Goal: Task Accomplishment & Management: Use online tool/utility

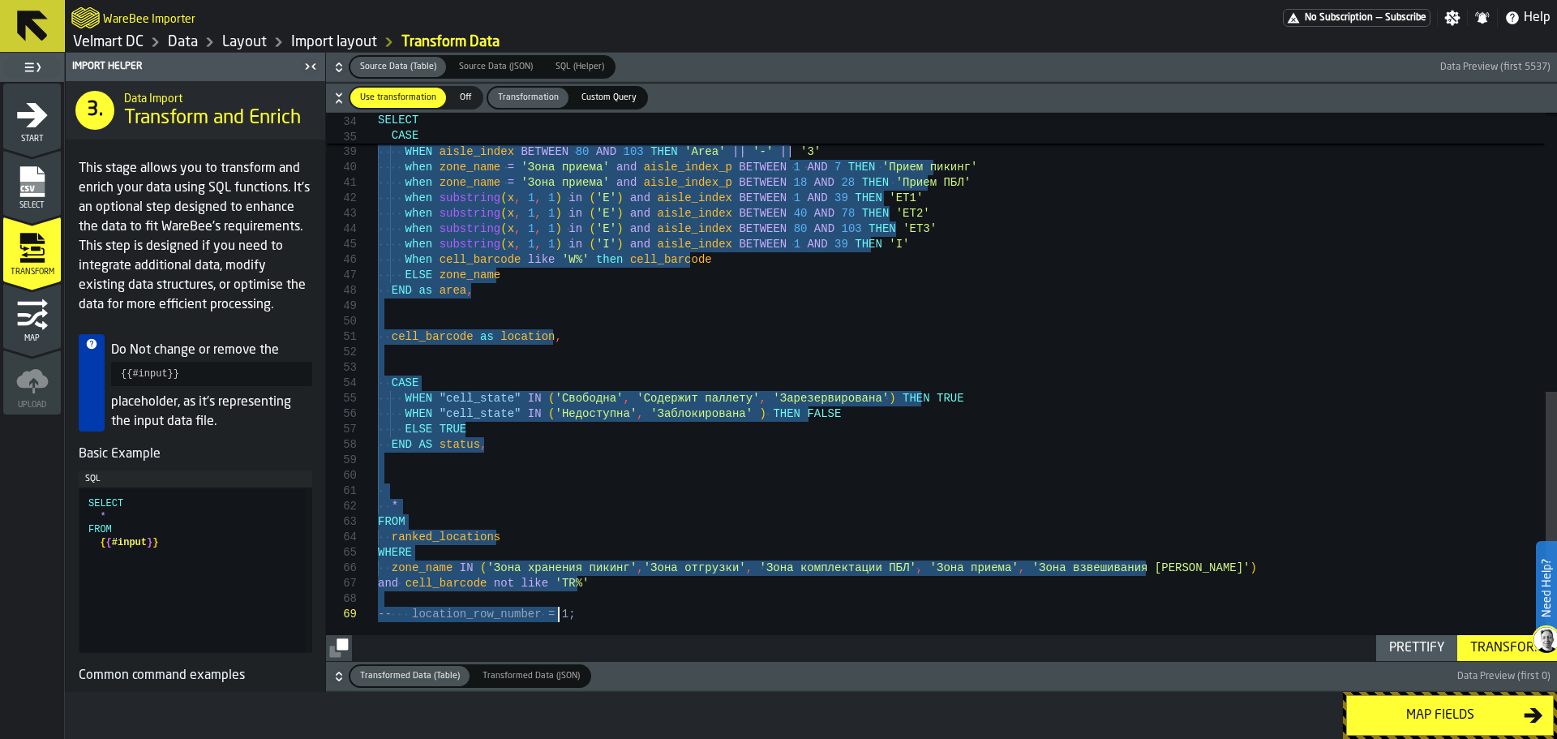
type textarea "**********"
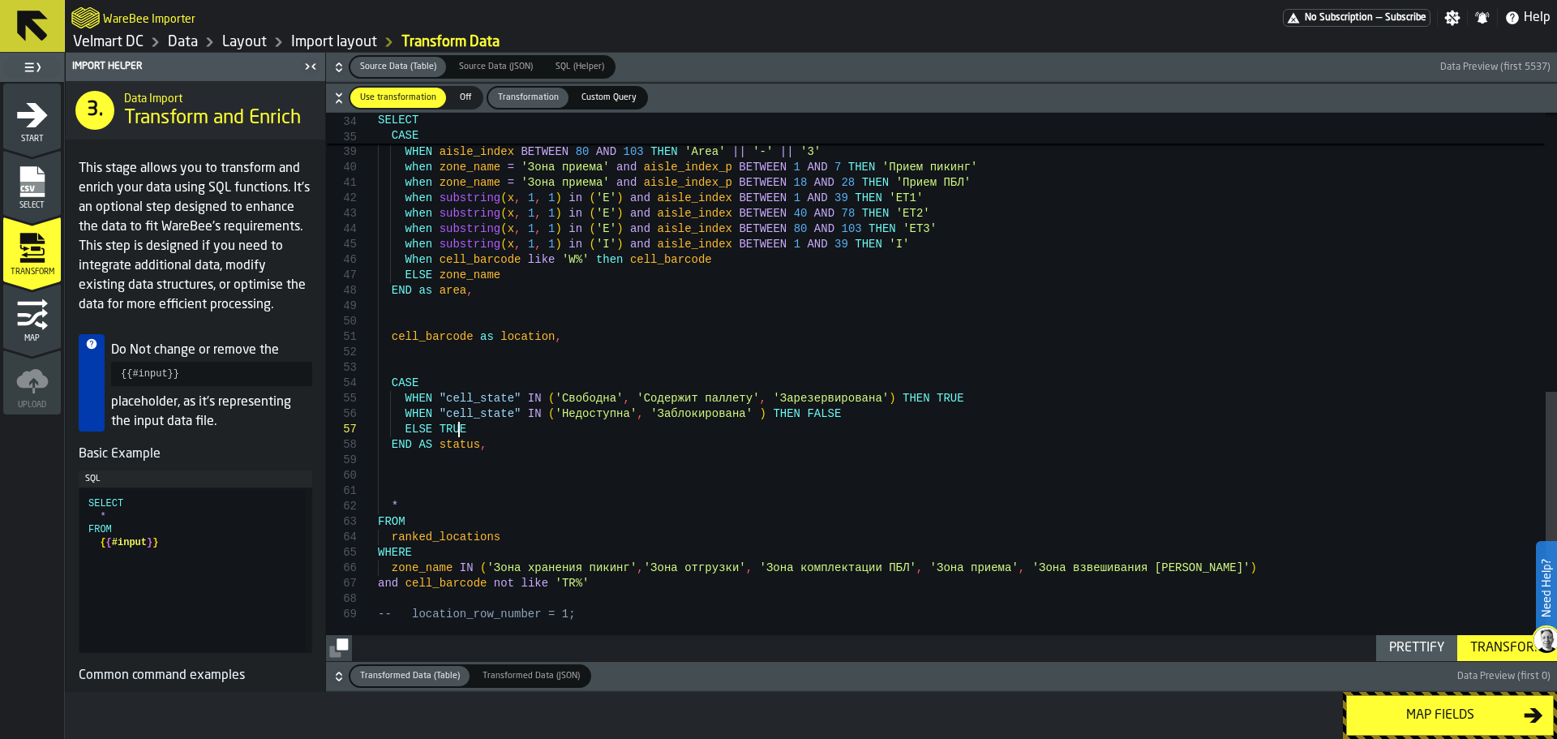
click at [716, 435] on div "WHEN aisle_index = 1 AND x = 'M01' THEN 'Area' || '-' || '3' WHEN aisle_index B…" at bounding box center [967, 103] width 1179 height 1115
click at [734, 410] on div "WHEN aisle_index = 1 AND x = 'M01' THEN 'Area' || '-' || '3' WHEN aisle_index B…" at bounding box center [967, 103] width 1179 height 1115
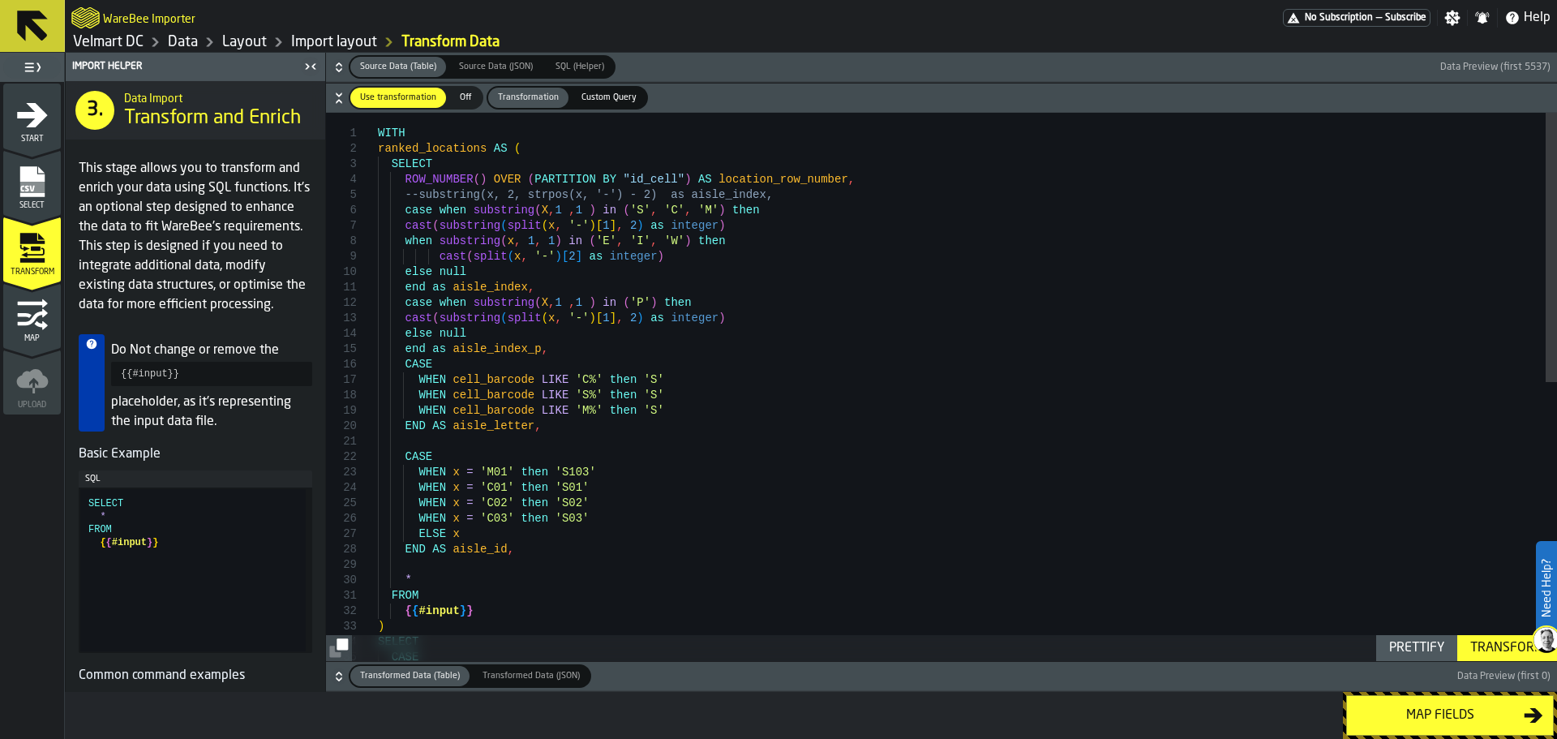
click at [175, 45] on link "Data" at bounding box center [183, 42] width 30 height 18
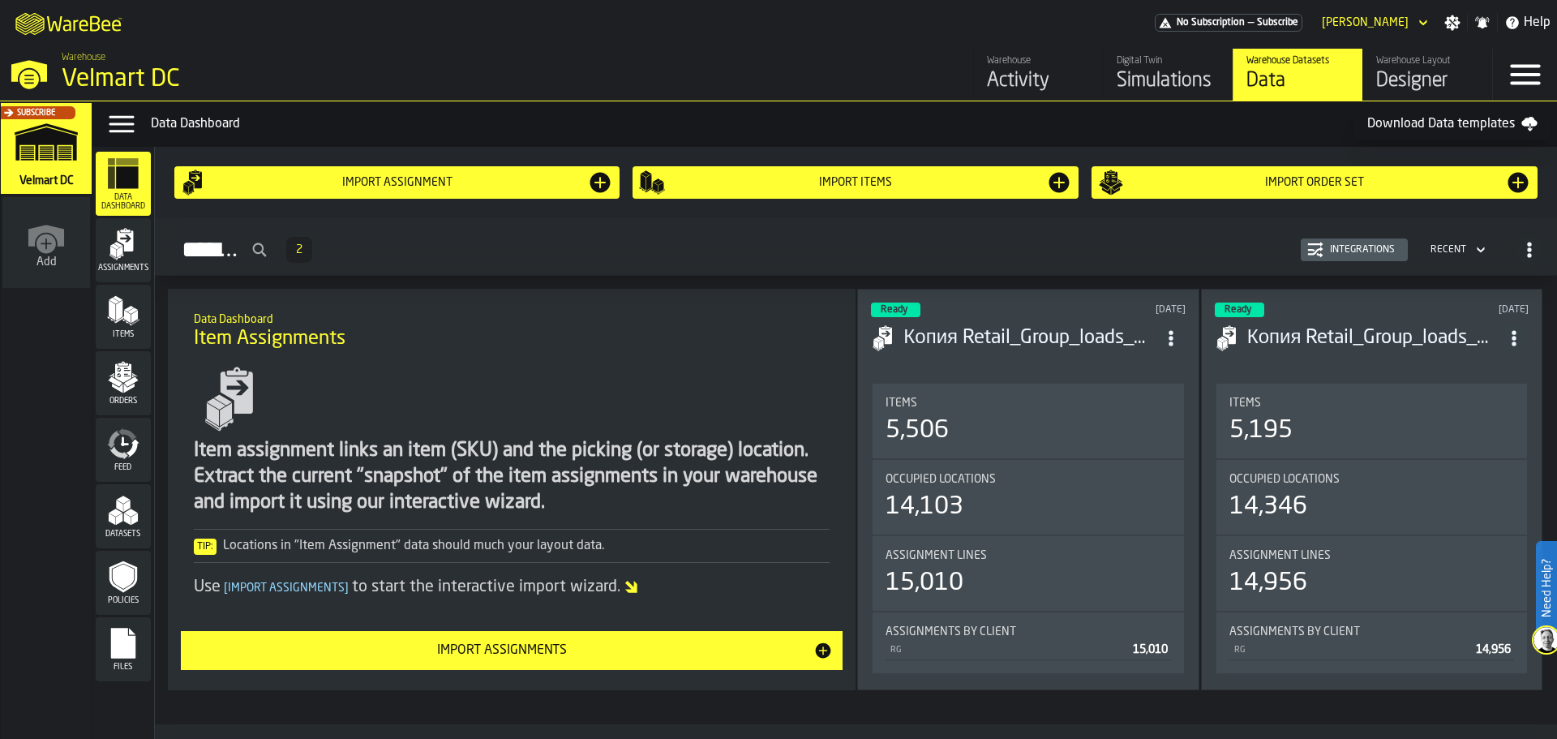
click at [139, 463] on div "Feed" at bounding box center [123, 449] width 55 height 45
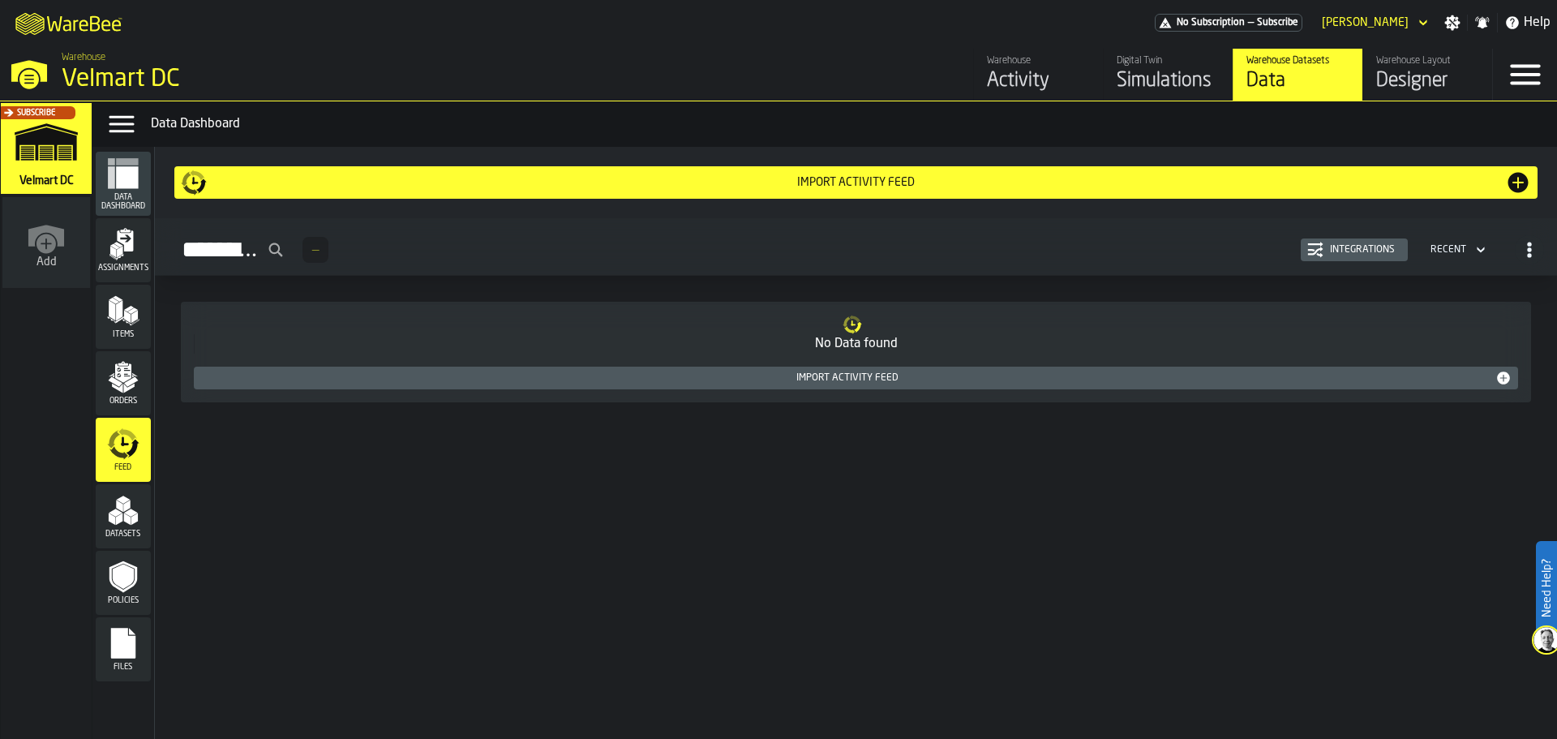
click at [790, 380] on div "Import Activity Feed" at bounding box center [847, 377] width 1295 height 11
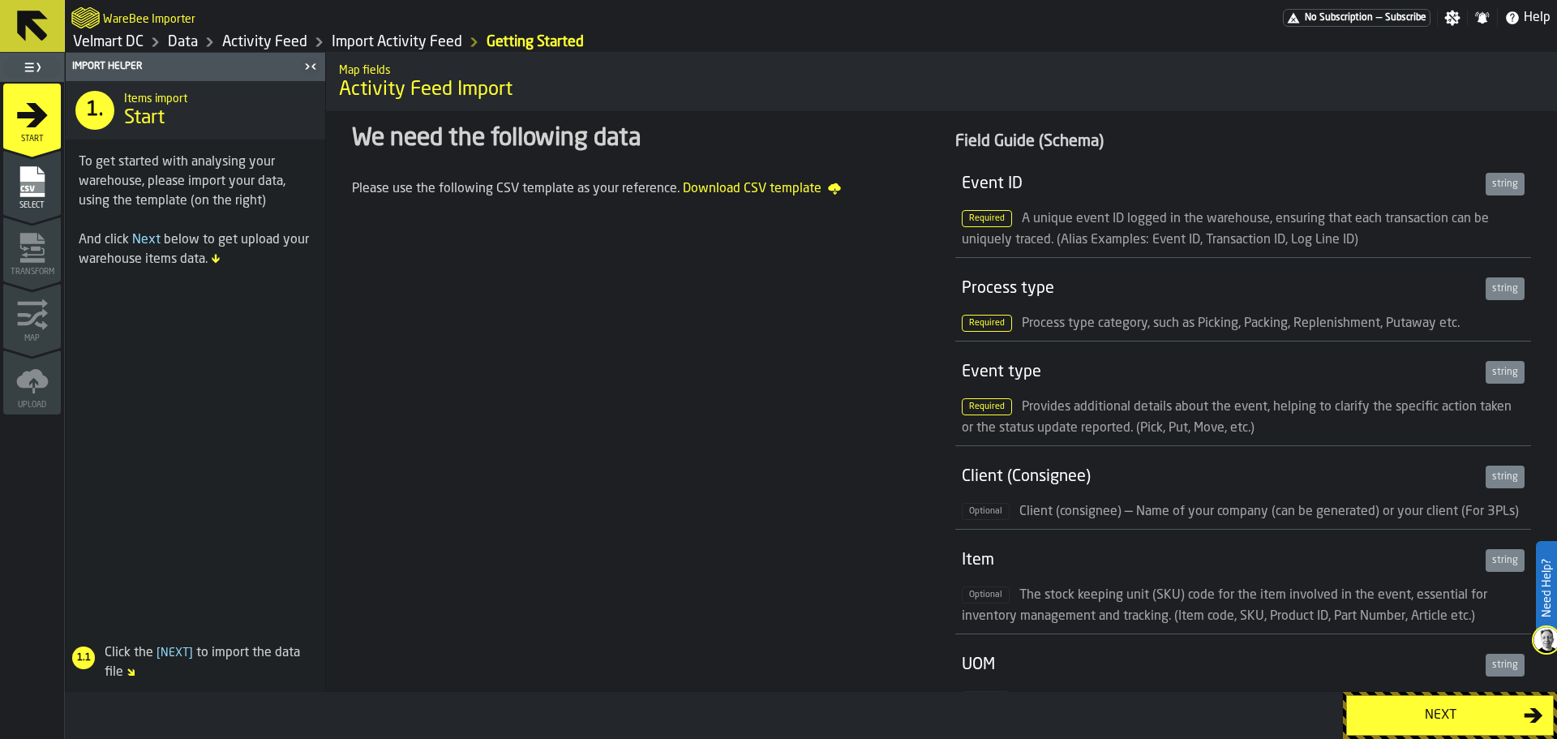
click at [1384, 712] on div "Next" at bounding box center [1440, 715] width 167 height 19
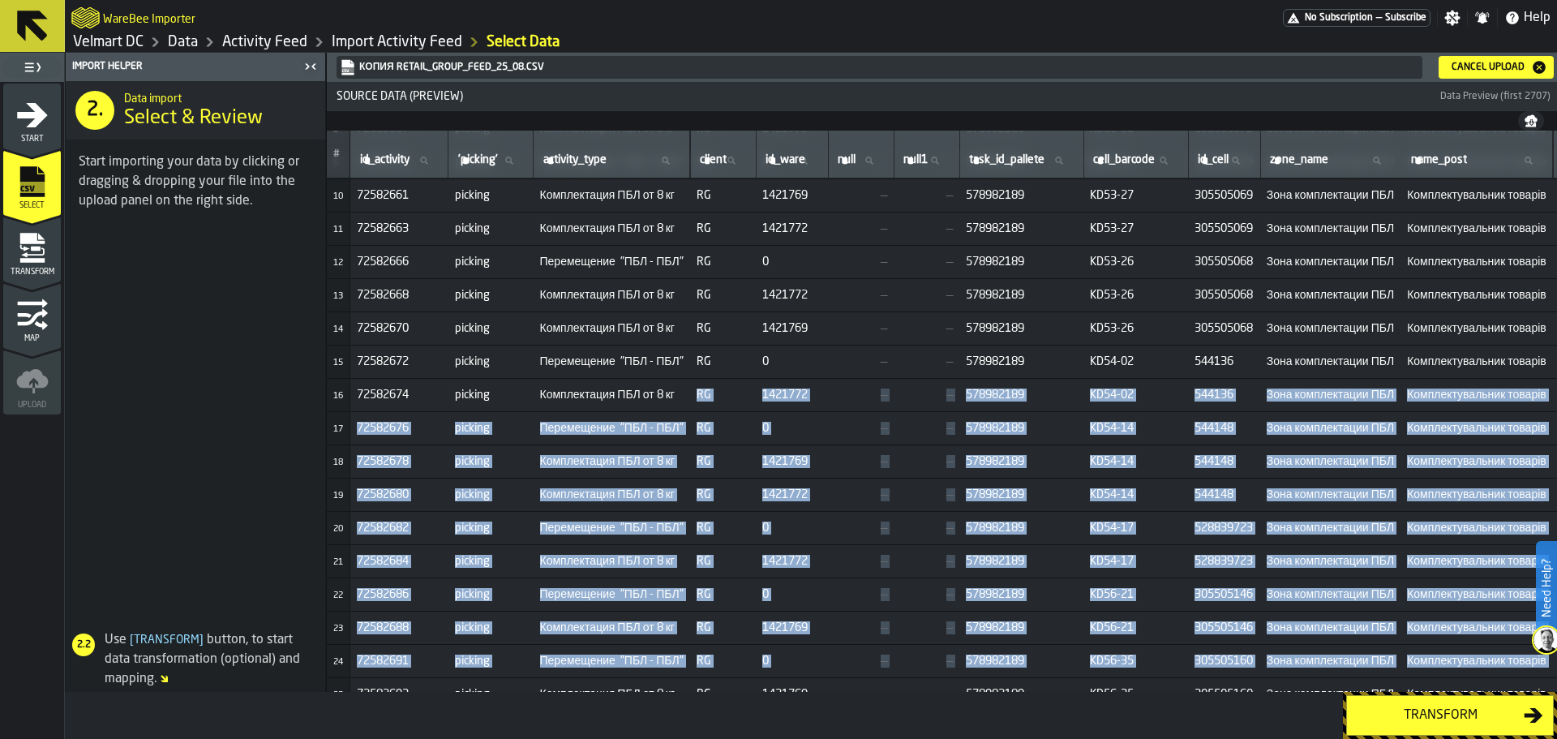
drag, startPoint x: 723, startPoint y: 685, endPoint x: 827, endPoint y: 692, distance: 104.8
click at [827, 692] on div "Import Helper 2. Data import Select & Review Start importing your data by click…" at bounding box center [811, 396] width 1492 height 686
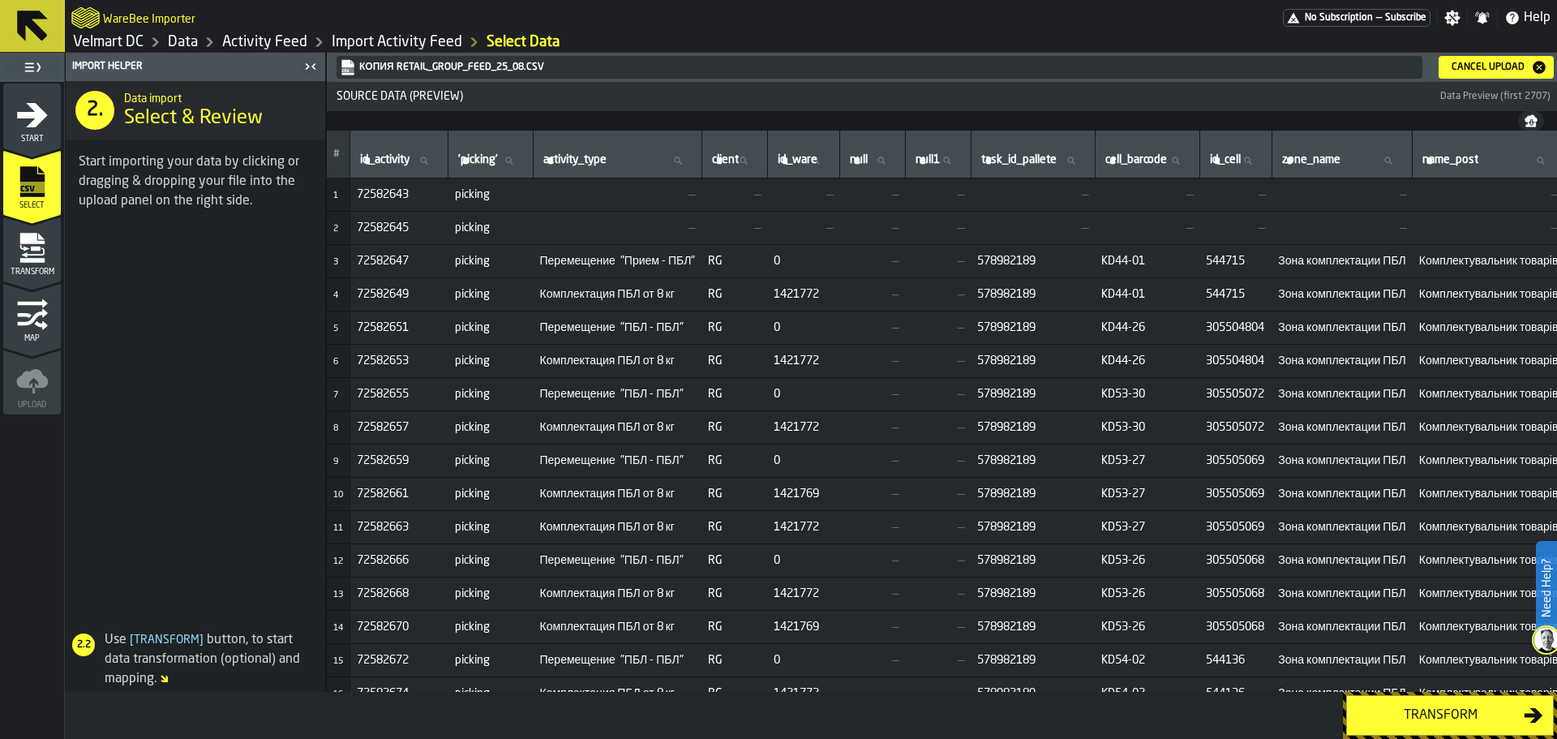
click at [761, 528] on span "RG" at bounding box center [734, 527] width 53 height 13
click at [642, 483] on td "Комплектация ПБЛ от 8 кг" at bounding box center [618, 494] width 169 height 33
drag, startPoint x: 648, startPoint y: 462, endPoint x: 676, endPoint y: 470, distance: 28.7
click at [676, 470] on td "Перемещение "ПБЛ - ПБЛ"" at bounding box center [618, 460] width 169 height 33
drag, startPoint x: 646, startPoint y: 456, endPoint x: 655, endPoint y: 460, distance: 10.5
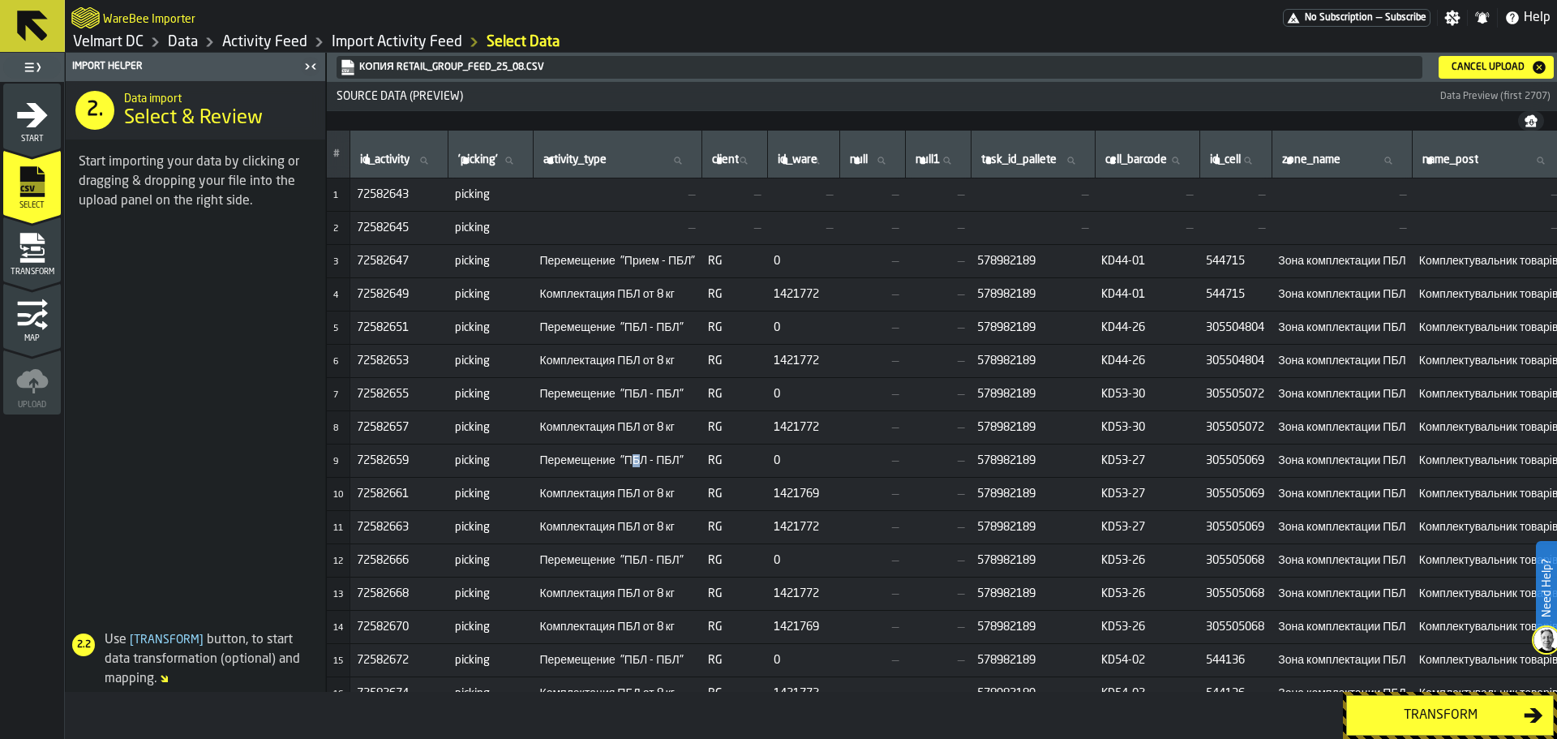
click at [655, 459] on span "Перемещение "ПБЛ - ПБЛ"" at bounding box center [618, 460] width 156 height 13
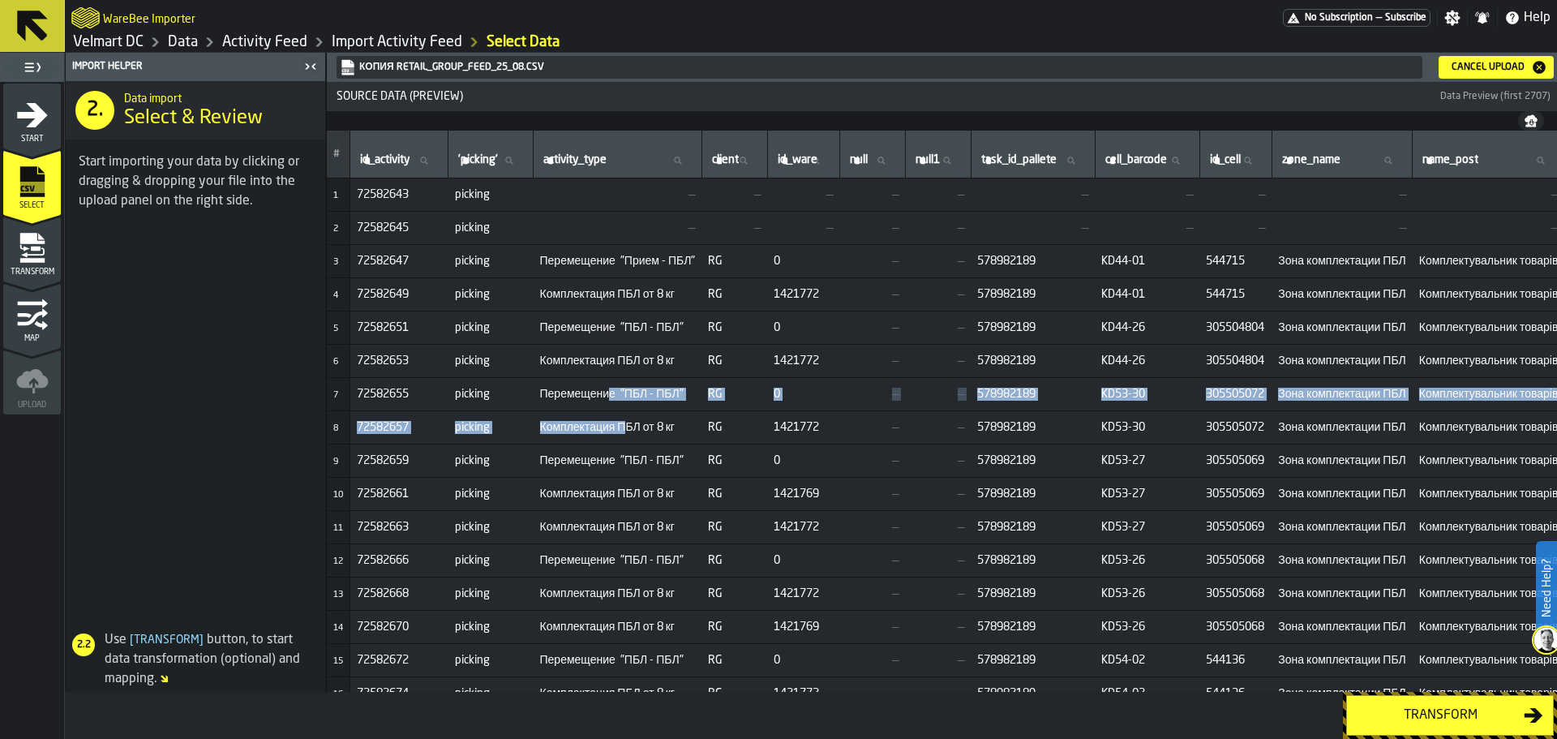
drag, startPoint x: 620, startPoint y: 407, endPoint x: 640, endPoint y: 420, distance: 23.4
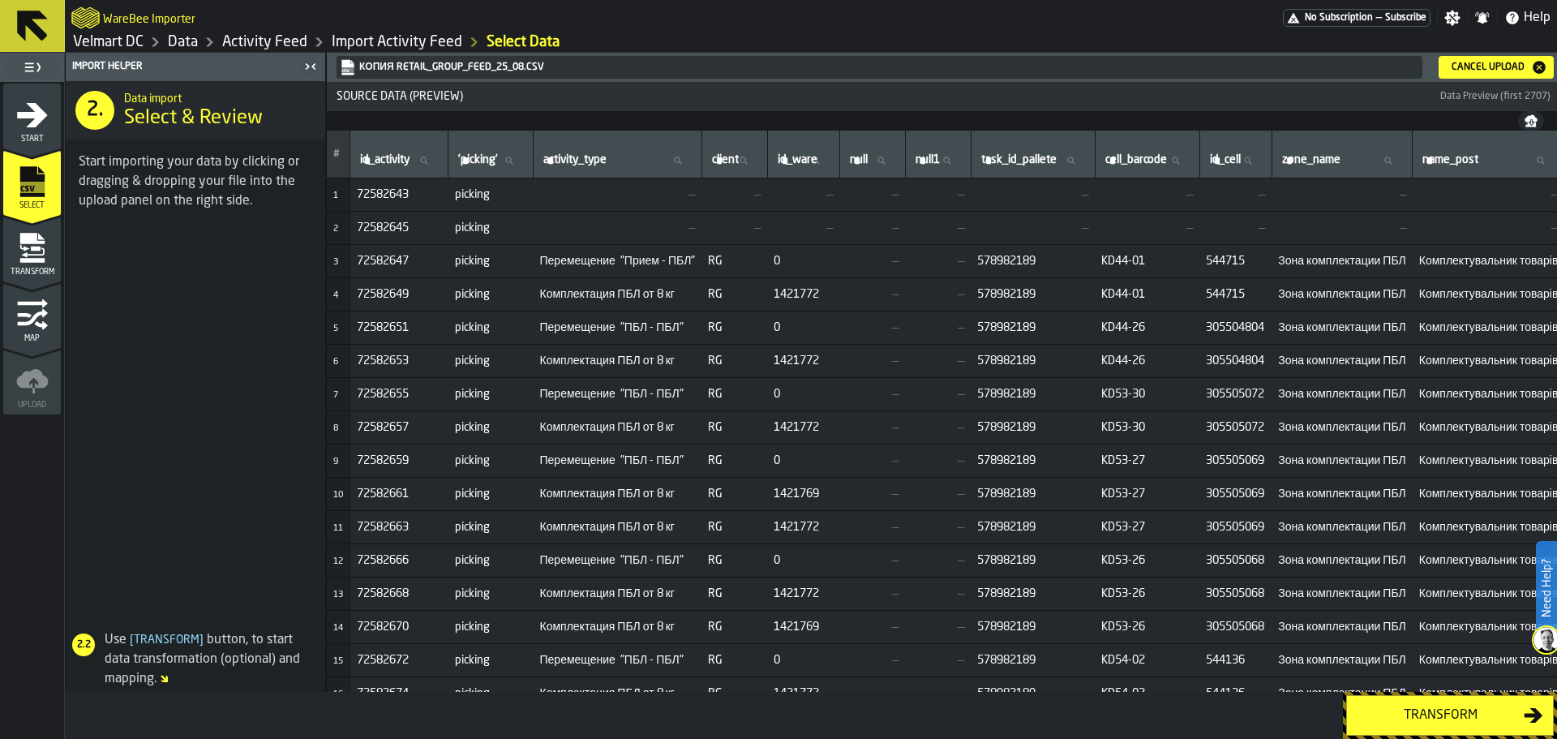
drag, startPoint x: 632, startPoint y: 370, endPoint x: 644, endPoint y: 363, distance: 13.8
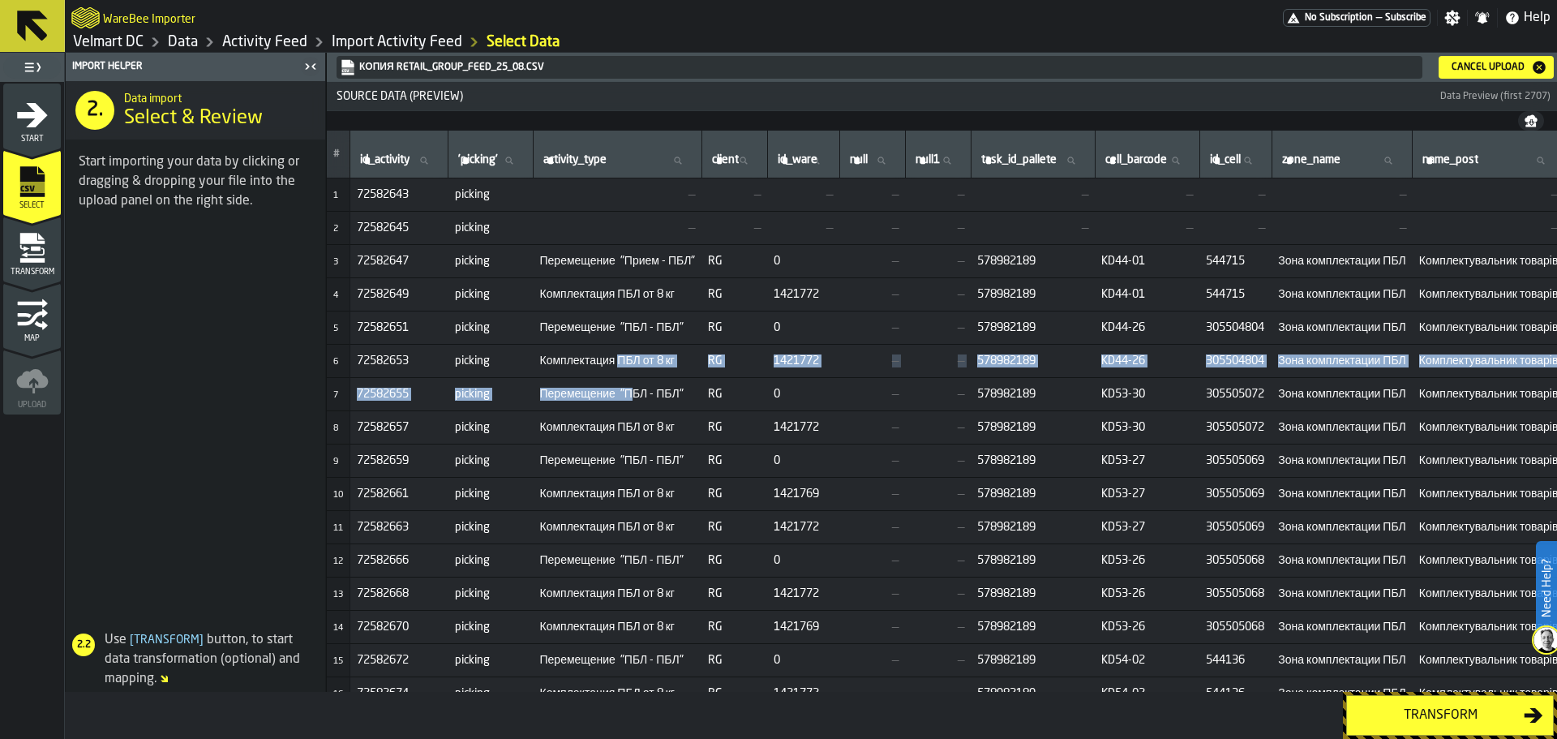
click at [638, 346] on td "Комплектация ПБЛ от 8 кг" at bounding box center [618, 361] width 169 height 33
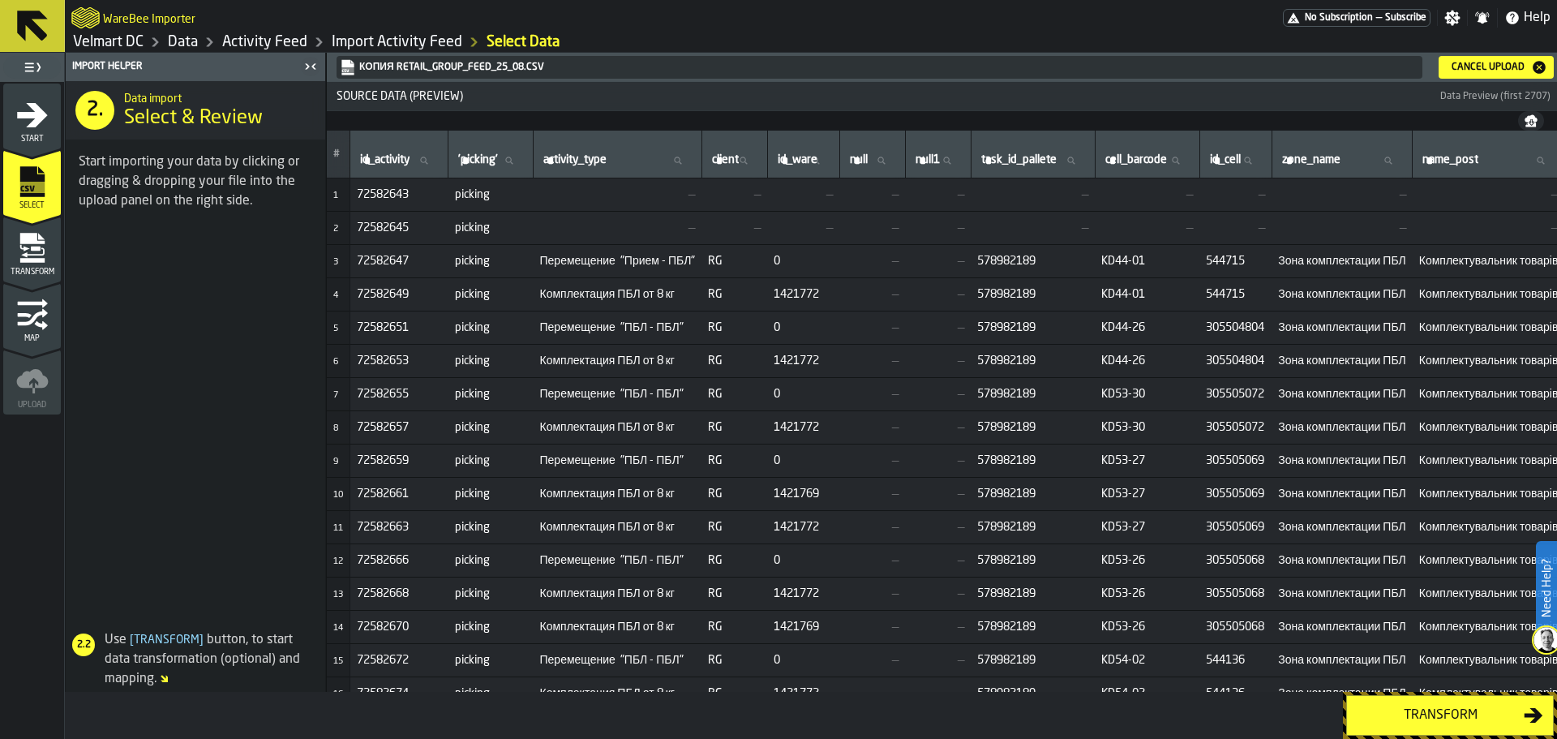
click at [646, 318] on td "Перемещение "ПБЛ - ПБЛ"" at bounding box center [618, 327] width 169 height 33
drag, startPoint x: 658, startPoint y: 285, endPoint x: 676, endPoint y: 281, distance: 19.1
click at [659, 285] on td "Комплектация ПБЛ от 8 кг" at bounding box center [618, 294] width 169 height 33
drag, startPoint x: 664, startPoint y: 245, endPoint x: 646, endPoint y: 227, distance: 25.2
click at [670, 245] on td "Перемещение "Прием - ПБЛ"" at bounding box center [618, 261] width 169 height 33
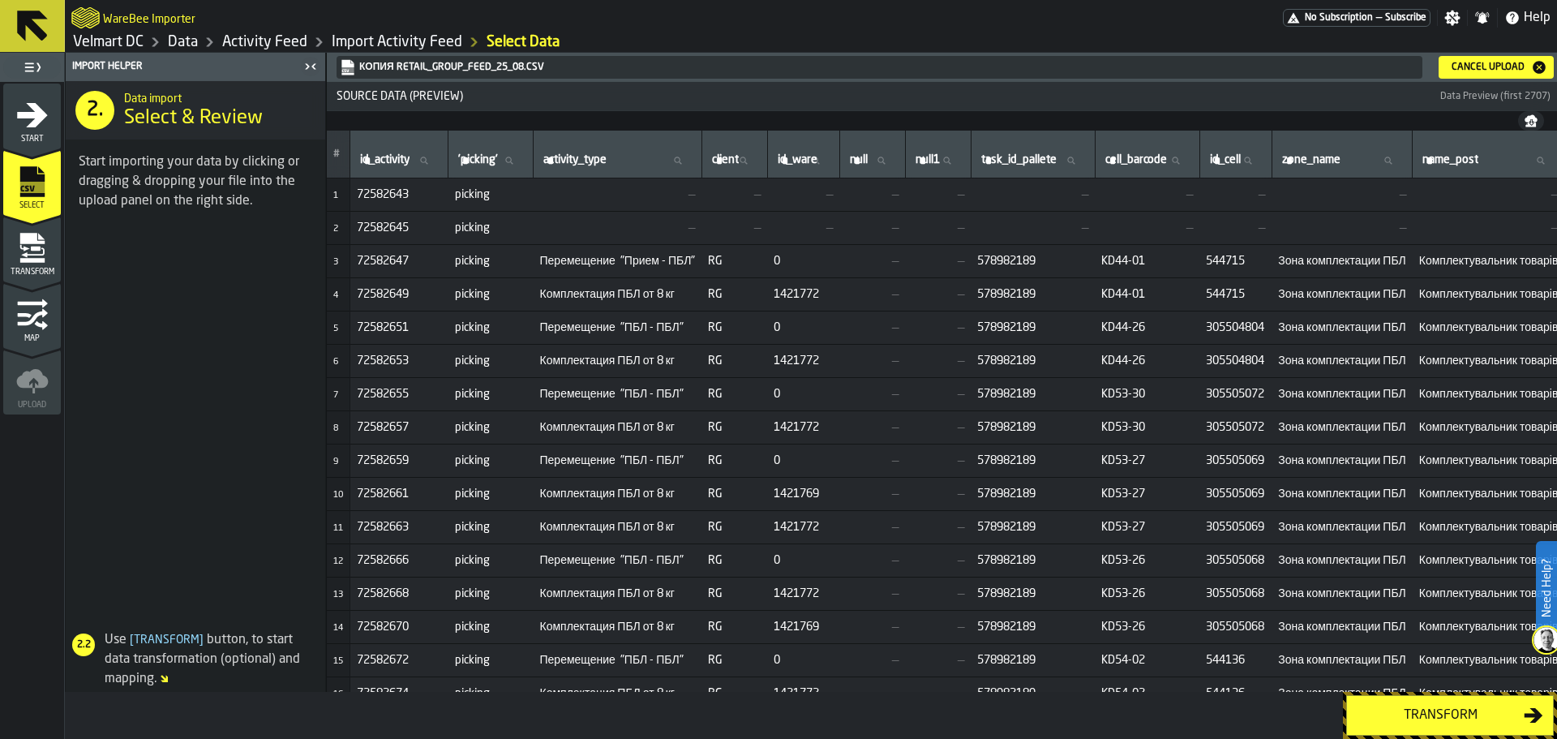
drag, startPoint x: 633, startPoint y: 205, endPoint x: 662, endPoint y: 205, distance: 28.4
click at [631, 217] on td "—" at bounding box center [618, 228] width 169 height 33
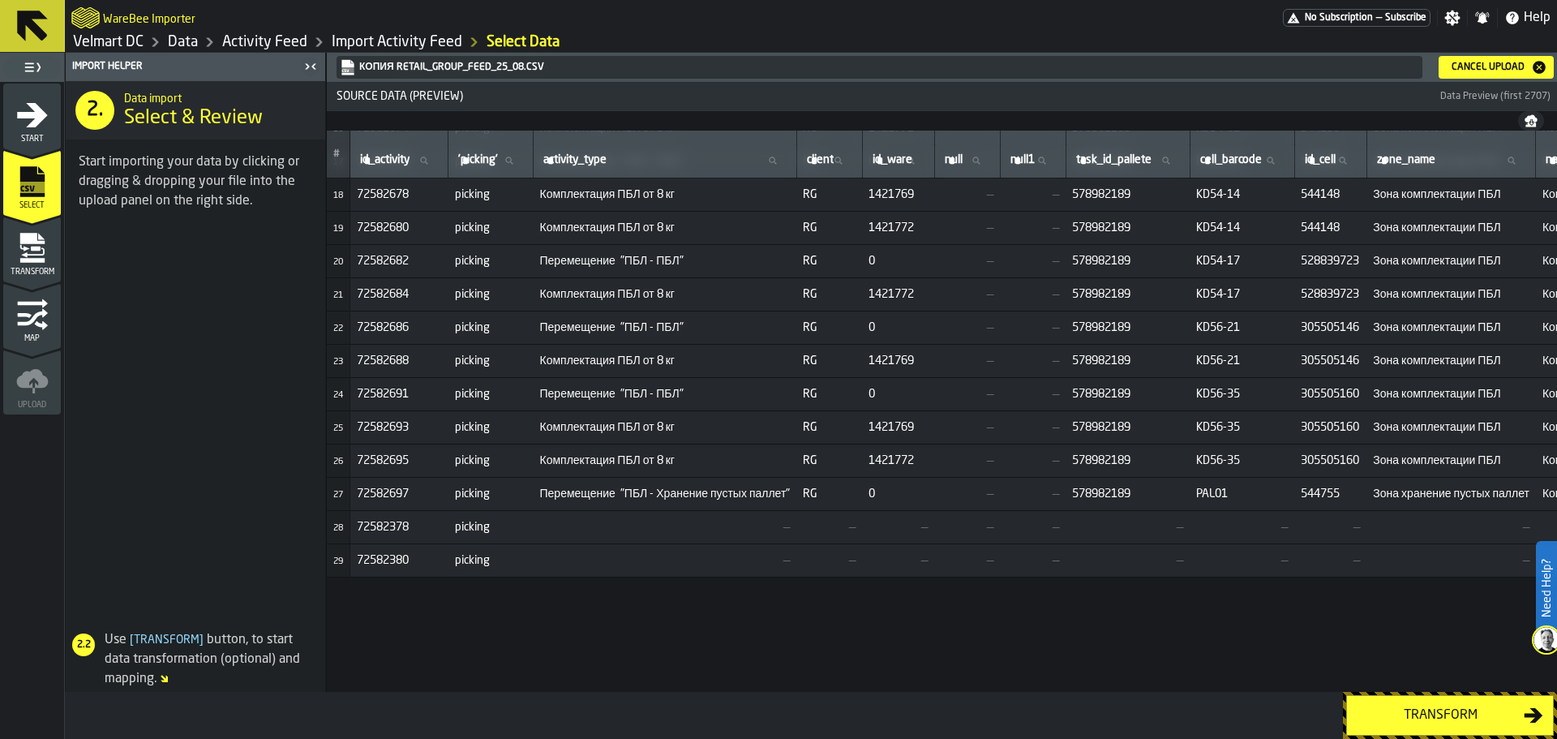
scroll to position [568, 0]
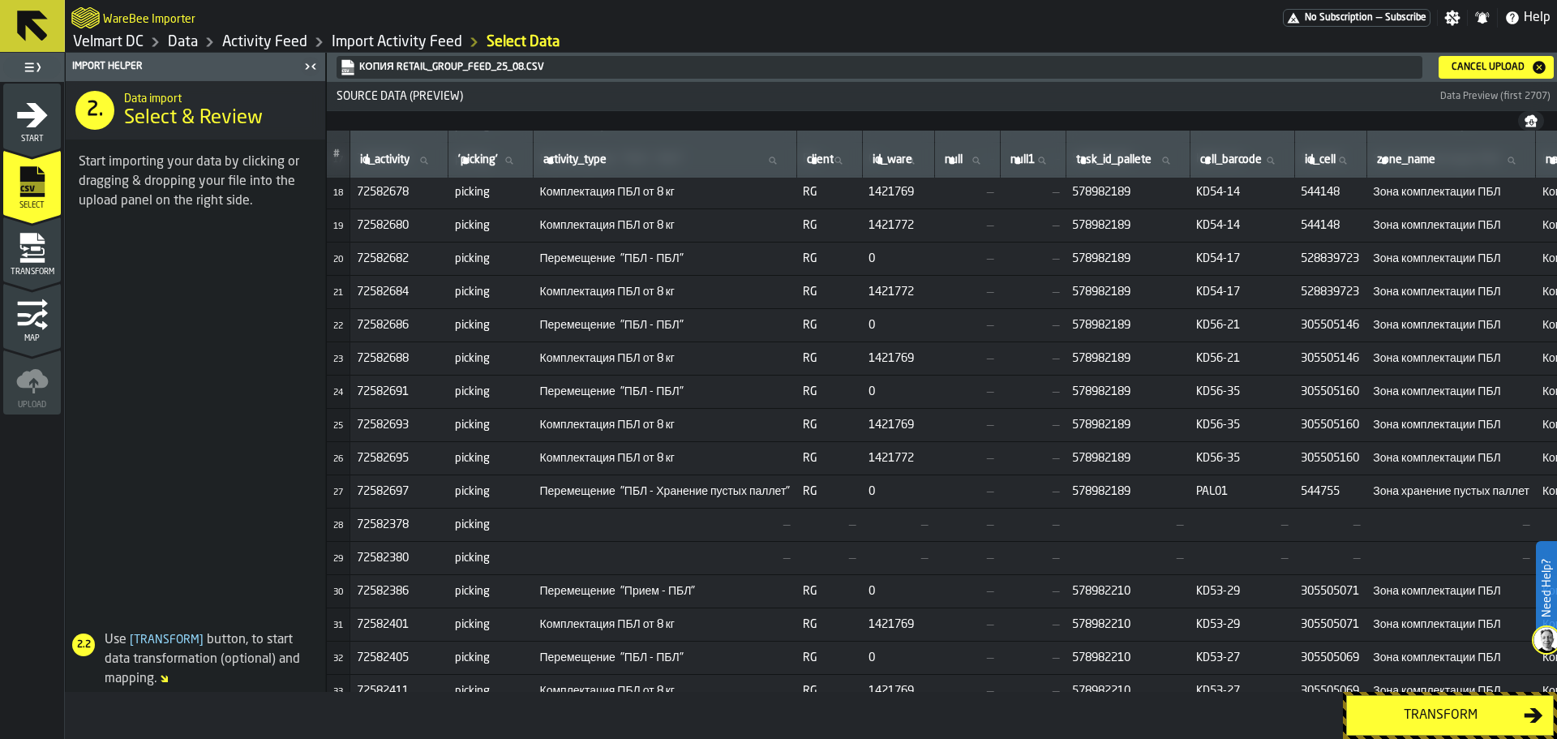
click at [1480, 67] on div "Cancel Upload" at bounding box center [1488, 67] width 86 height 11
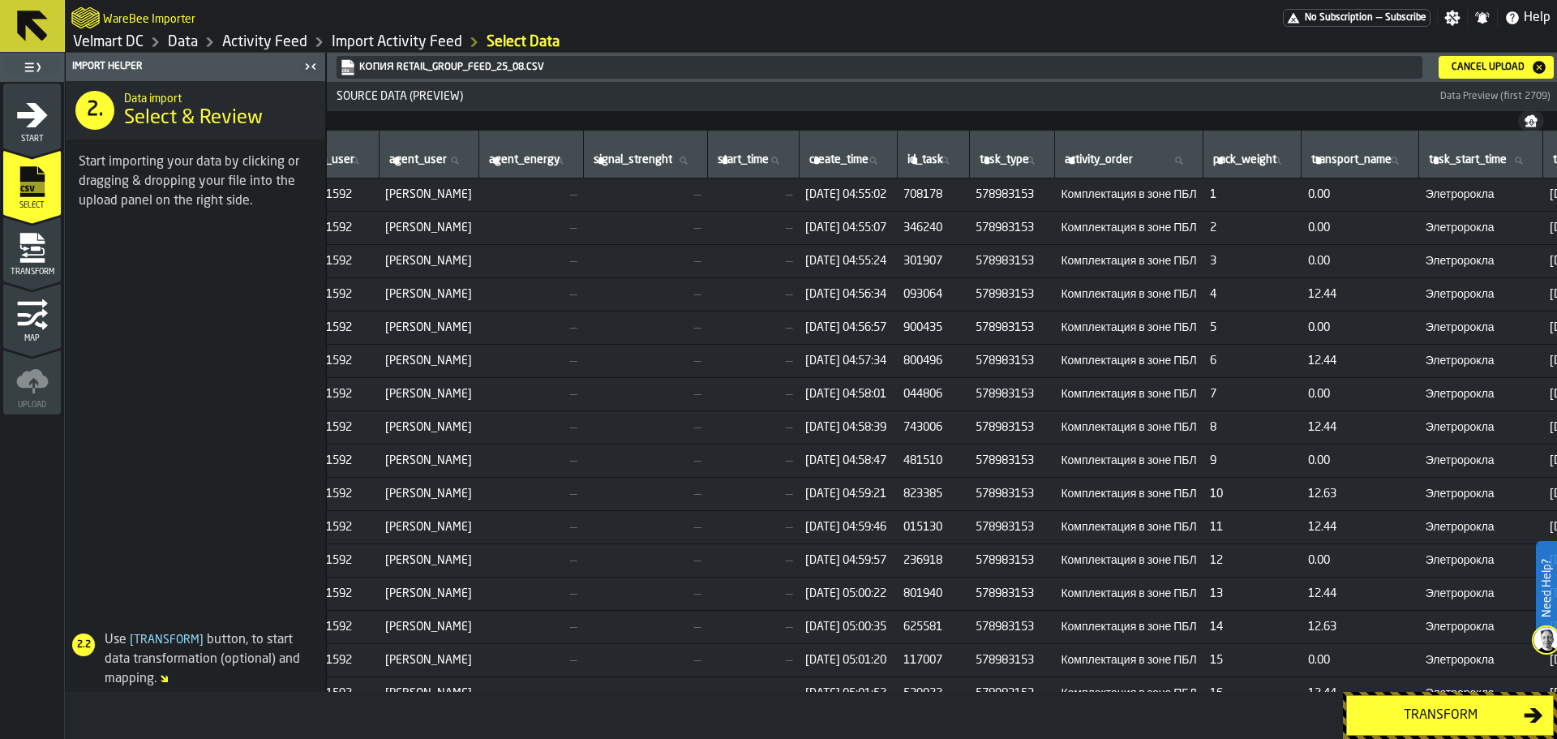
scroll to position [0, 1286]
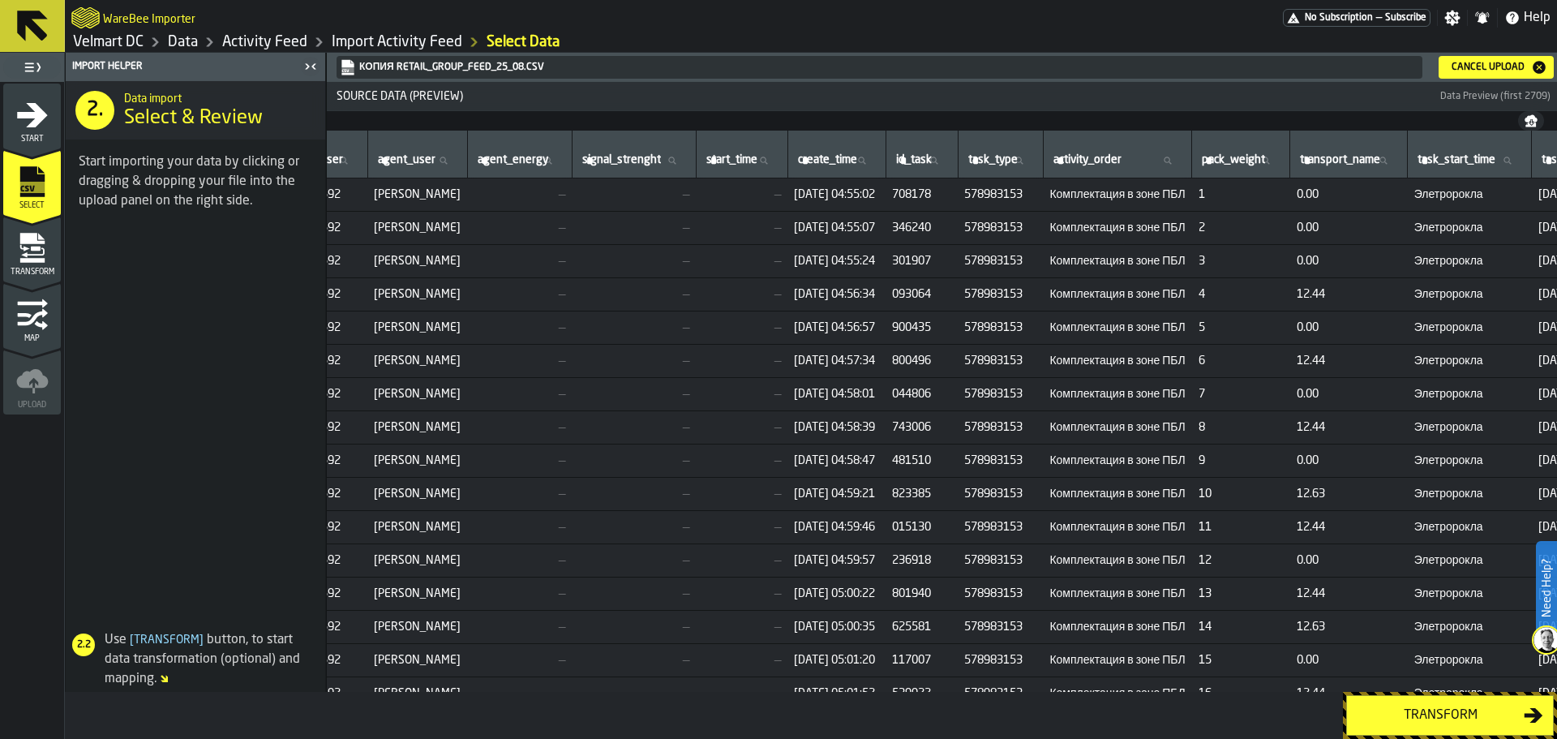
click at [1500, 74] on div "Cancel Upload" at bounding box center [1496, 67] width 102 height 16
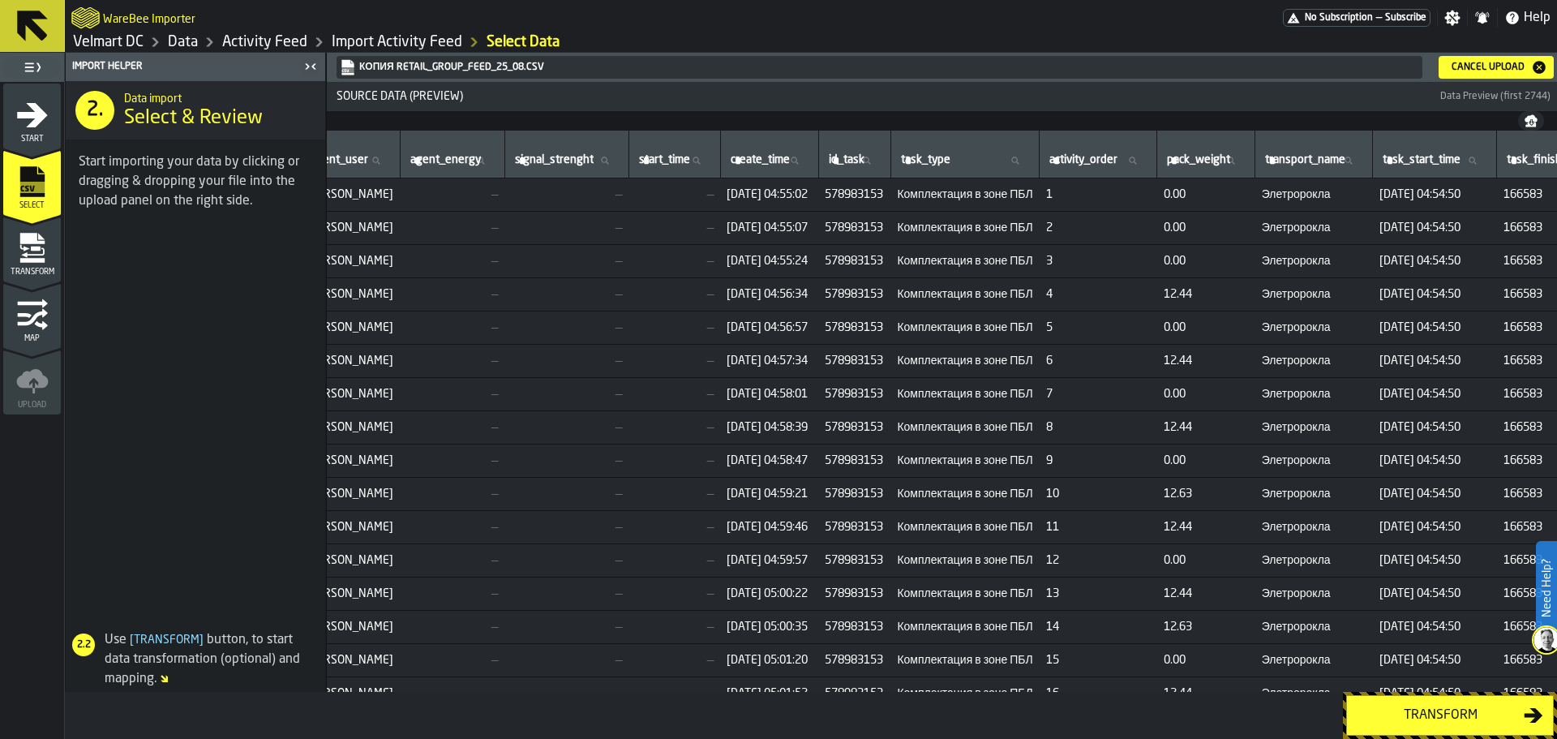
scroll to position [0, 1556]
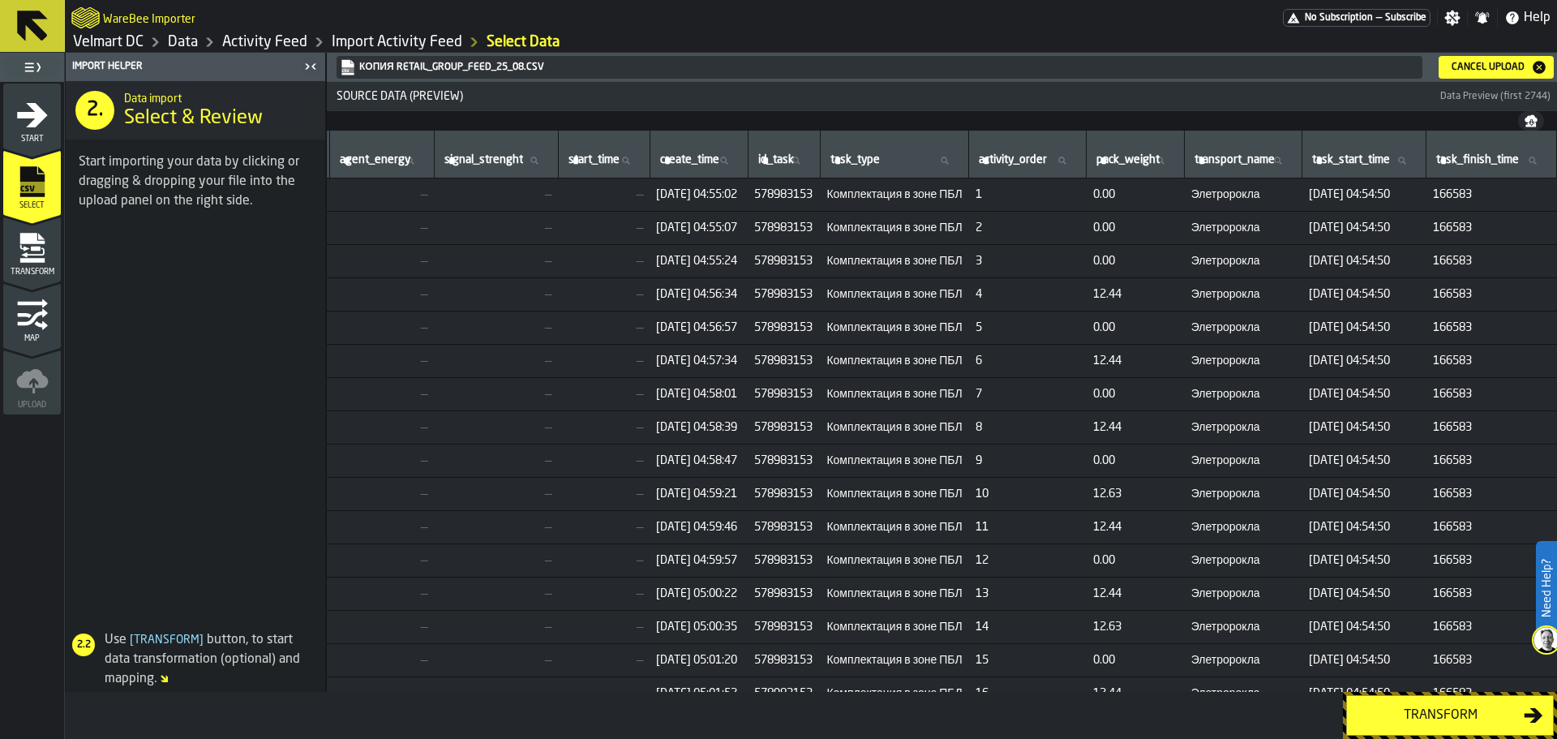
click at [1468, 68] on div "Cancel Upload" at bounding box center [1488, 67] width 86 height 11
click at [1452, 714] on div "Transform" at bounding box center [1440, 715] width 167 height 19
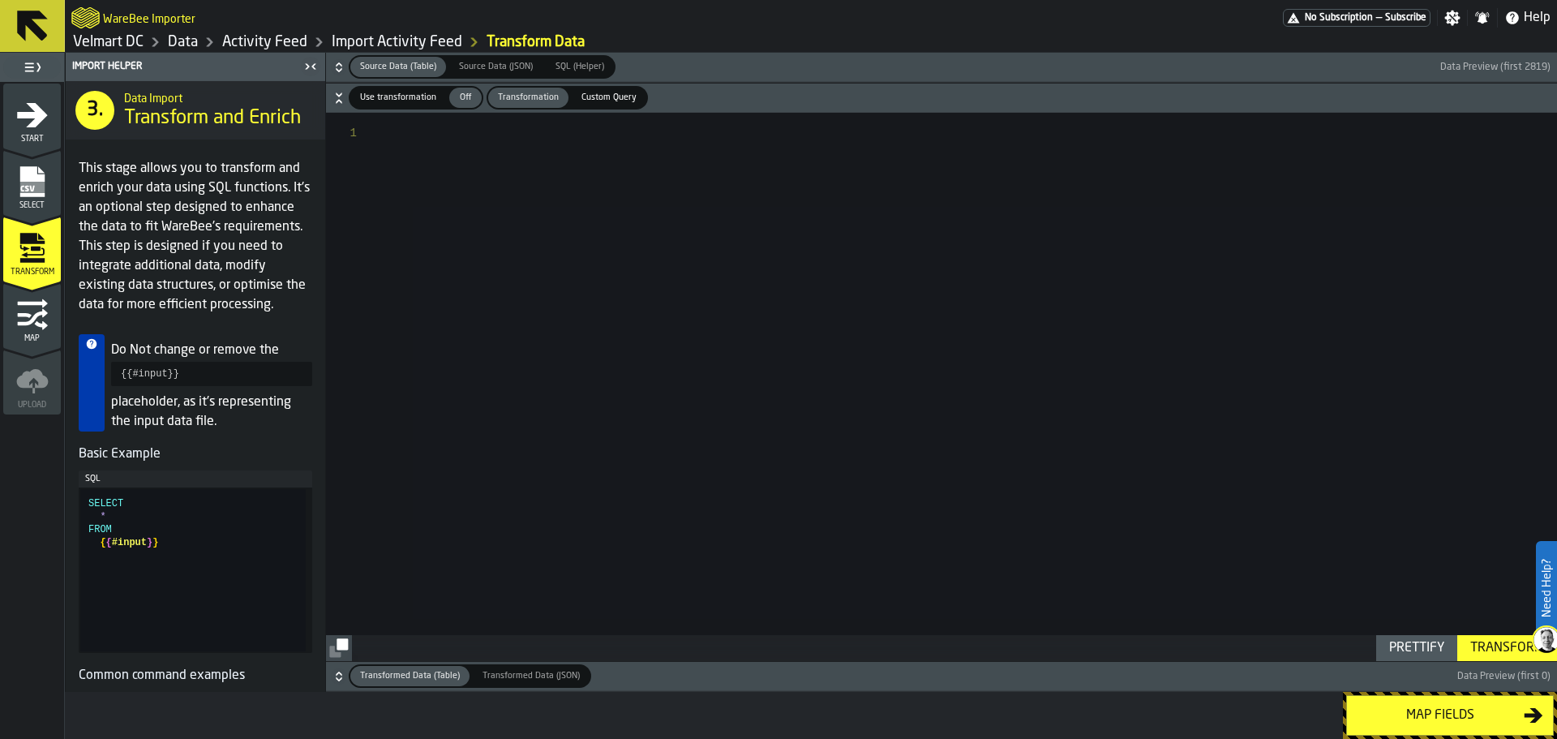
click at [1400, 727] on button "Map fields" at bounding box center [1450, 715] width 208 height 41
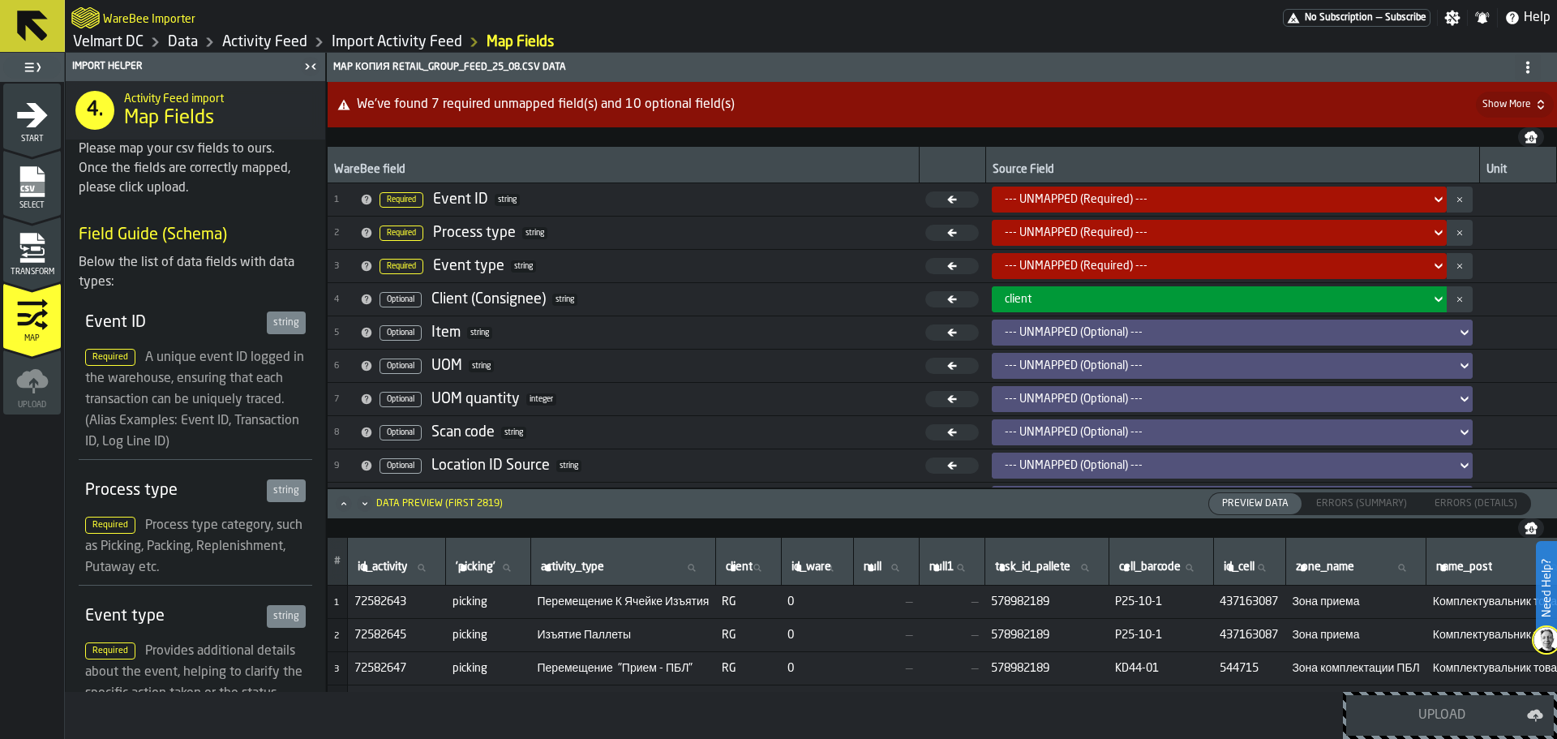
click at [1089, 202] on div "--- UNMAPPED (Required) ---" at bounding box center [1214, 199] width 419 height 13
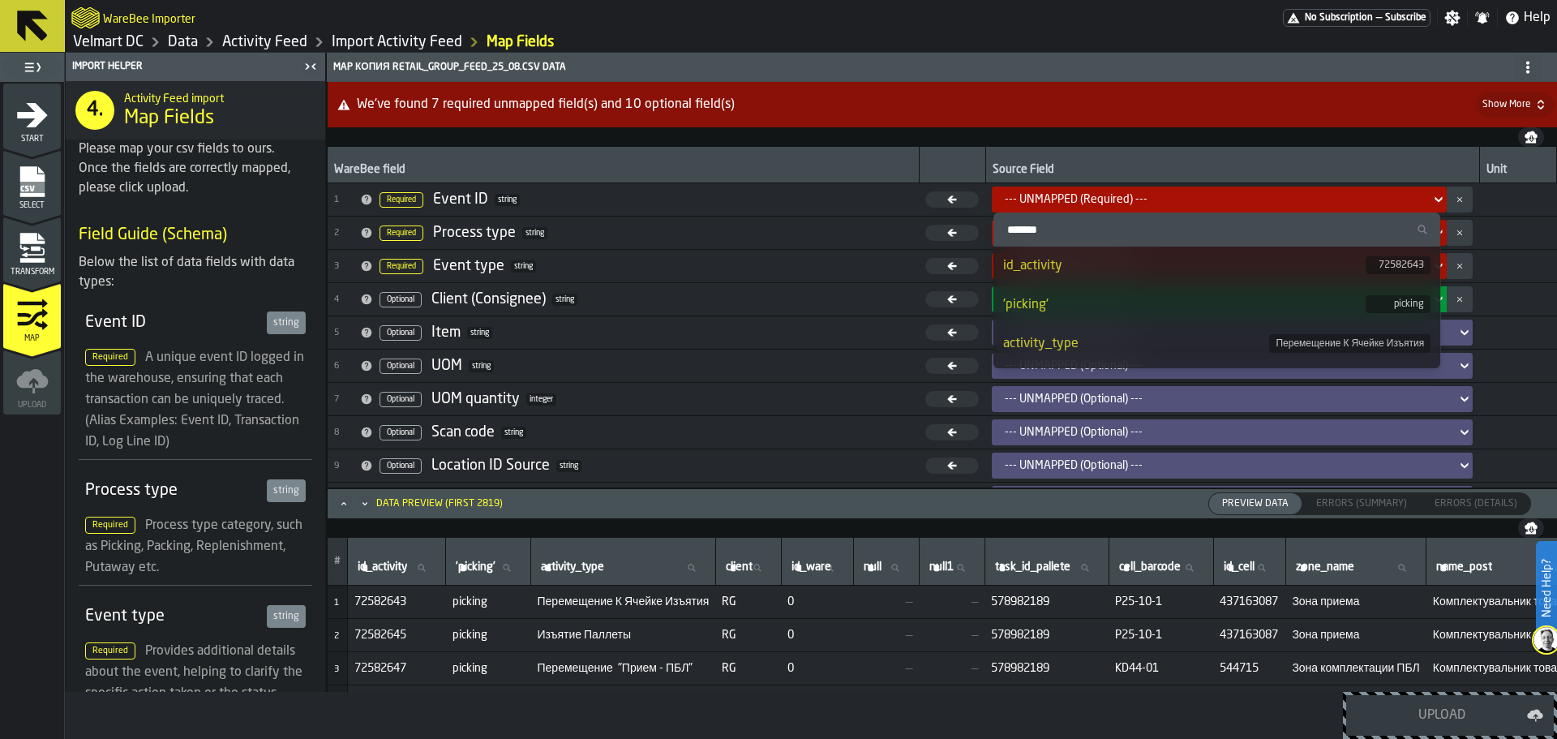
click at [1075, 253] on li "id_activity 72582643" at bounding box center [1218, 266] width 448 height 39
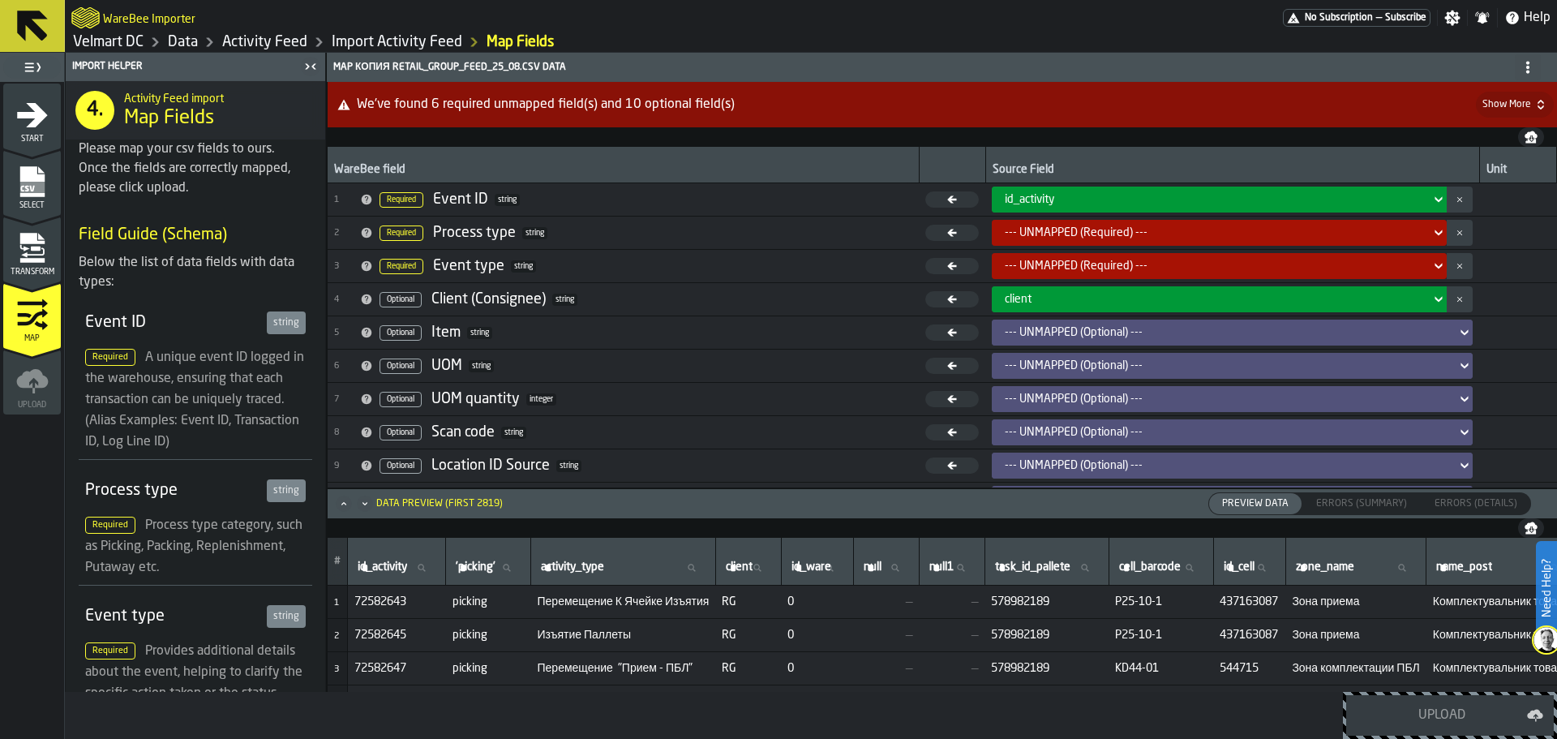
click at [1067, 230] on div "--- UNMAPPED (Required) ---" at bounding box center [1214, 232] width 419 height 13
click at [1047, 240] on div "--- UNMAPPED (Required) ---" at bounding box center [1214, 232] width 432 height 19
click at [1032, 241] on div "--- UNMAPPED (Required) ---" at bounding box center [1214, 232] width 432 height 19
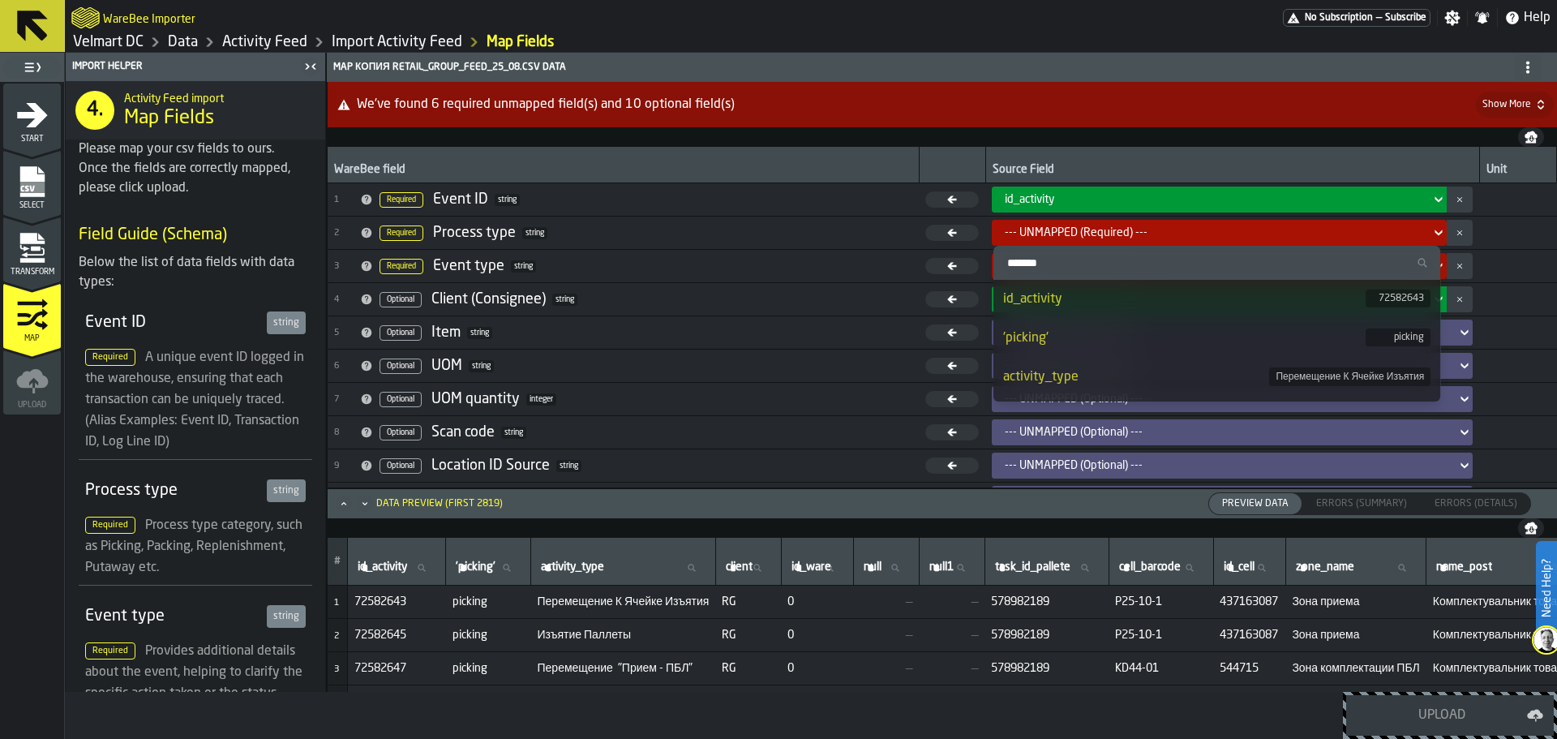
click at [1054, 340] on div "'picking'" at bounding box center [1184, 337] width 363 height 19
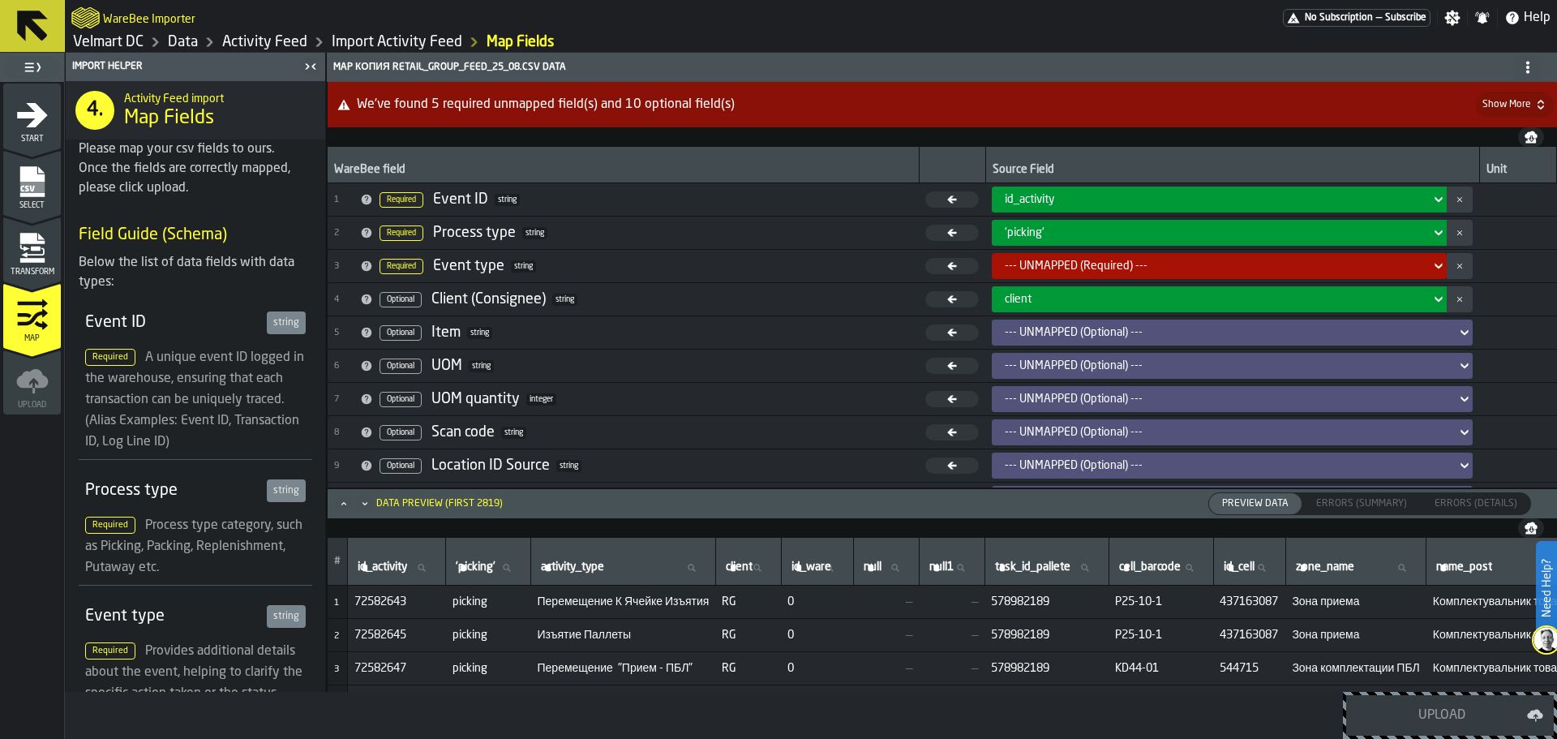
click at [1050, 259] on div "--- UNMAPPED (Required) ---" at bounding box center [1214, 265] width 432 height 19
click at [1063, 266] on div "--- UNMAPPED (Required) ---" at bounding box center [1214, 266] width 419 height 13
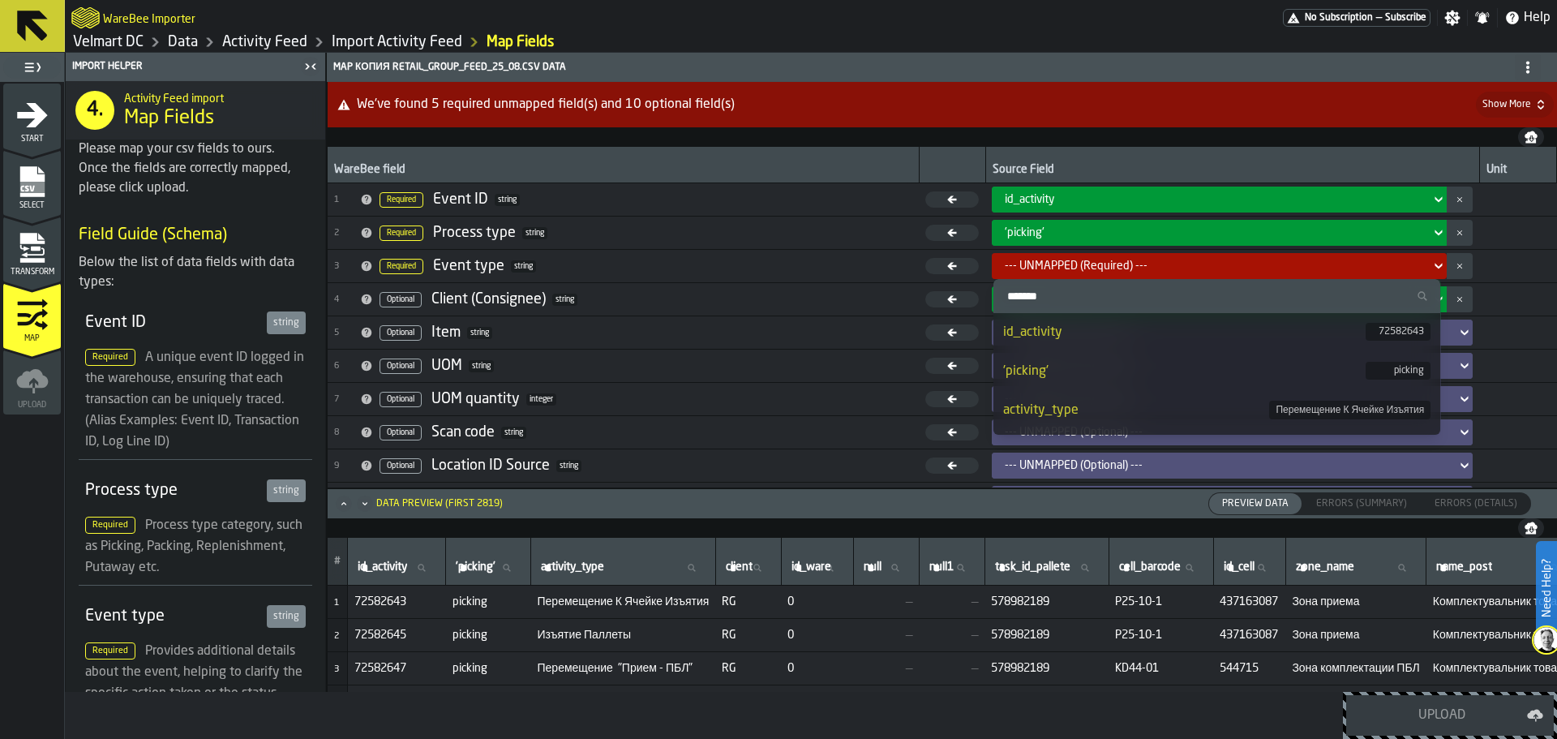
scroll to position [81, 0]
click at [1075, 334] on div "activity_type" at bounding box center [1136, 329] width 267 height 19
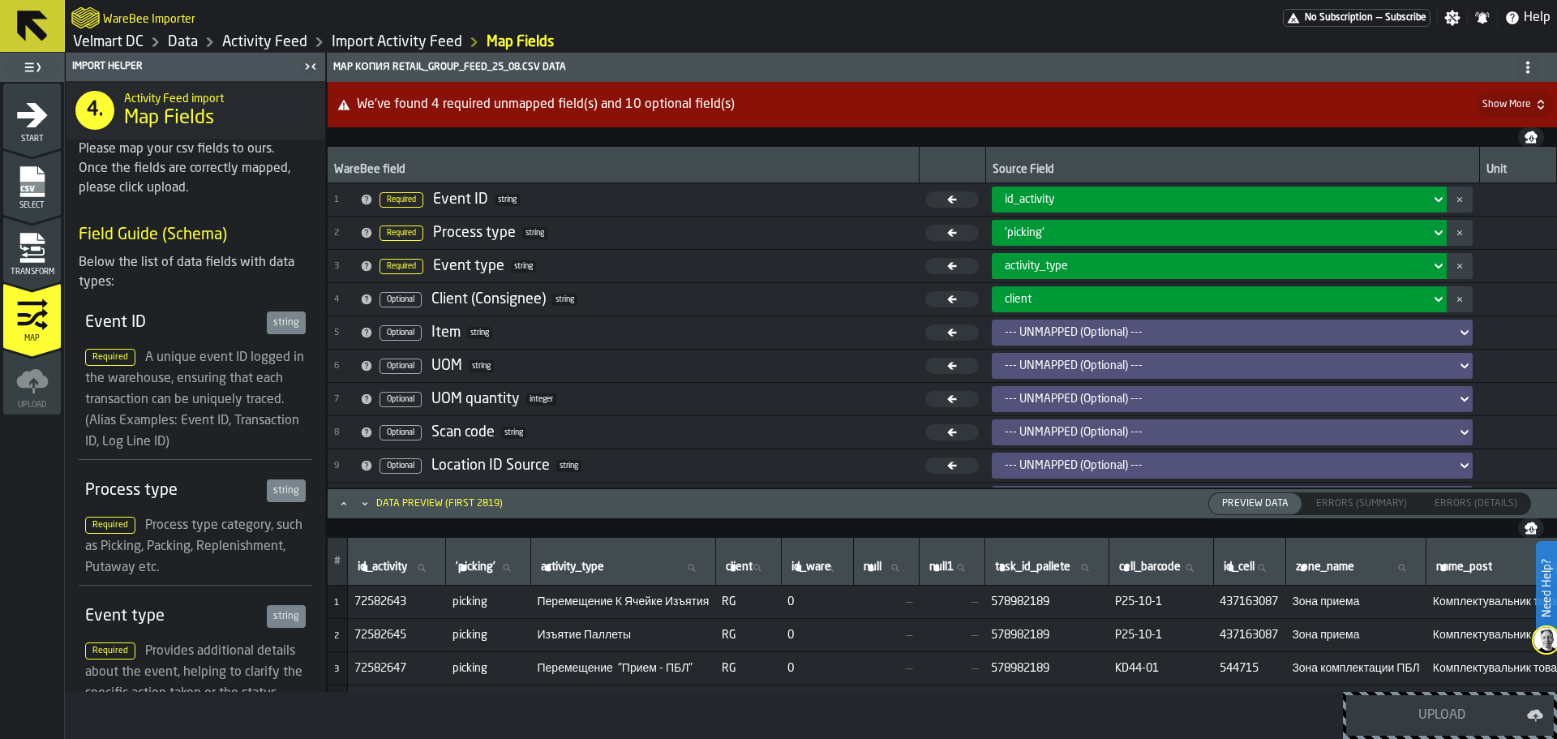
click at [1081, 334] on div "--- UNMAPPED (Optional) ---" at bounding box center [1227, 332] width 445 height 13
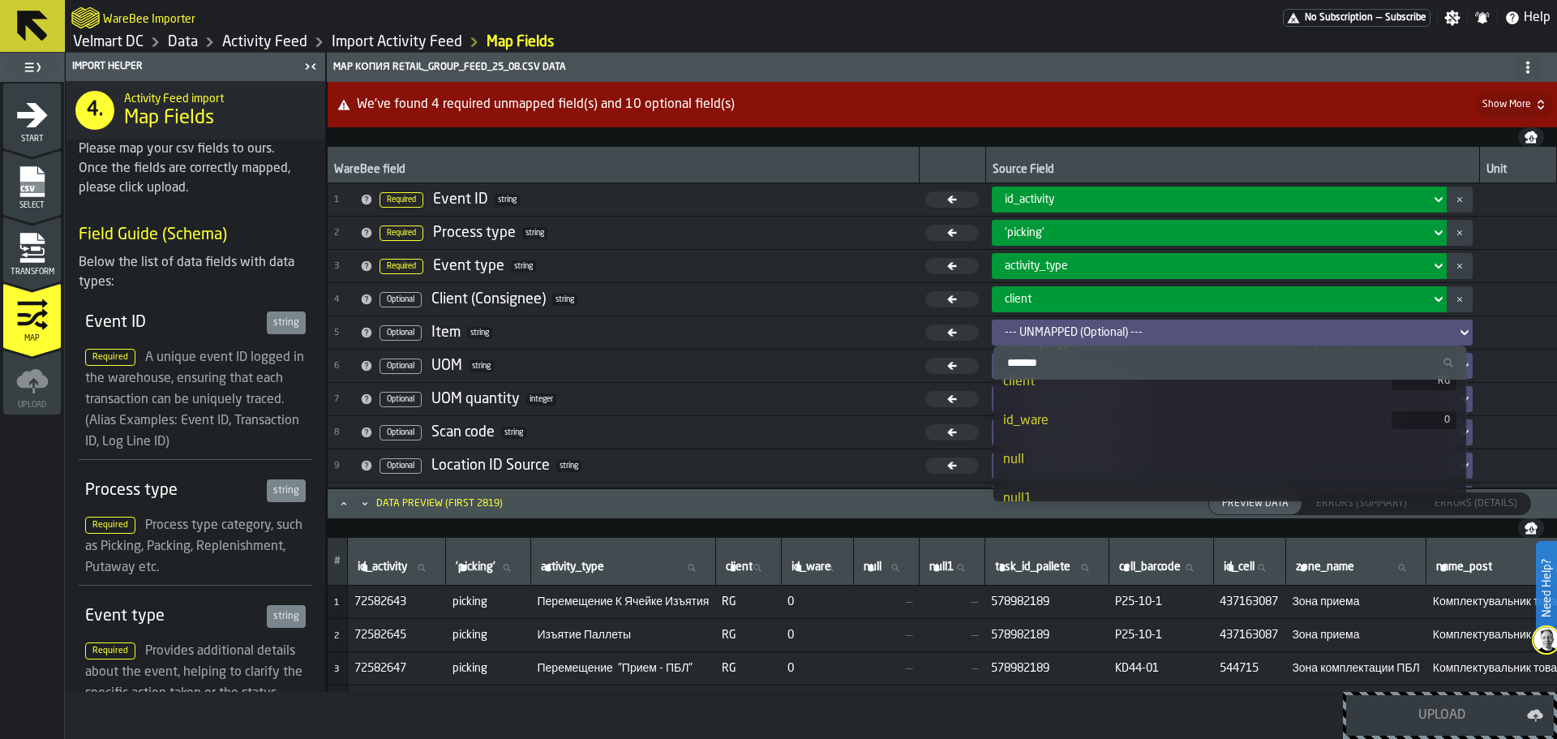
scroll to position [162, 0]
click at [1081, 397] on div "id_ware" at bounding box center [1197, 392] width 389 height 19
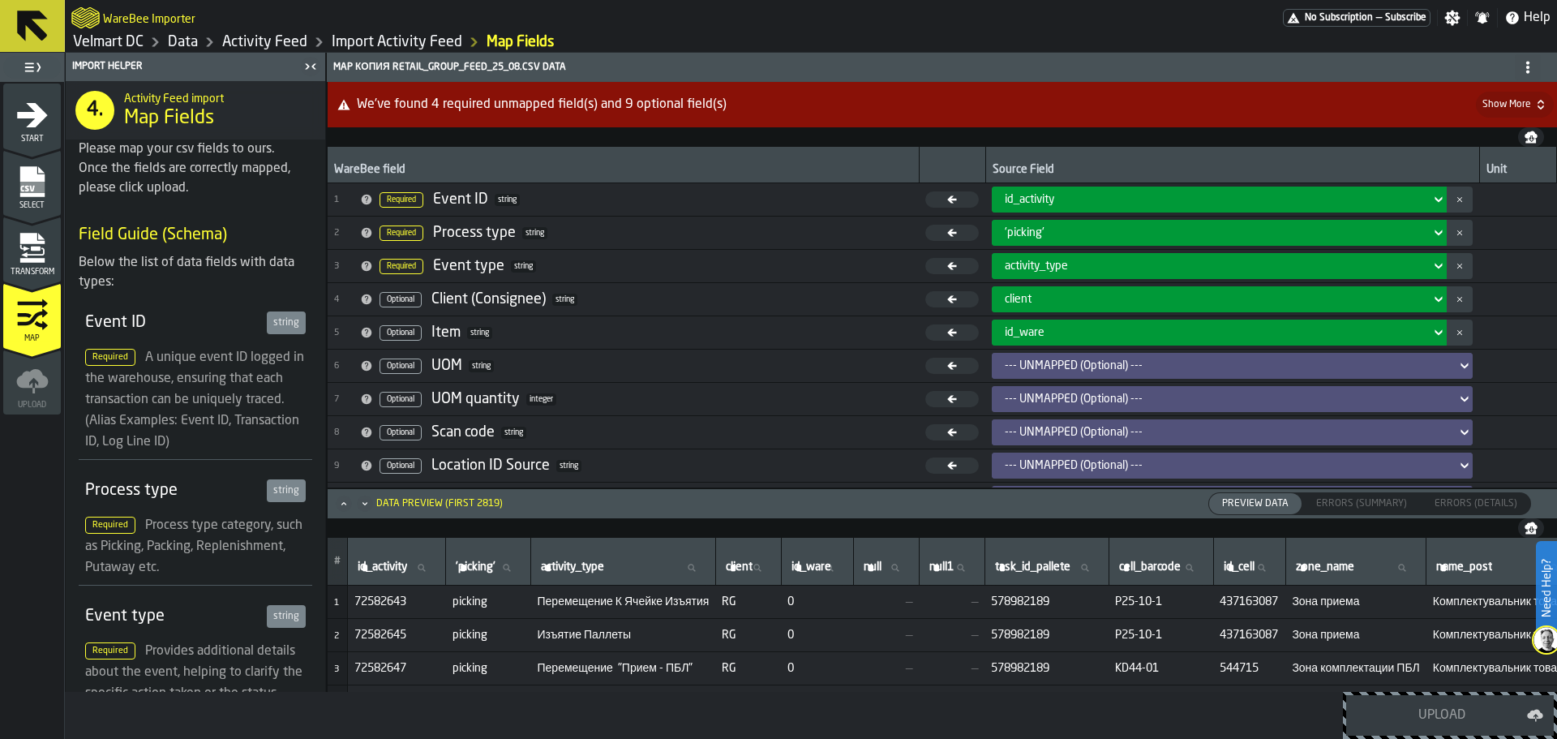
click at [1074, 368] on div "--- UNMAPPED (Optional) ---" at bounding box center [1227, 365] width 445 height 13
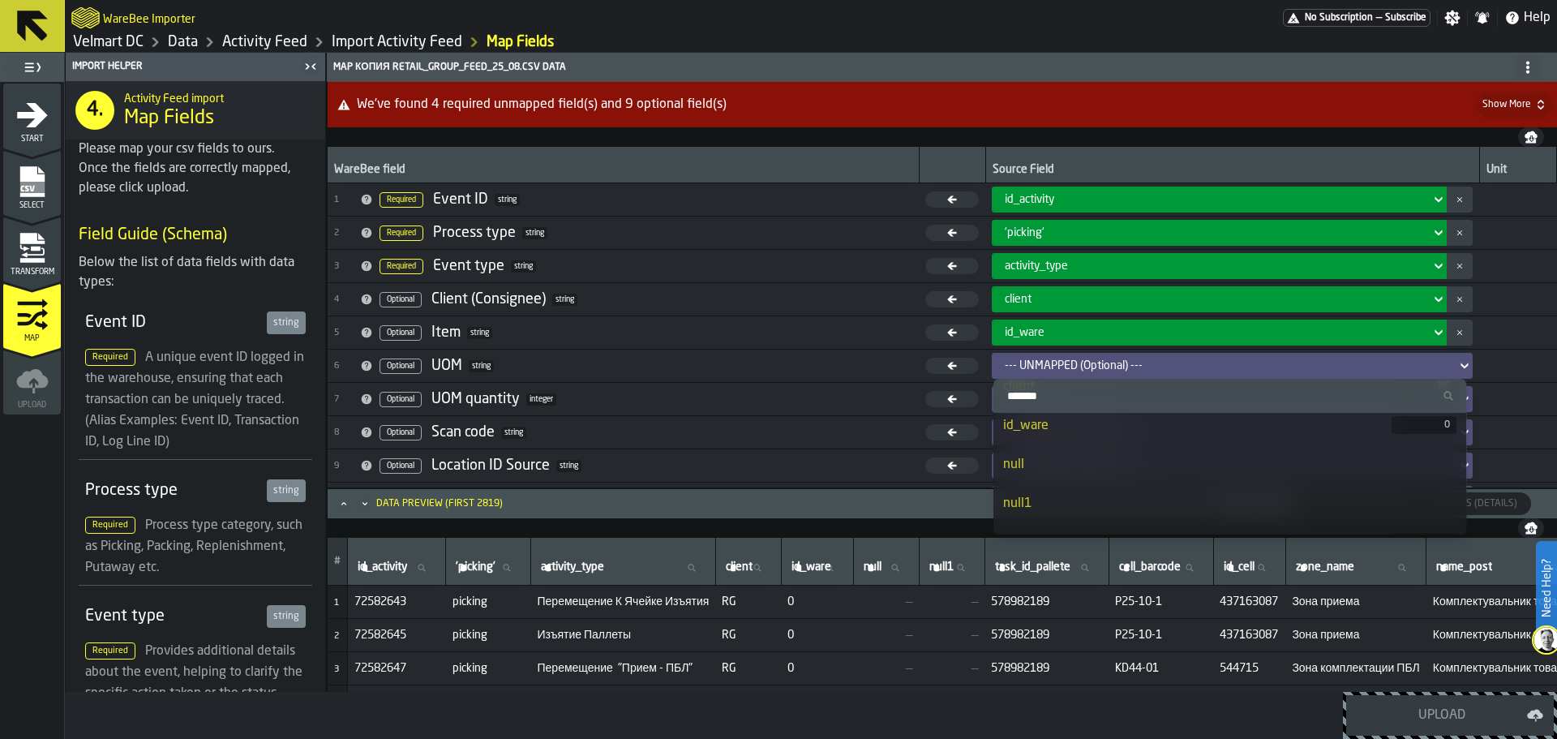
click at [1085, 454] on li "null" at bounding box center [1231, 464] width 474 height 39
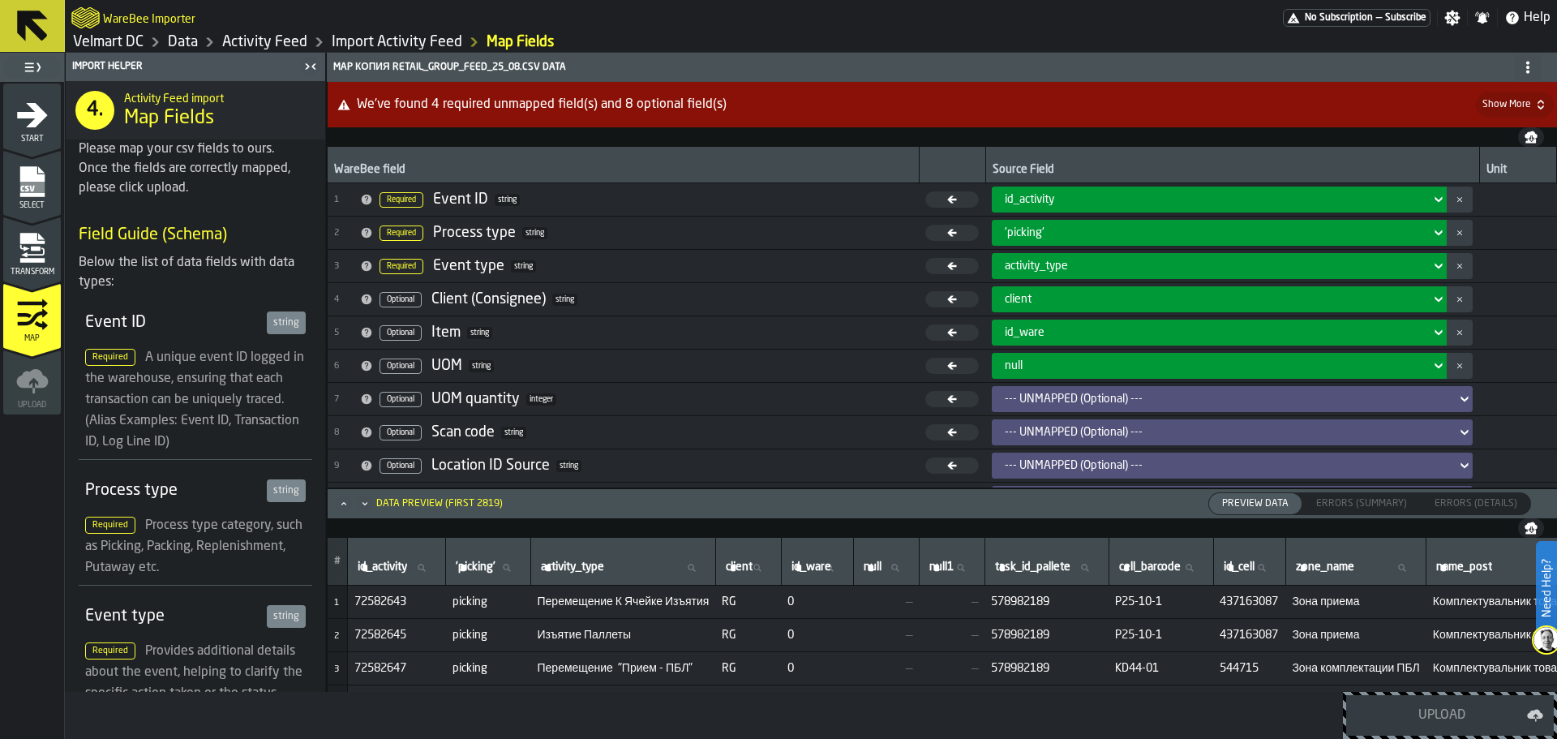
click at [1023, 401] on div "--- UNMAPPED (Optional) ---" at bounding box center [1227, 399] width 445 height 13
click at [1060, 393] on div "--- UNMAPPED (Optional) ---" at bounding box center [1227, 399] width 445 height 13
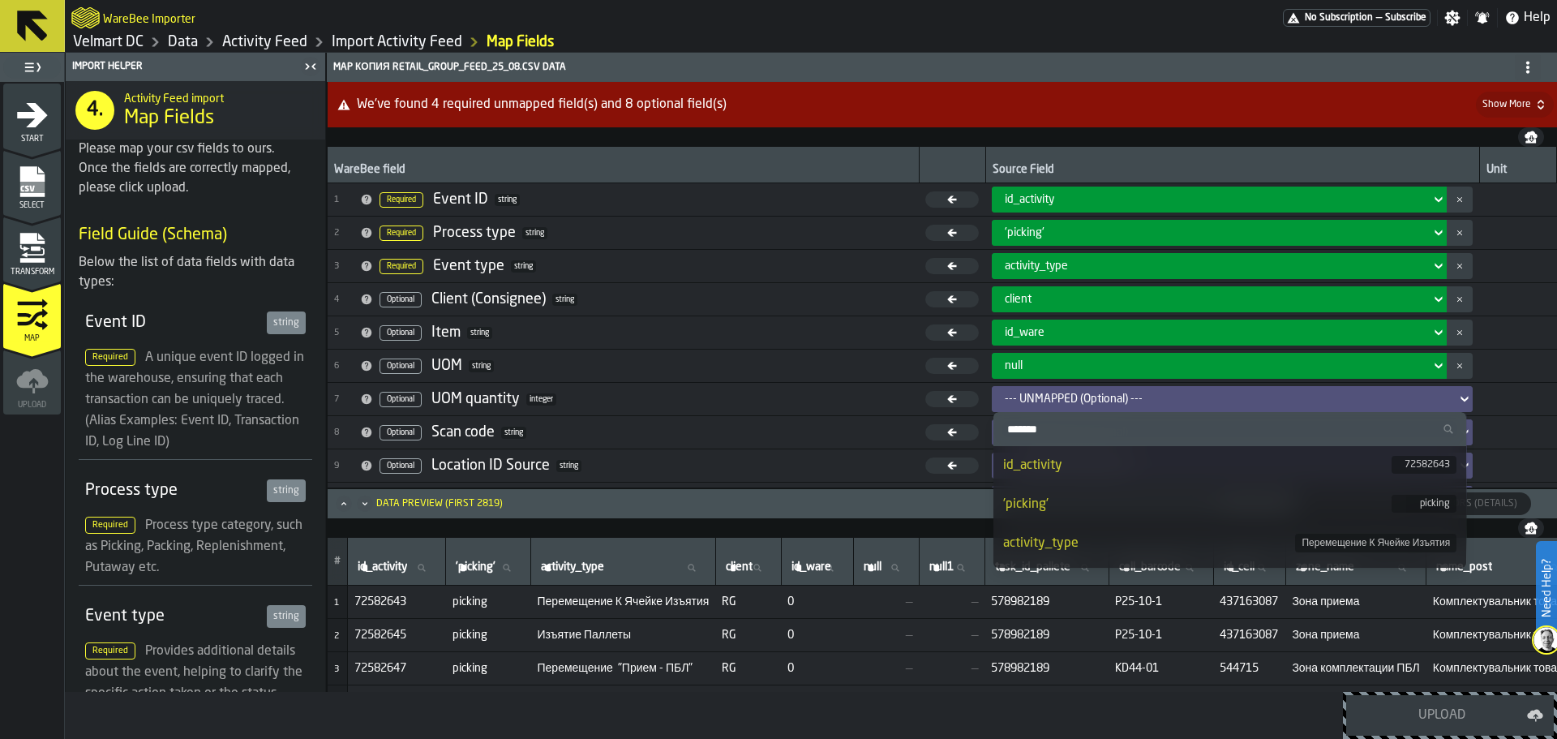
scroll to position [0, 0]
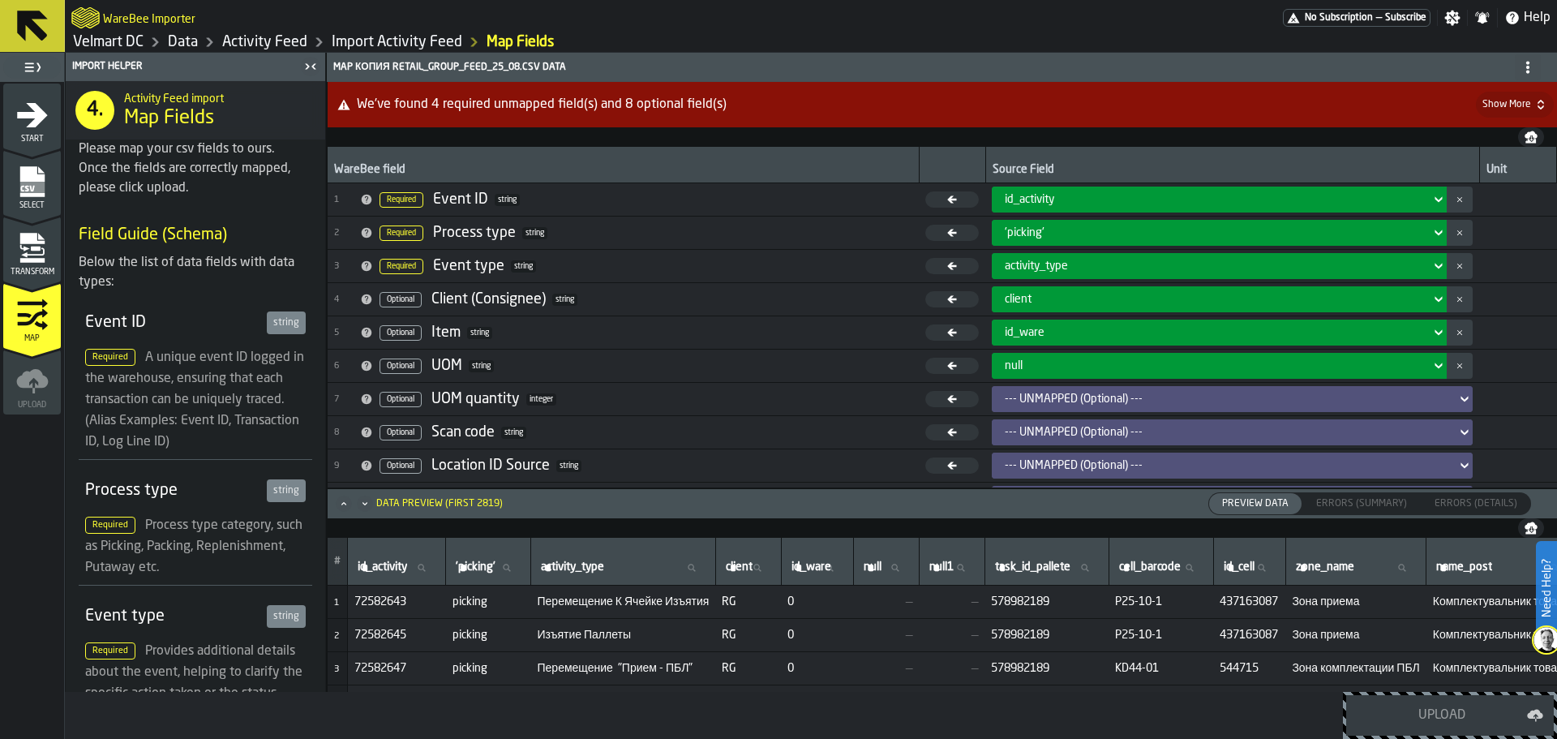
click at [1058, 391] on div "--- UNMAPPED (Optional) ---" at bounding box center [1227, 398] width 458 height 19
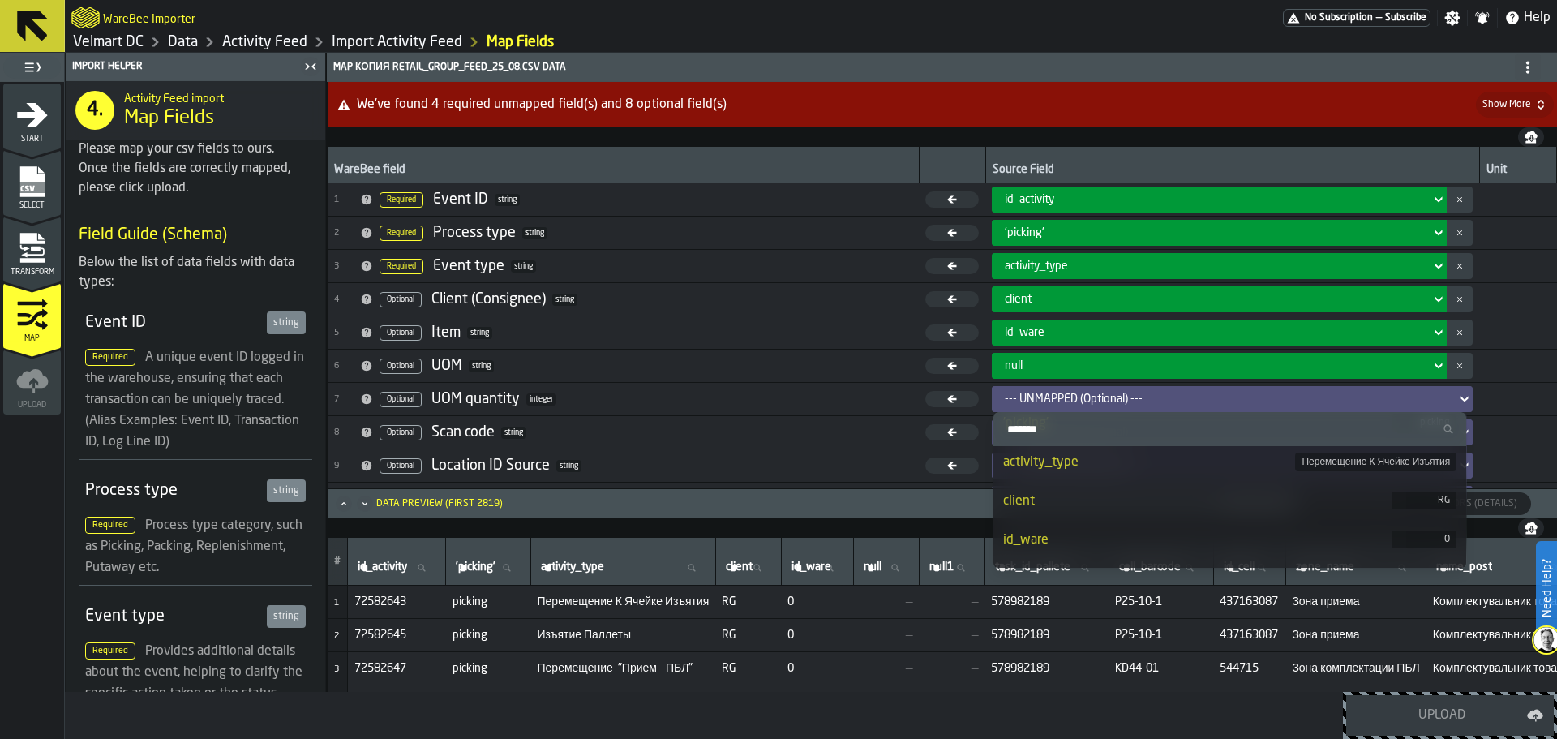
scroll to position [162, 0]
click at [1061, 527] on li "null1" at bounding box center [1231, 536] width 474 height 39
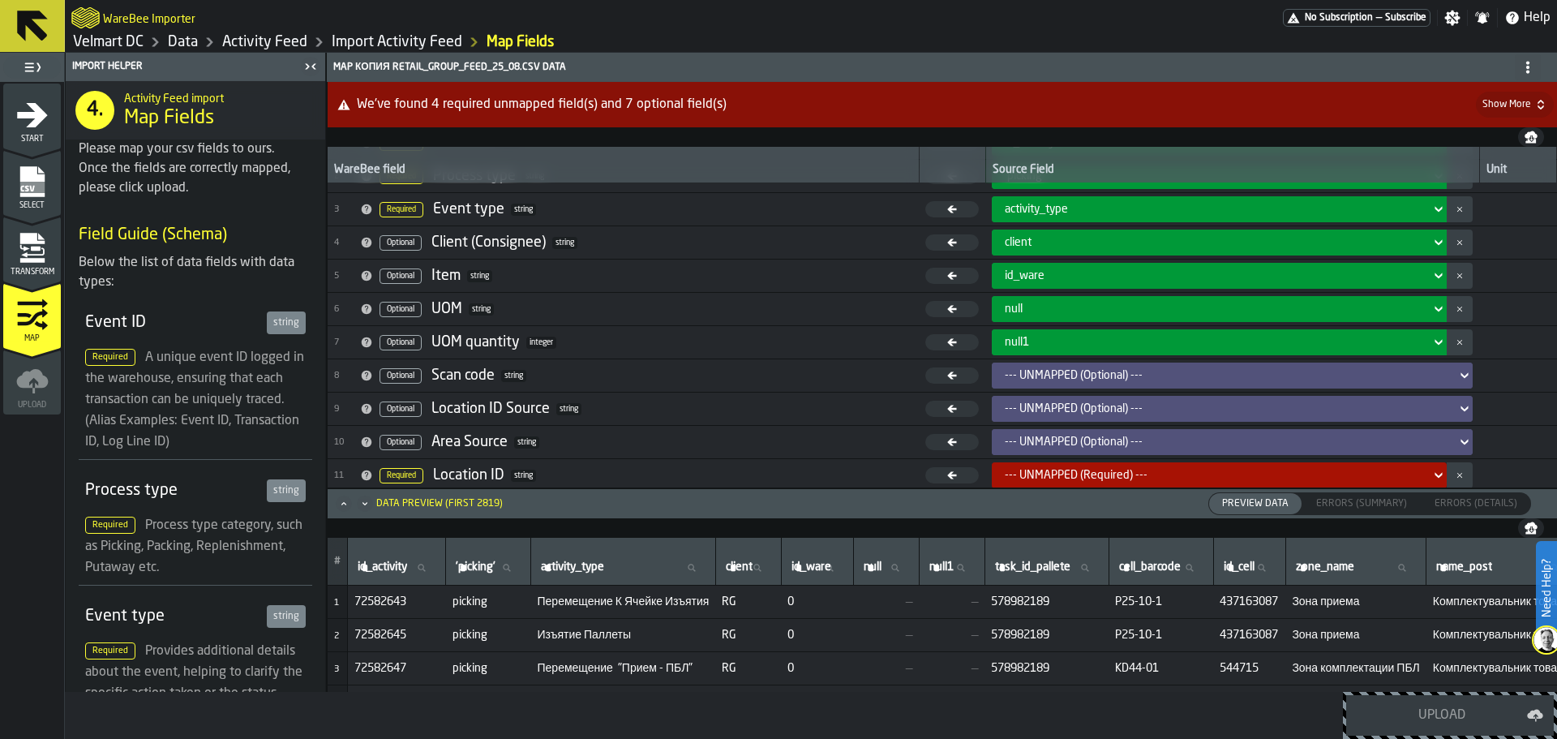
scroll to position [81, 0]
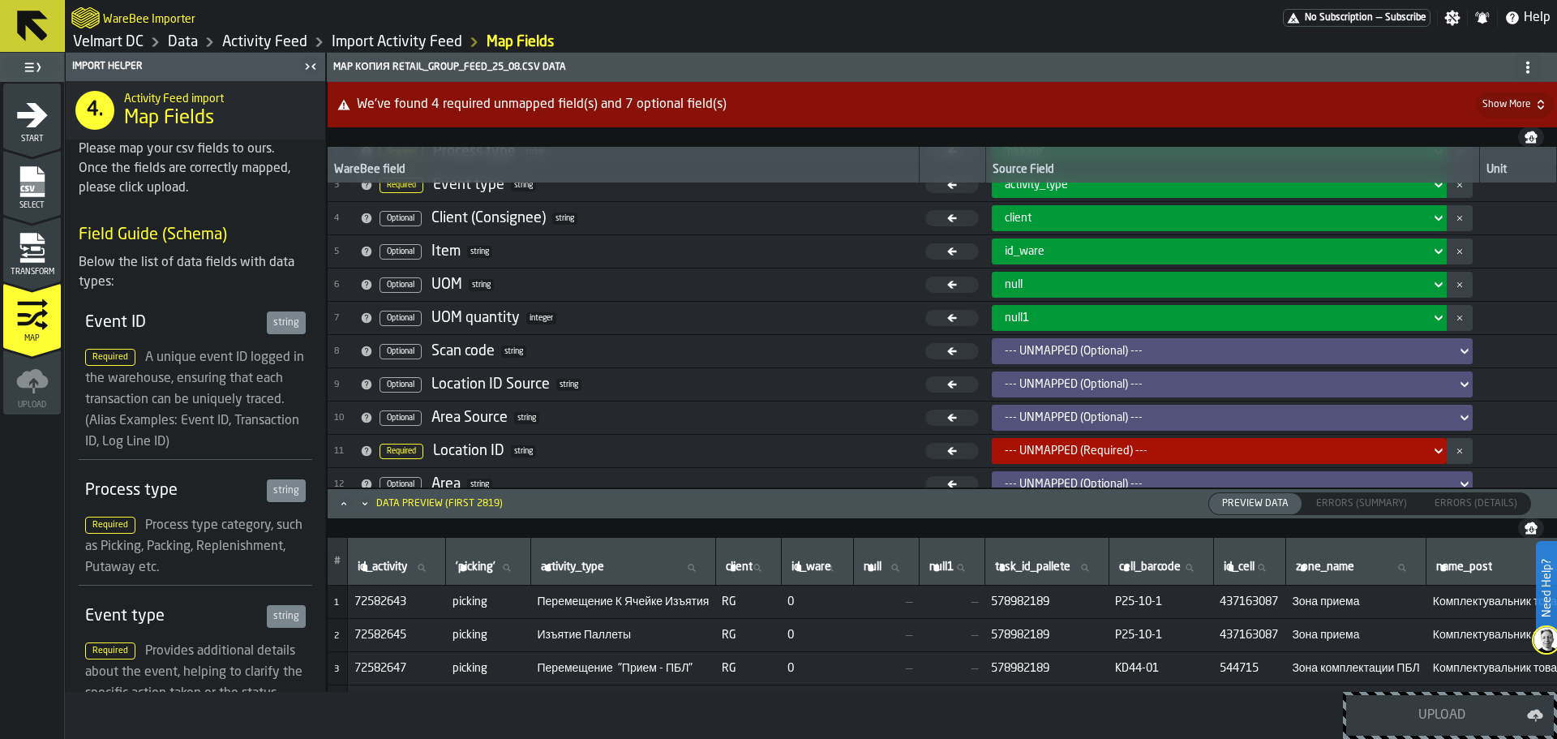
click at [1131, 351] on div "--- UNMAPPED (Optional) ---" at bounding box center [1227, 351] width 445 height 13
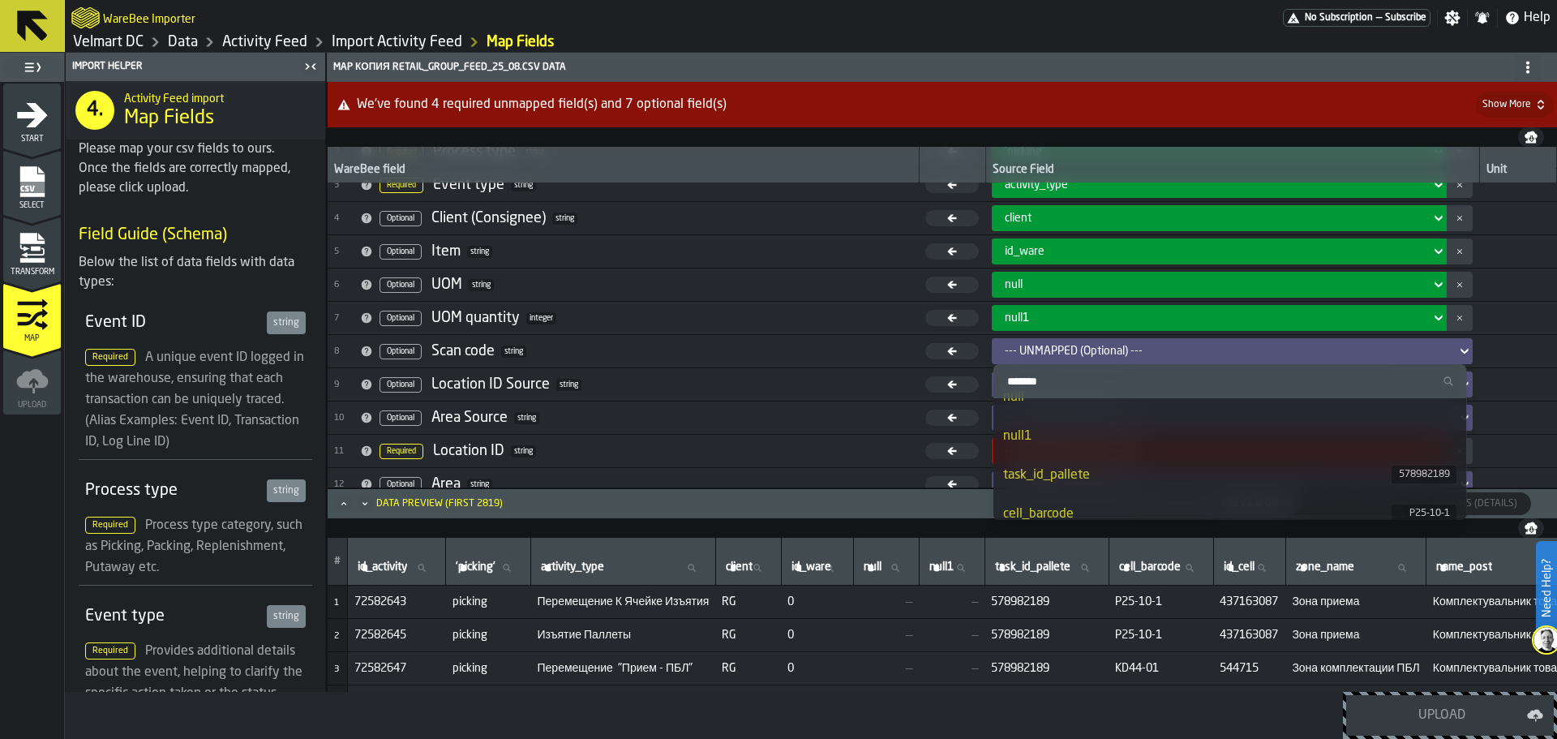
scroll to position [243, 0]
click at [1127, 447] on div "task_id_pallete" at bounding box center [1197, 446] width 389 height 19
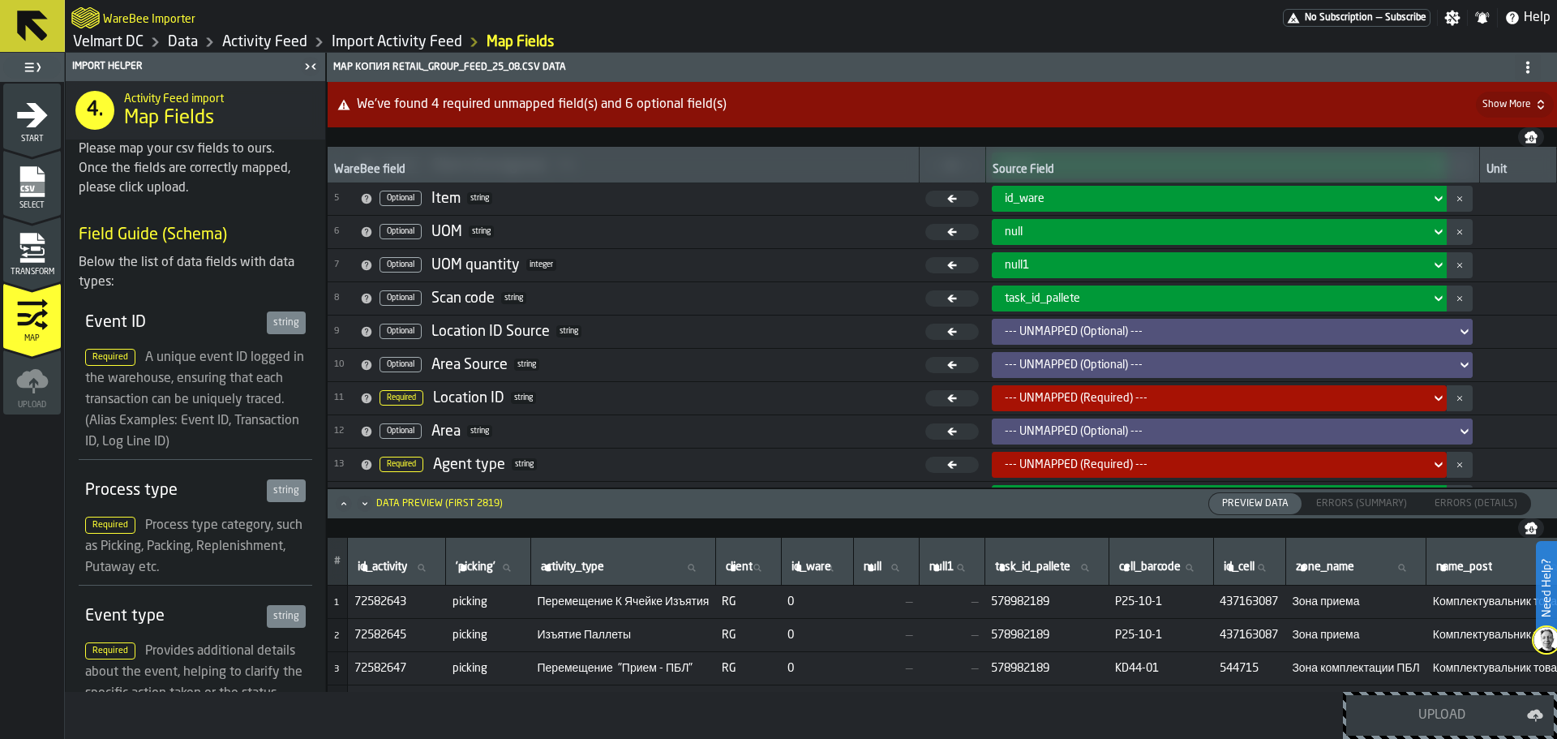
scroll to position [161, 0]
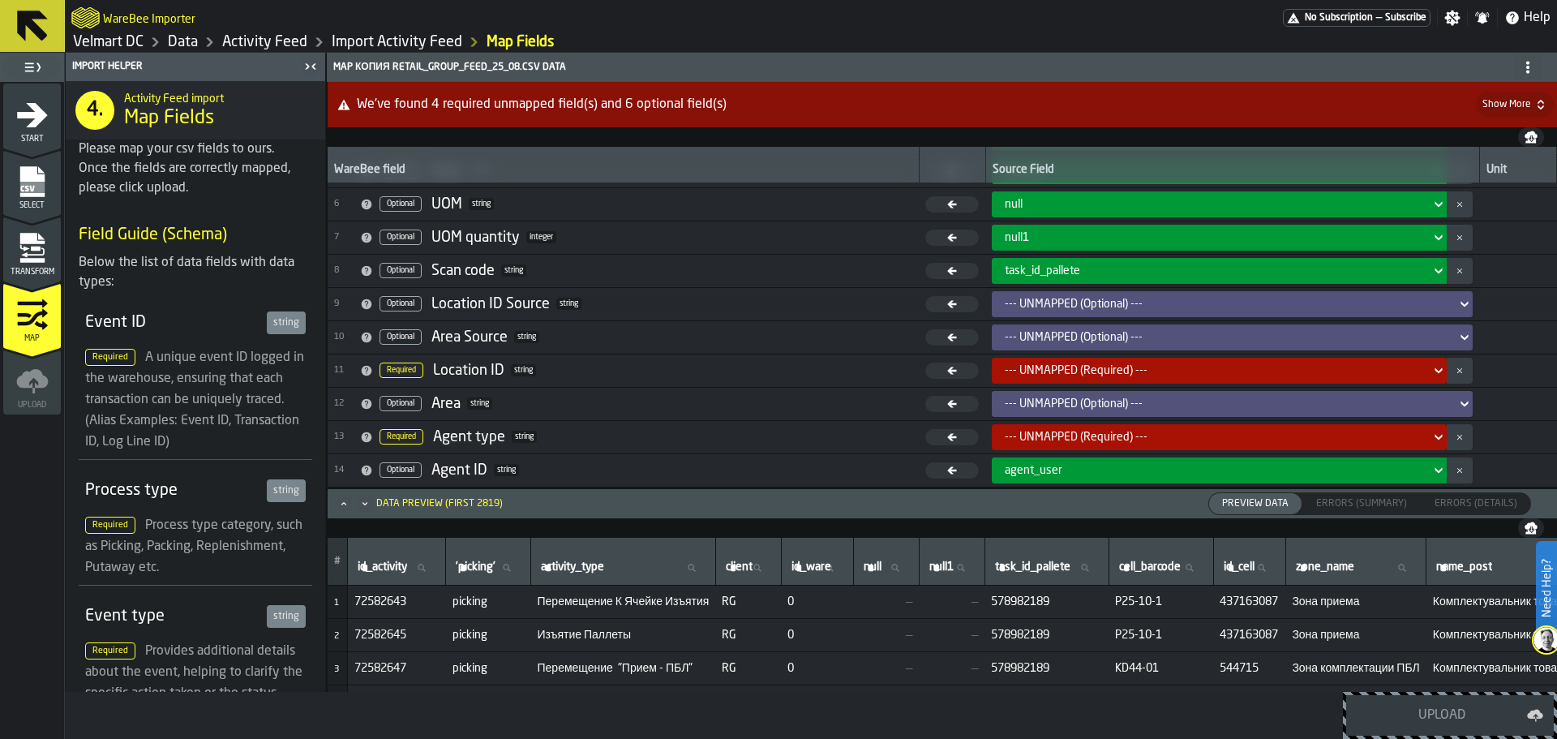
click at [1071, 312] on div "--- UNMAPPED (Optional) ---" at bounding box center [1227, 303] width 458 height 19
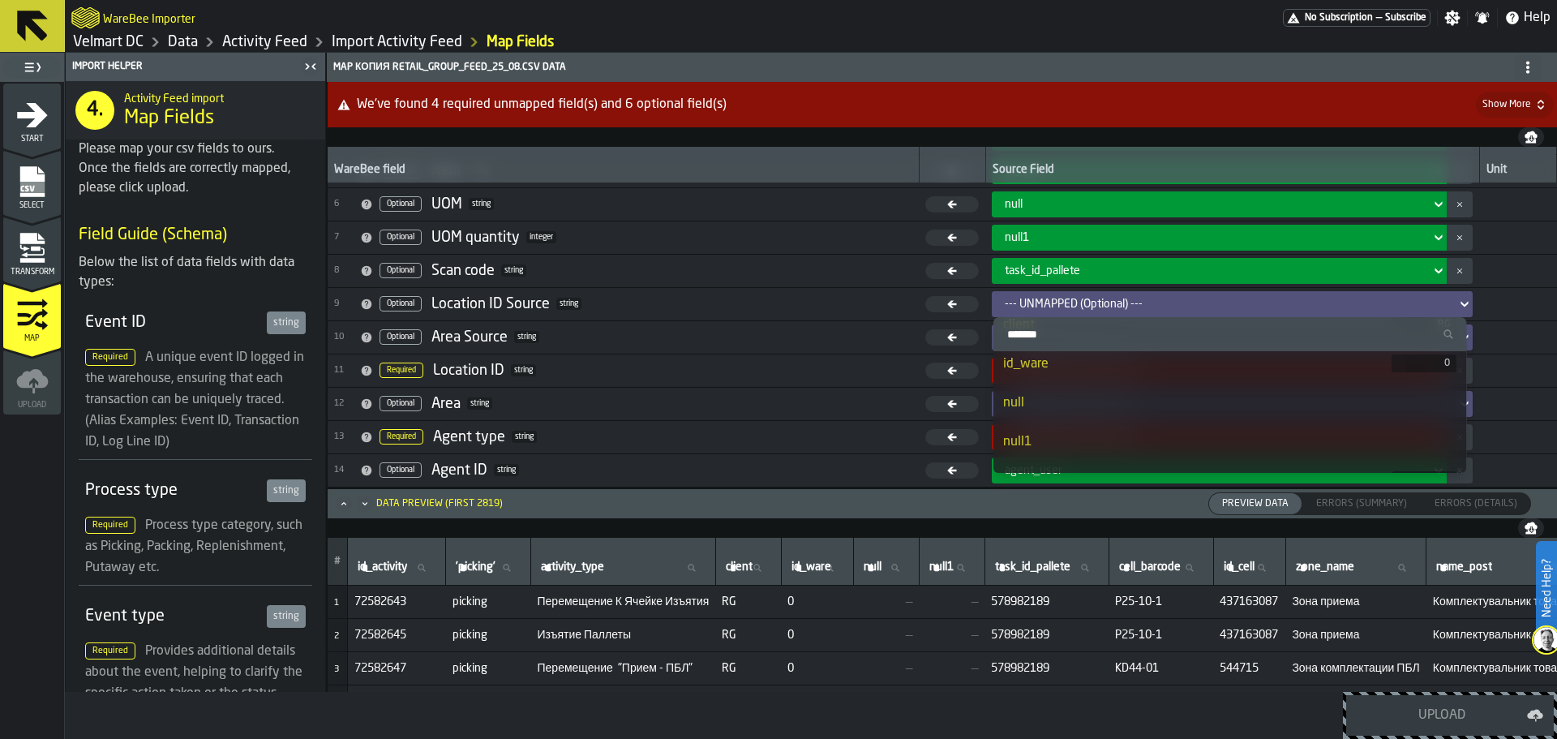
scroll to position [243, 0]
click at [1115, 426] on li "cell_barcode P25-10-1" at bounding box center [1231, 438] width 474 height 39
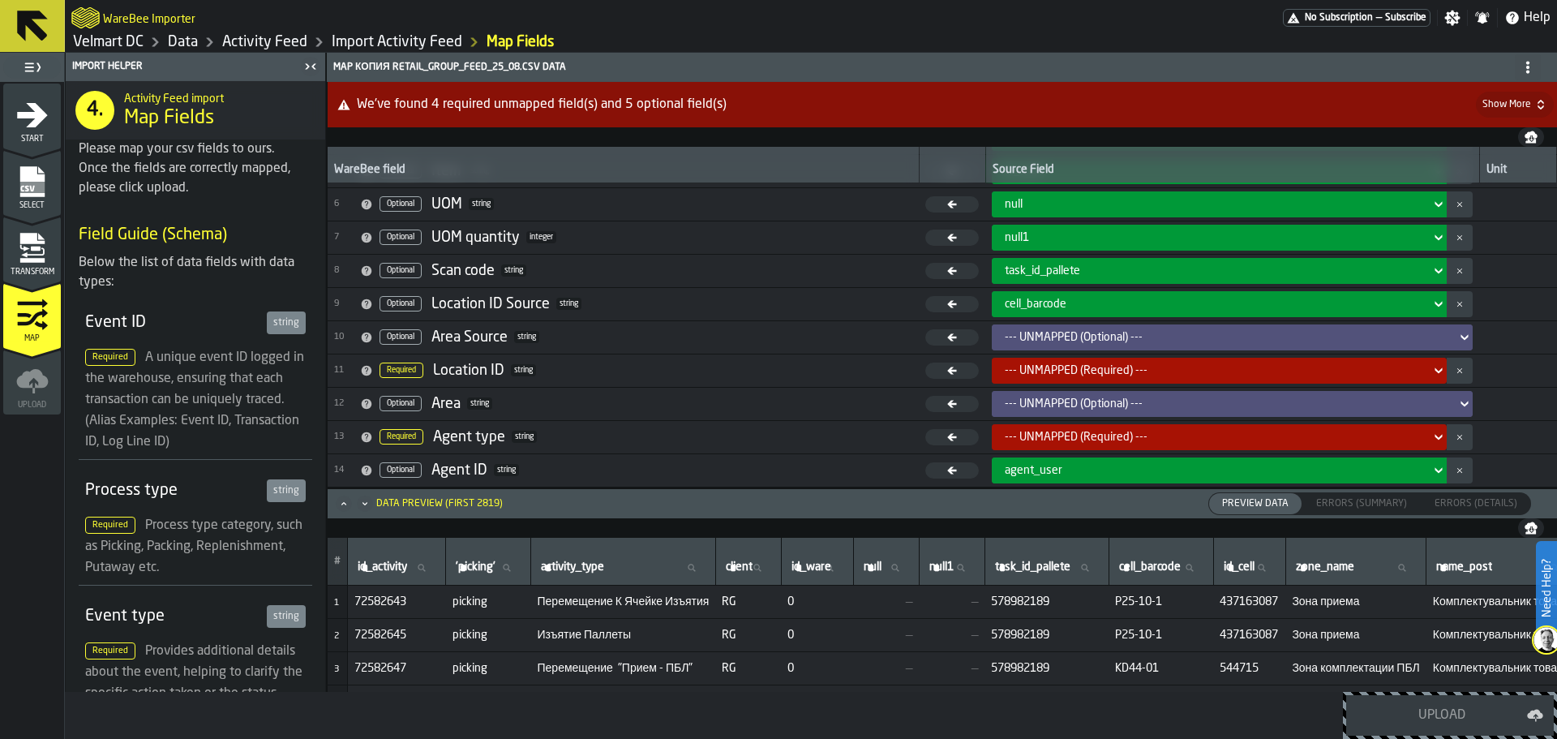
click at [1033, 340] on div "--- UNMAPPED (Optional) ---" at bounding box center [1227, 337] width 445 height 13
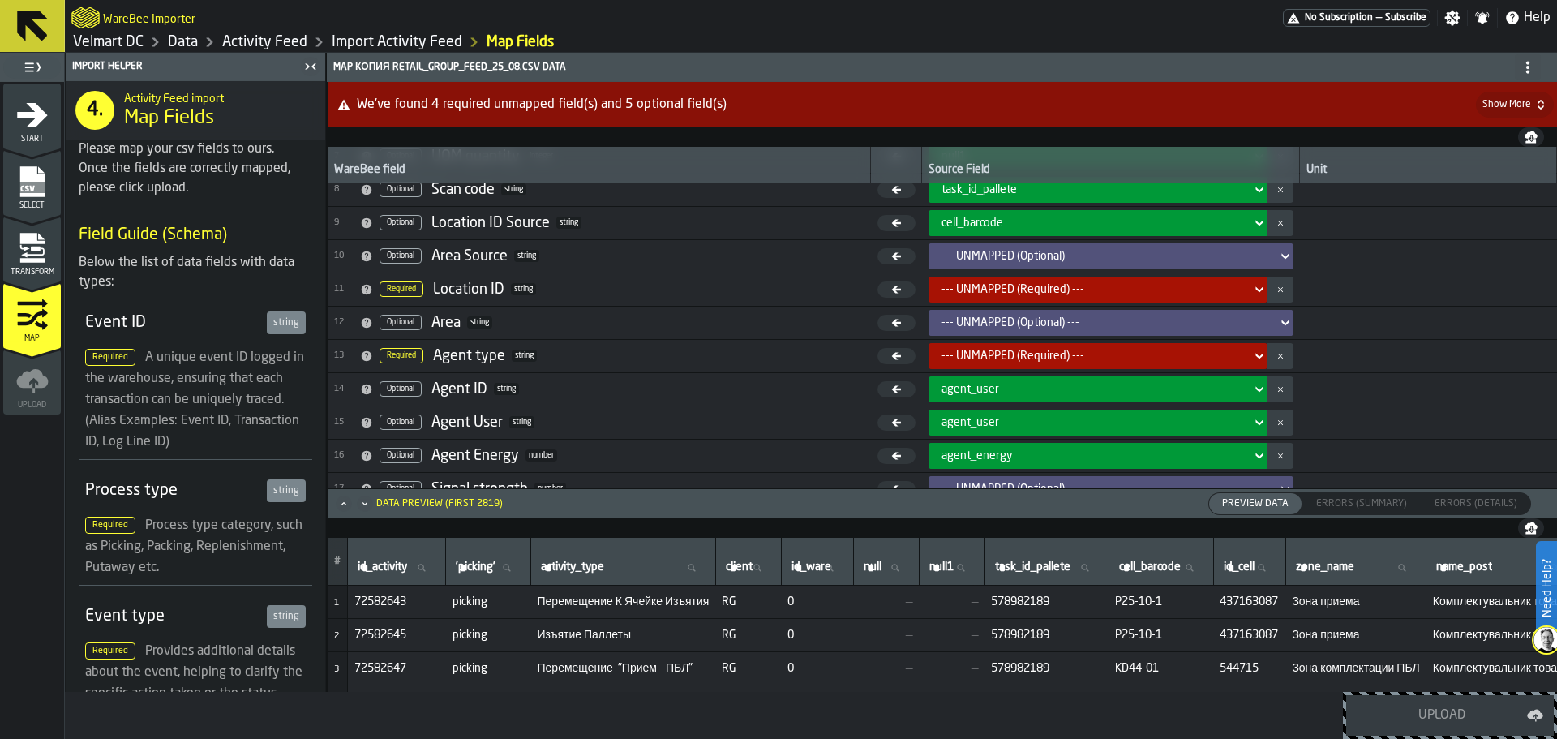
click at [998, 262] on div "--- UNMAPPED (Optional) ---" at bounding box center [1106, 256] width 329 height 13
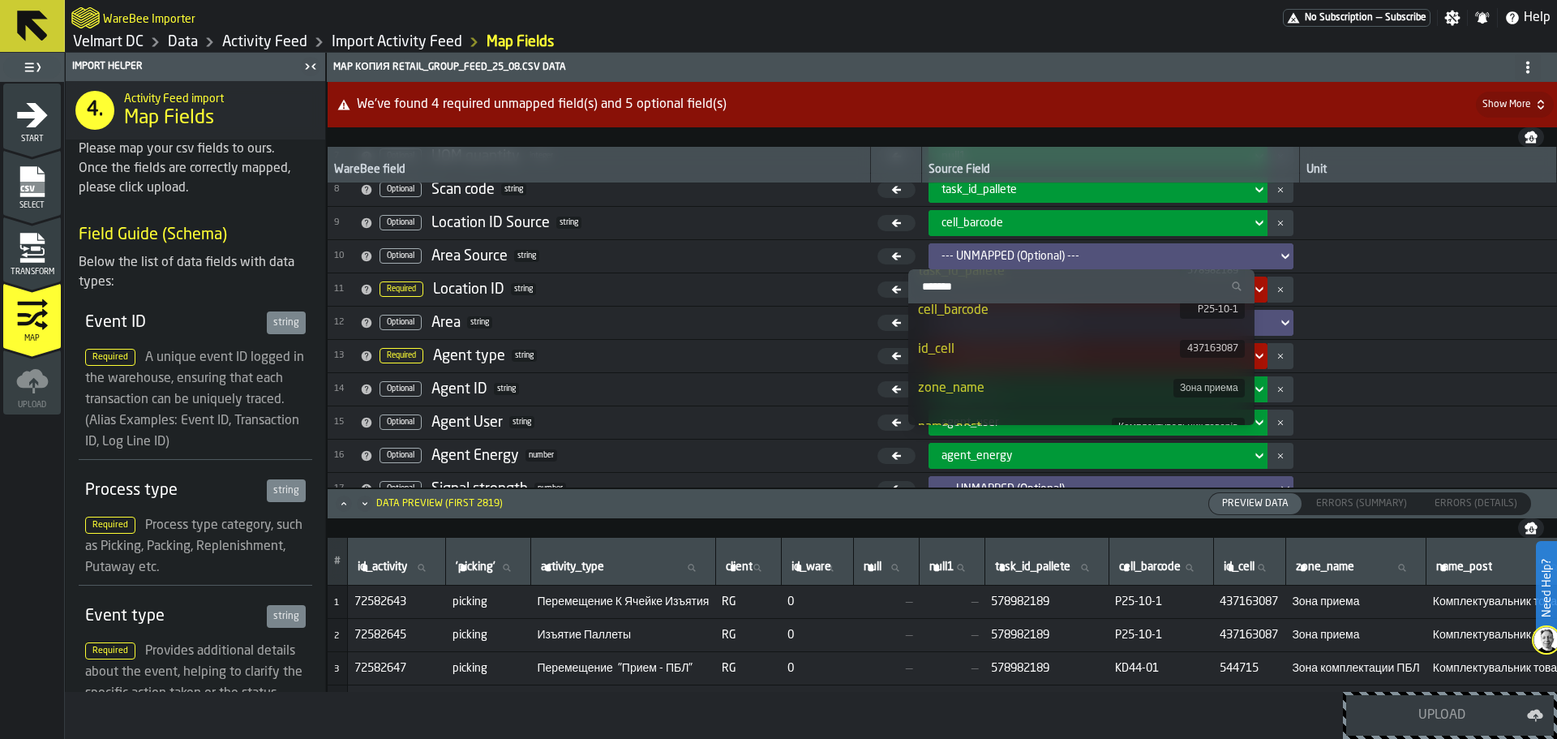
scroll to position [324, 0]
click at [1005, 382] on div "zone_name" at bounding box center [1045, 387] width 255 height 19
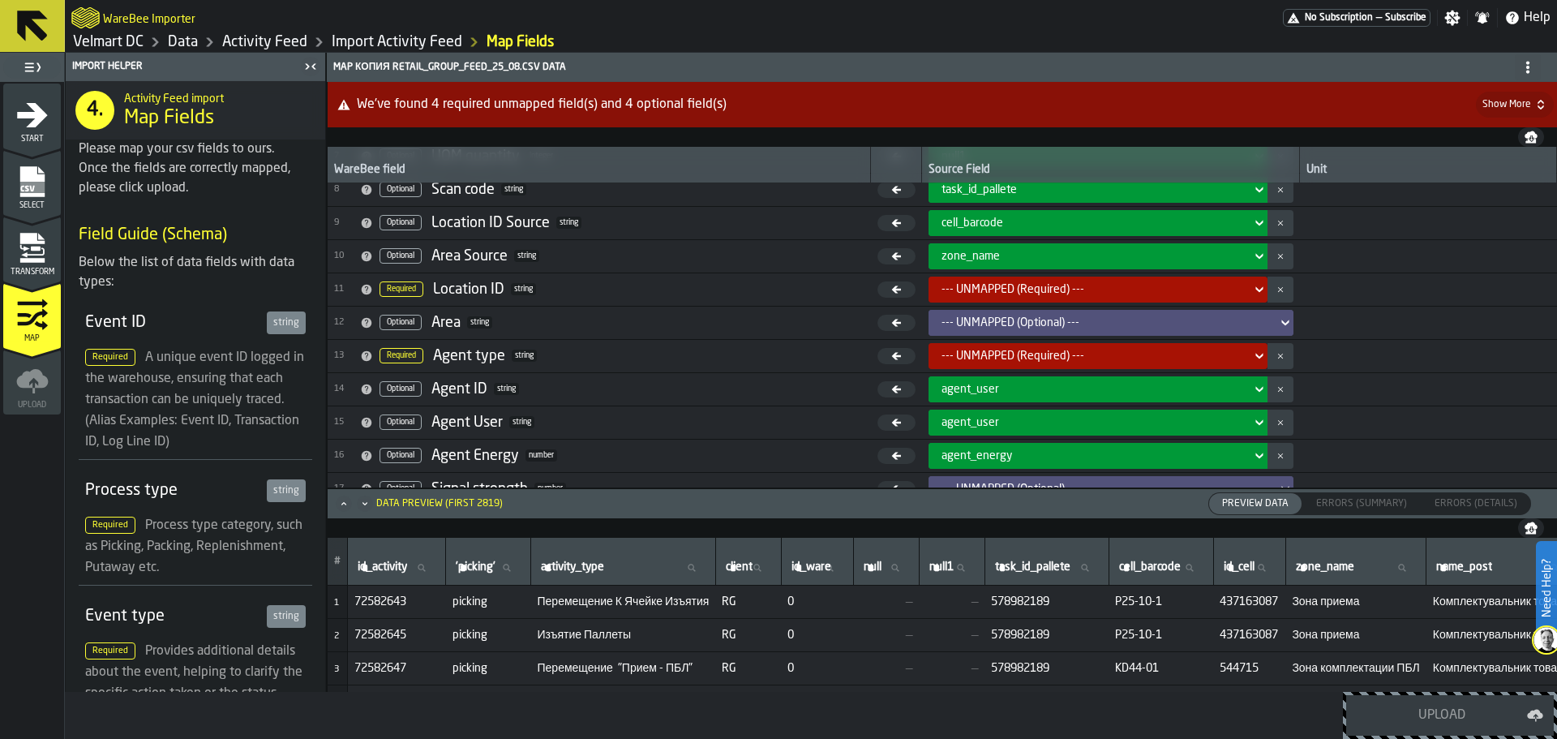
click at [967, 227] on span "cell_barcode" at bounding box center [973, 223] width 62 height 13
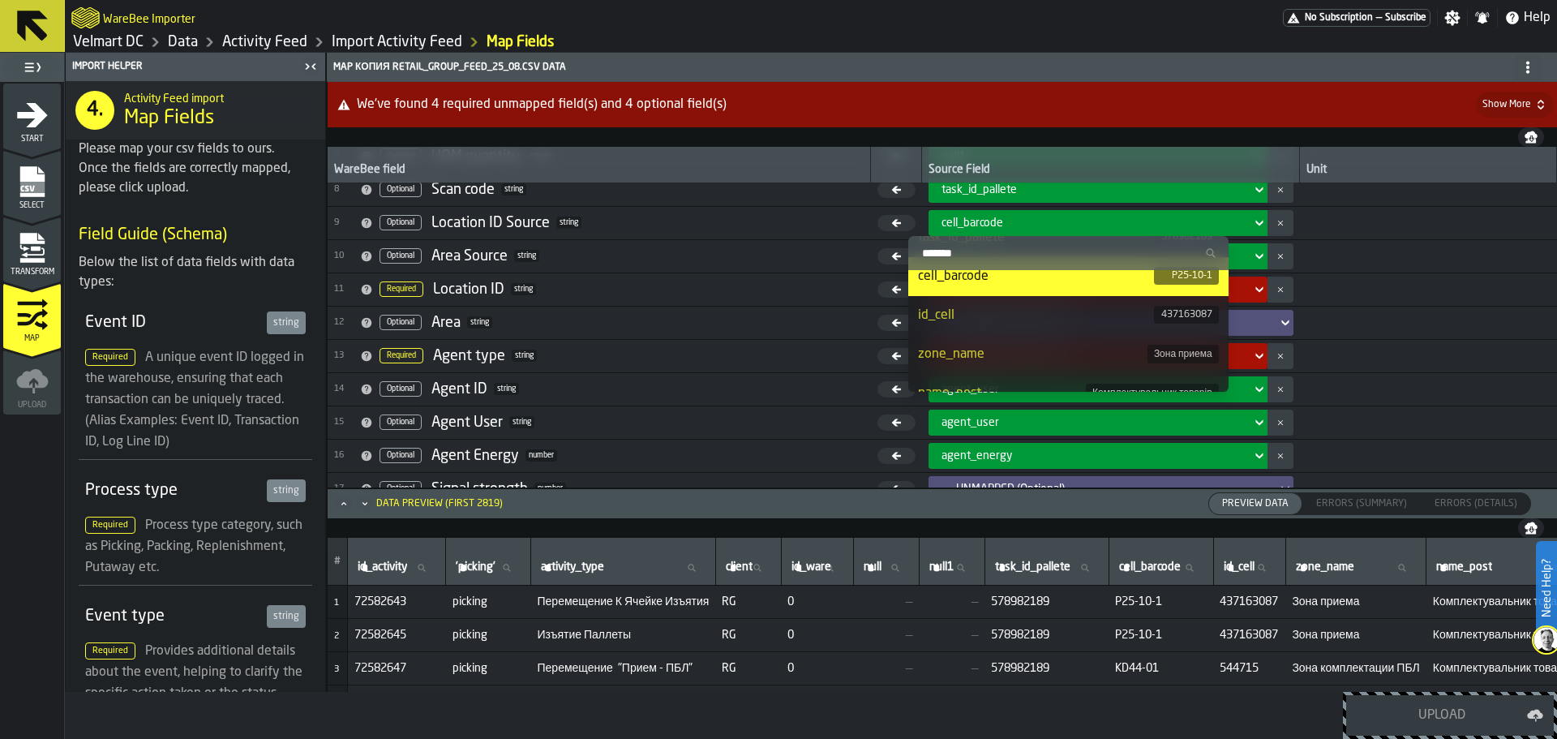
click at [1019, 321] on div "id_cell" at bounding box center [1035, 315] width 235 height 19
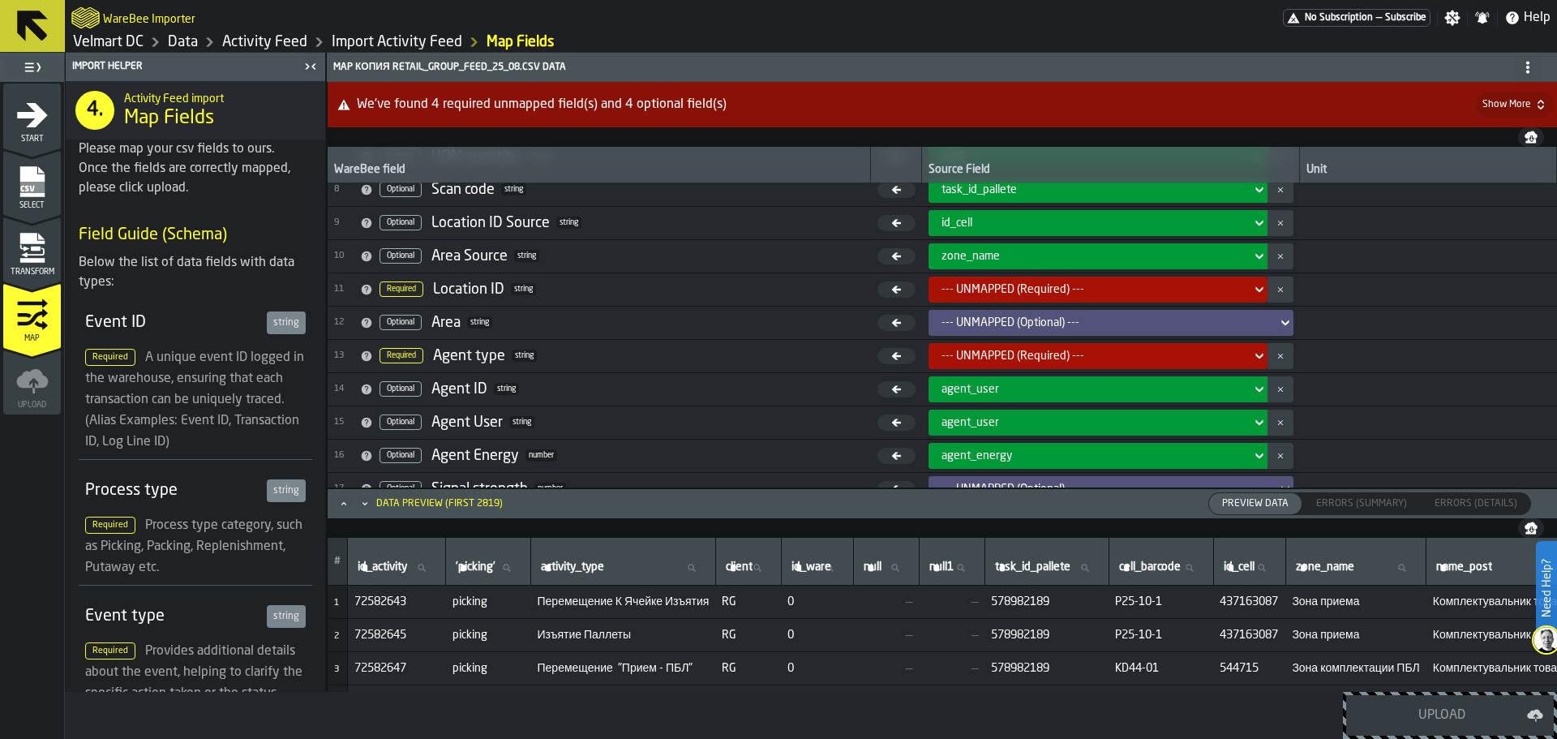
click at [975, 290] on div "--- UNMAPPED (Required) ---" at bounding box center [1093, 289] width 303 height 13
click at [994, 300] on div "--- UNMAPPED (Required) ---" at bounding box center [1098, 290] width 339 height 26
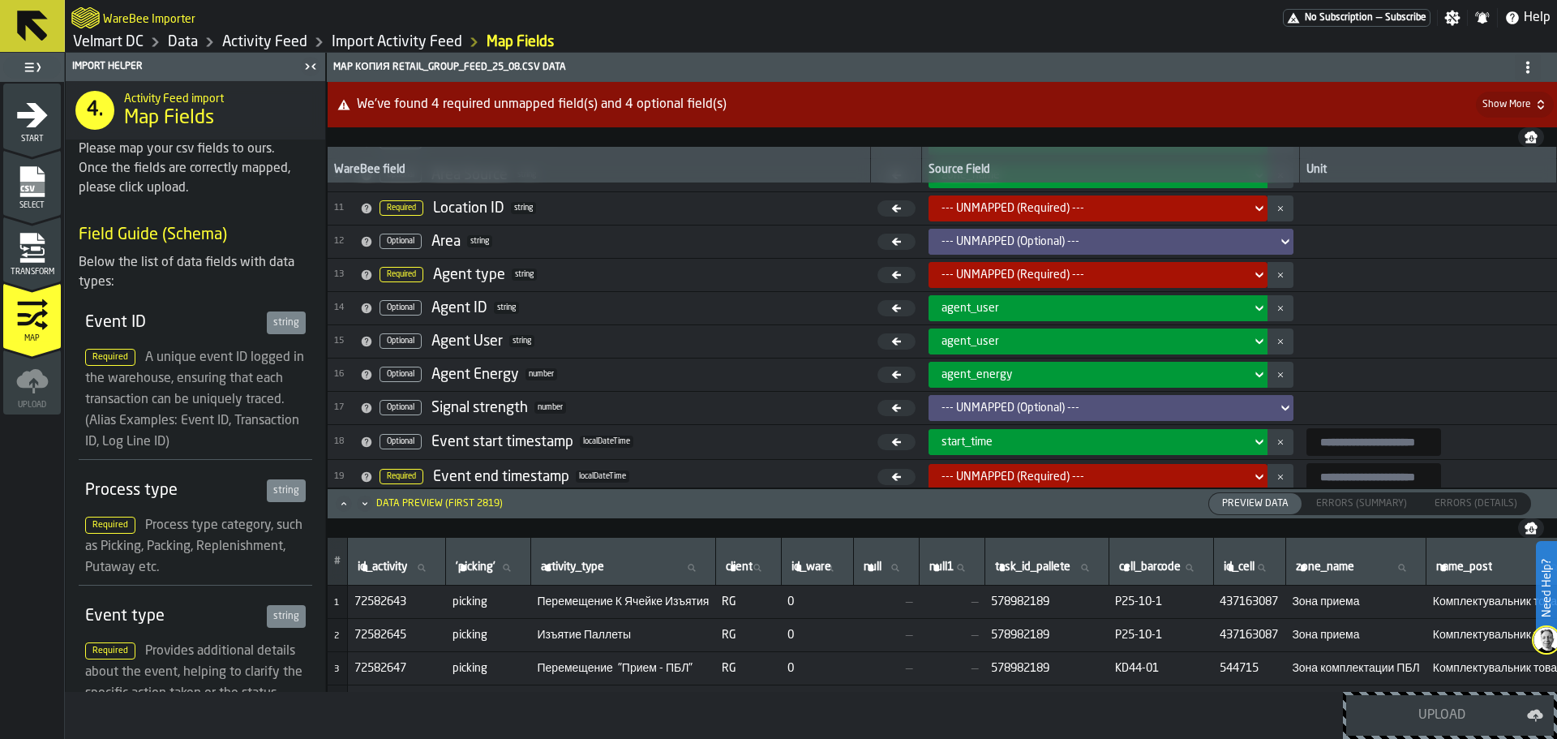
click at [961, 207] on div "--- UNMAPPED (Required) ---" at bounding box center [1093, 208] width 303 height 13
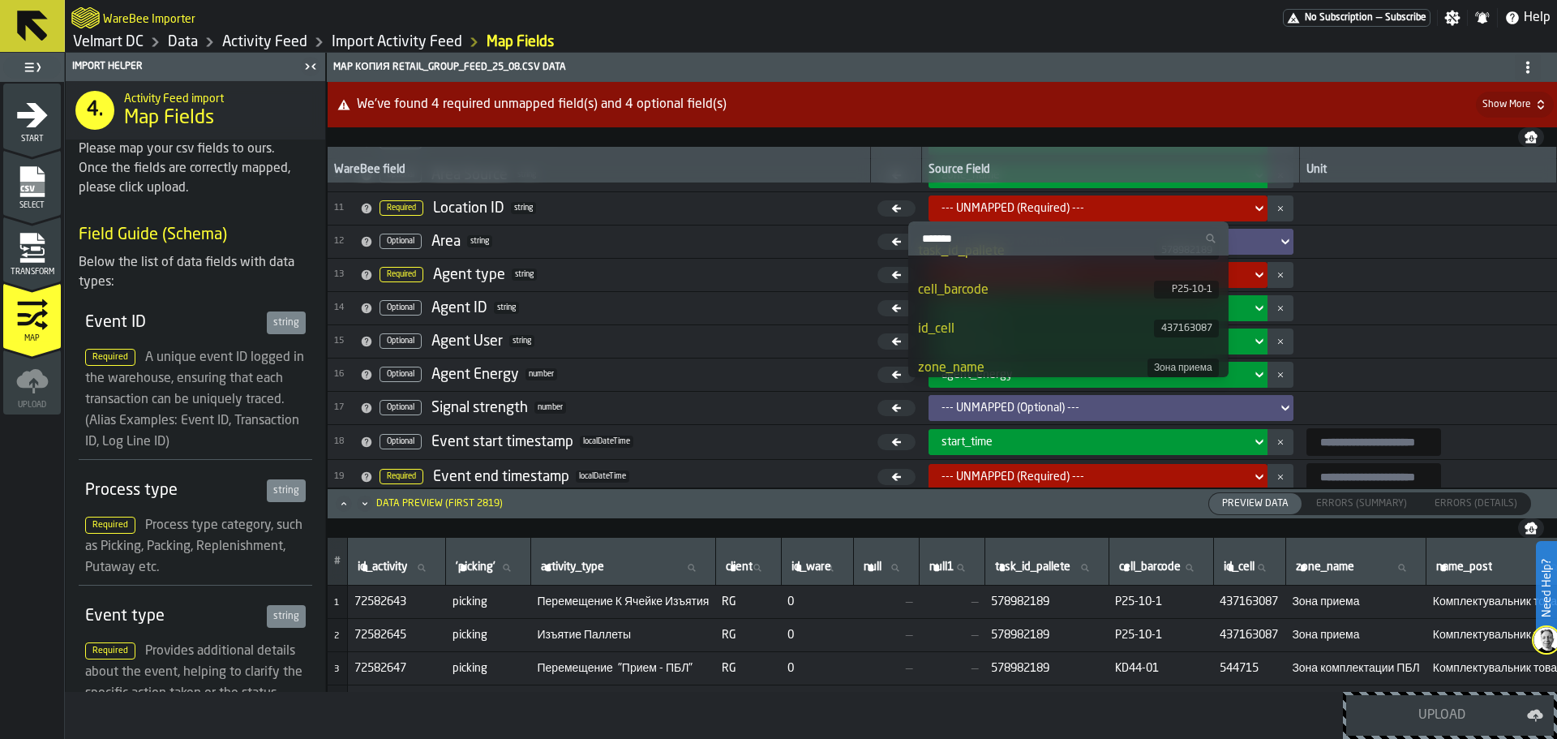
scroll to position [324, 0]
click at [973, 273] on li "cell_barcode P25-10-1" at bounding box center [1068, 262] width 320 height 39
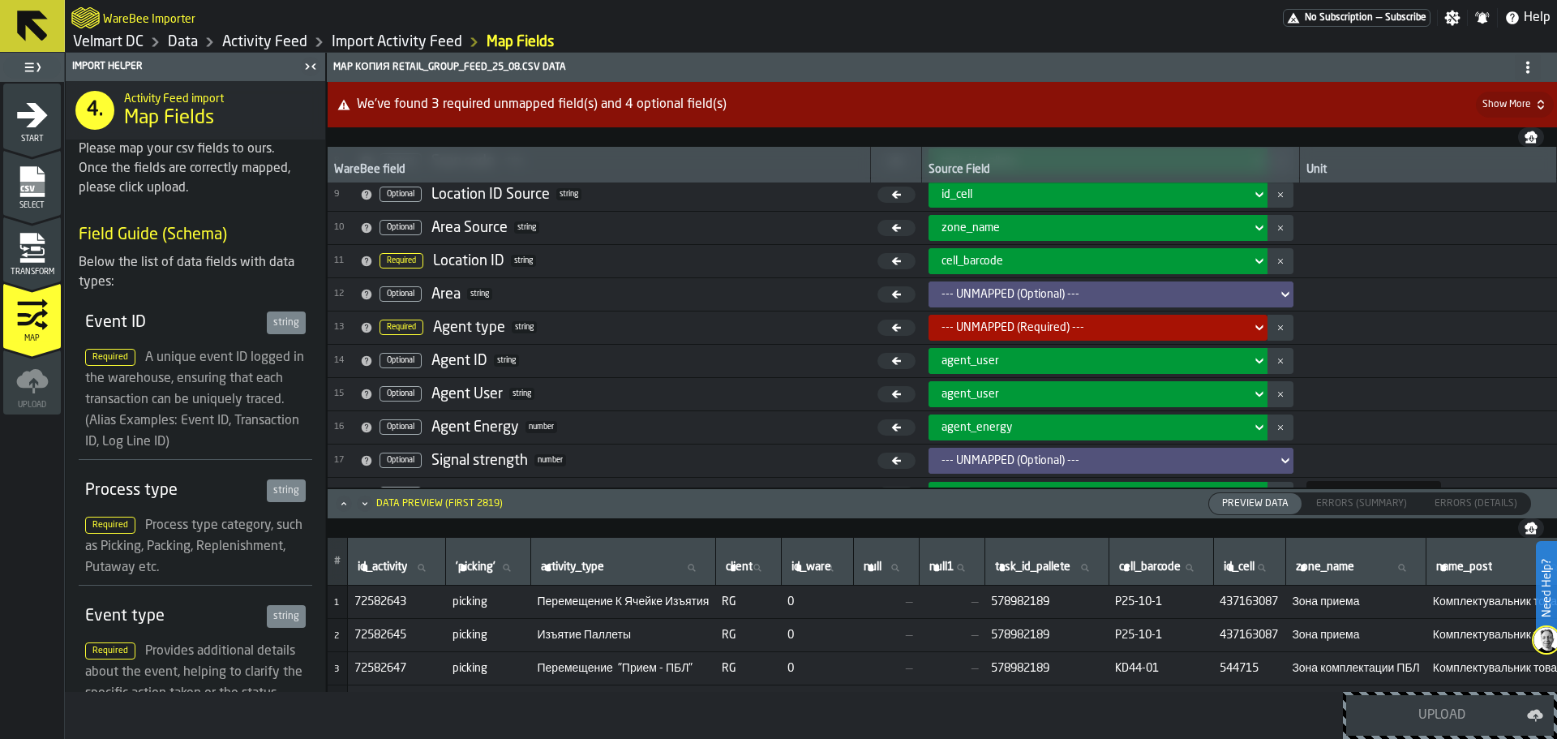
scroll to position [243, 0]
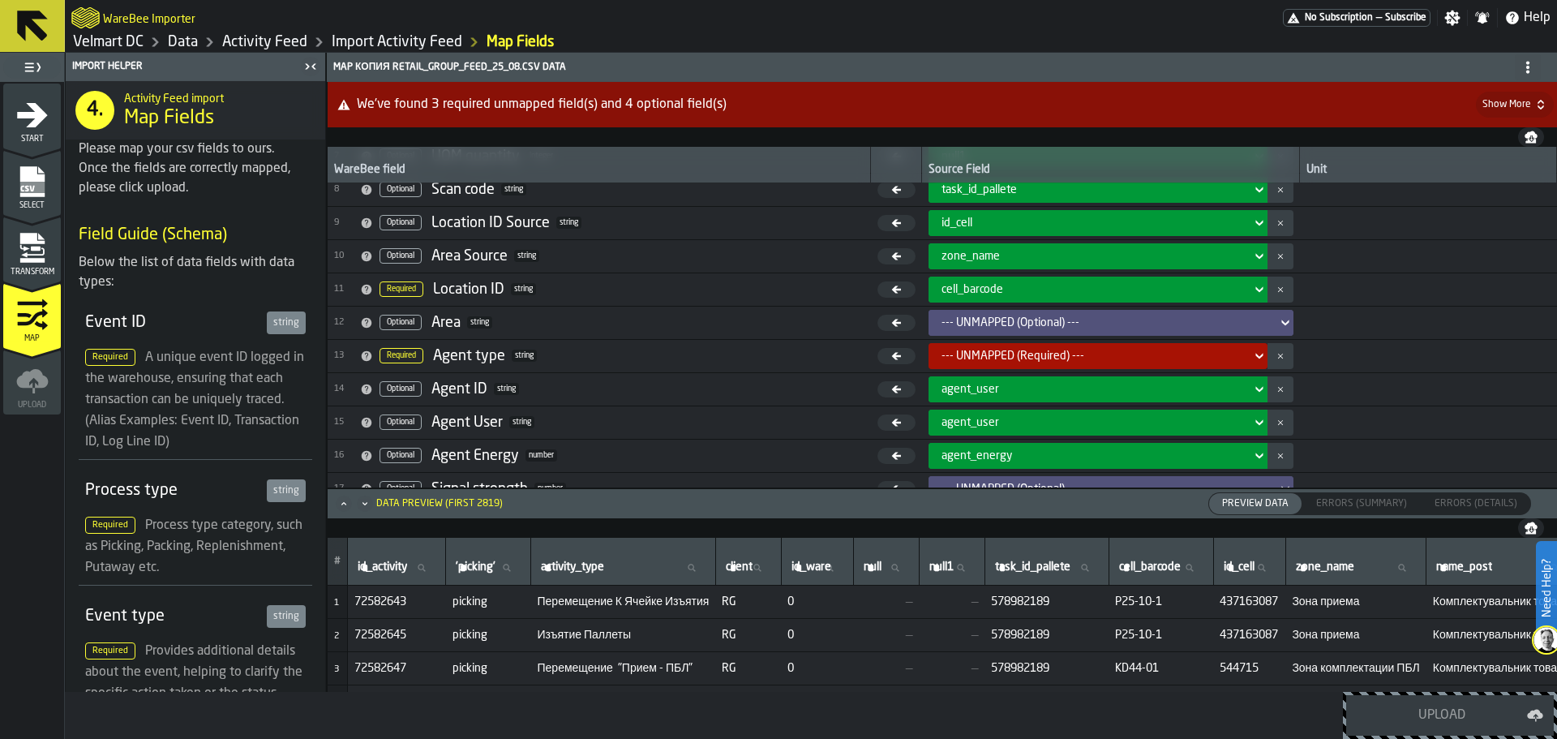
click at [1033, 320] on div "--- UNMAPPED (Optional) ---" at bounding box center [1106, 322] width 329 height 13
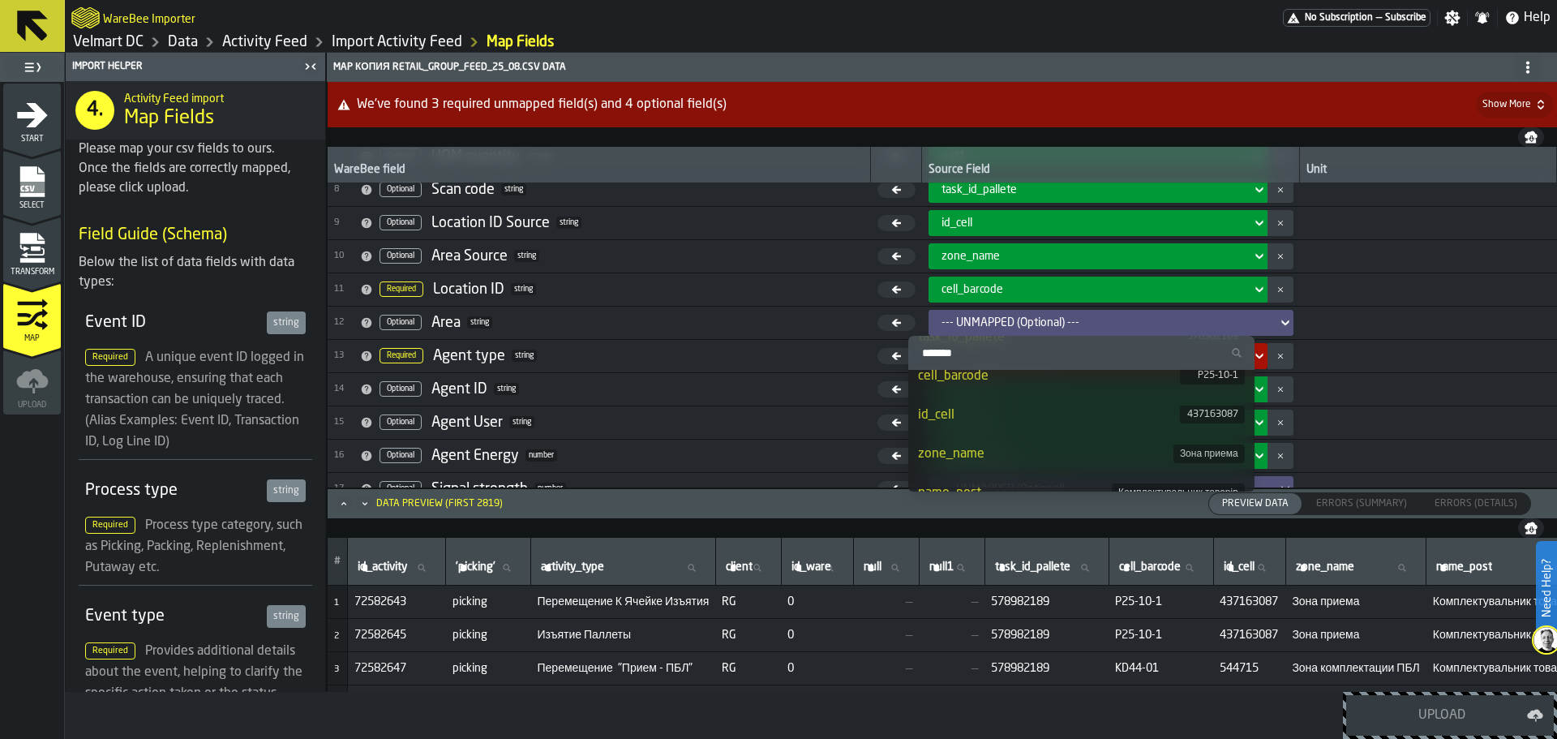
scroll to position [406, 0]
click at [997, 384] on li "zone_name [PERSON_NAME] приема" at bounding box center [1081, 373] width 346 height 39
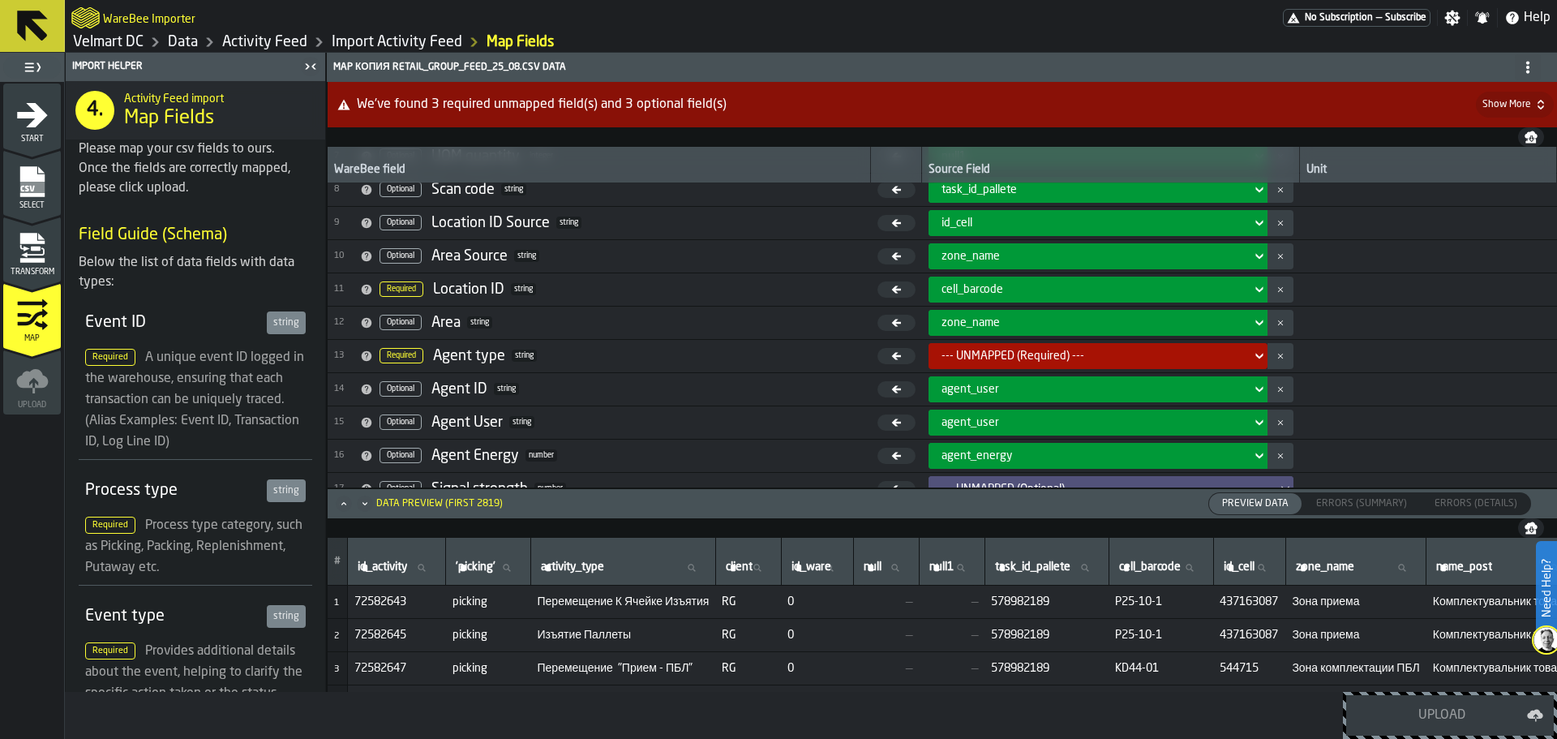
click at [969, 364] on div "--- UNMAPPED (Required) ---" at bounding box center [1093, 355] width 316 height 19
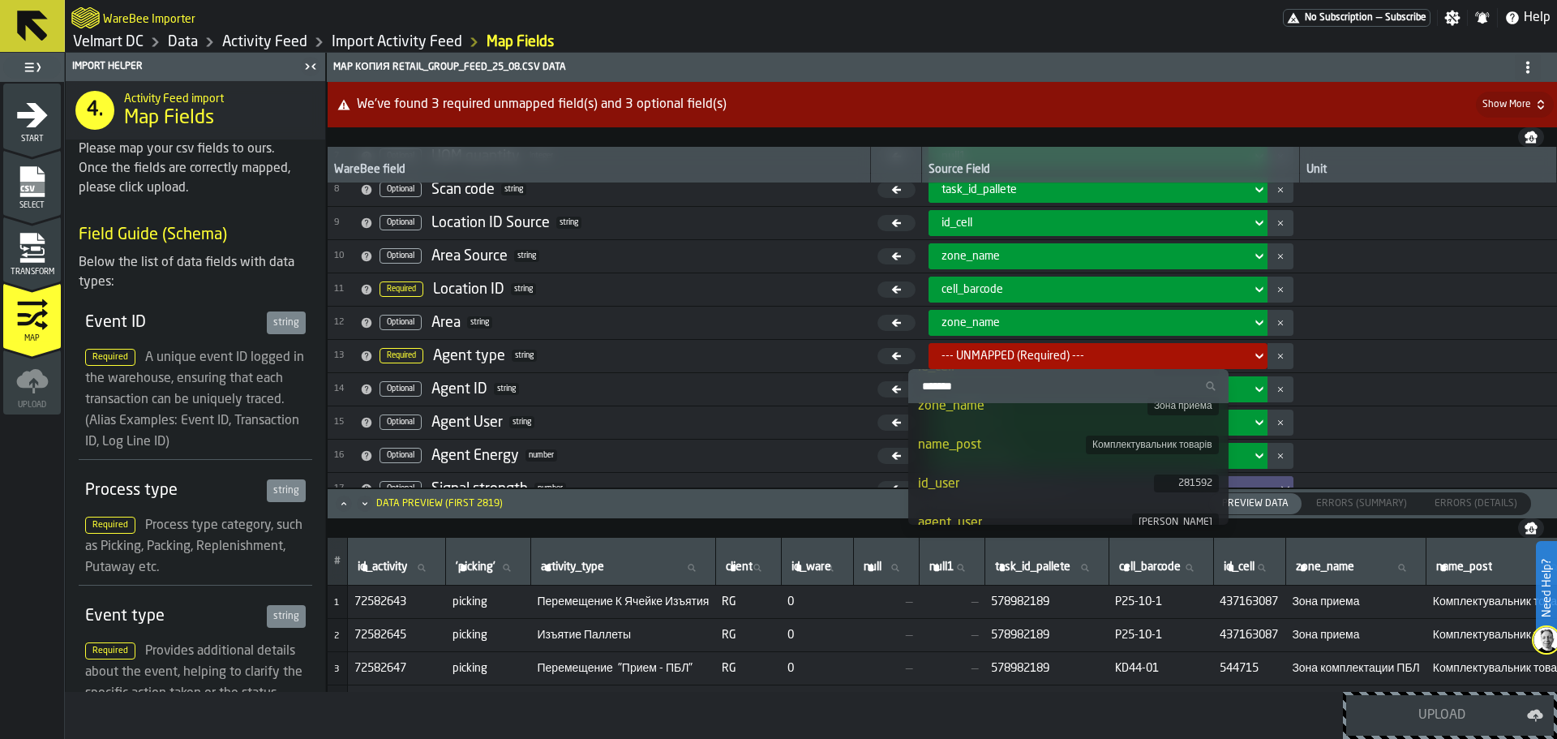
click at [1001, 450] on div "name_post" at bounding box center [1002, 445] width 168 height 19
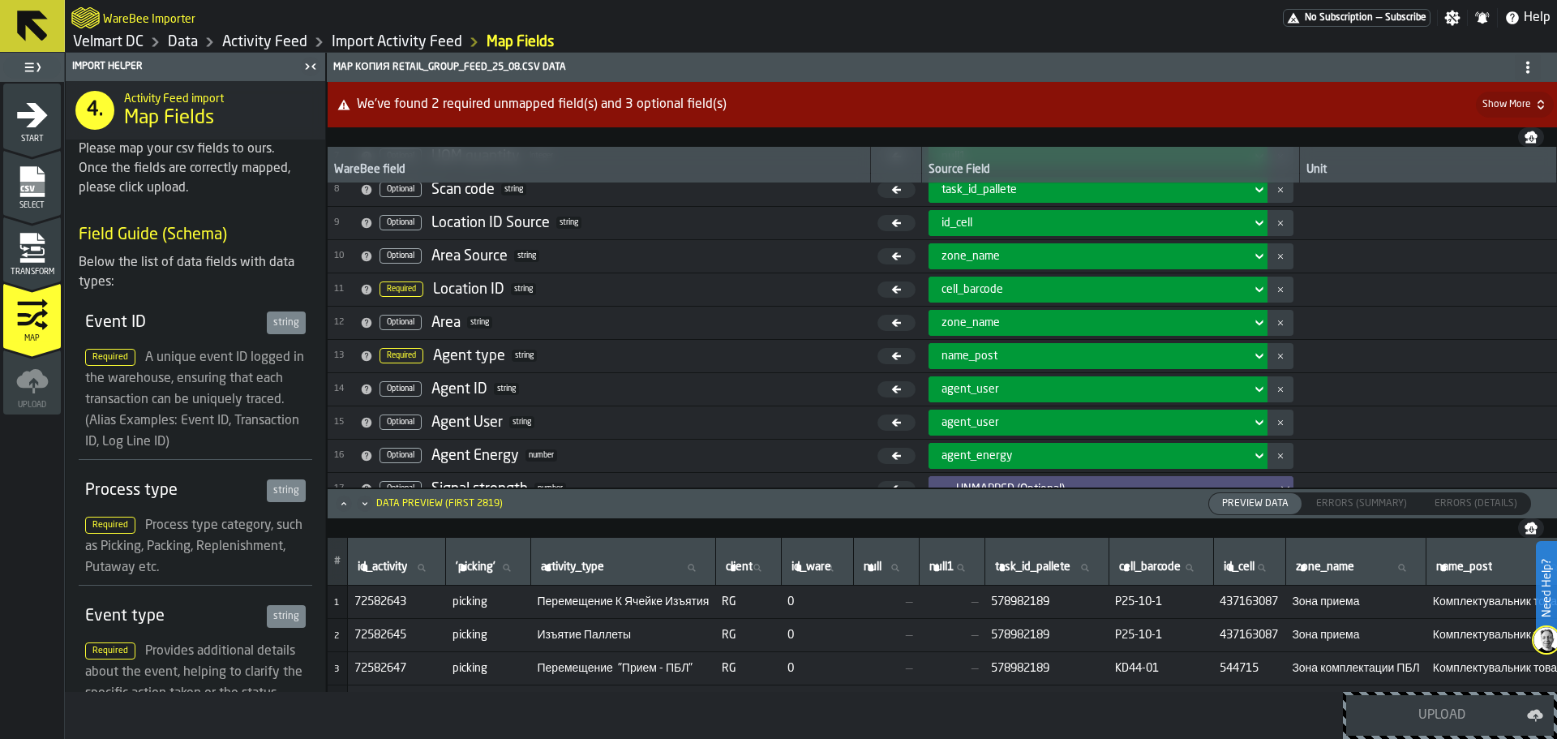
click at [1021, 387] on div "agent_user" at bounding box center [1093, 389] width 303 height 13
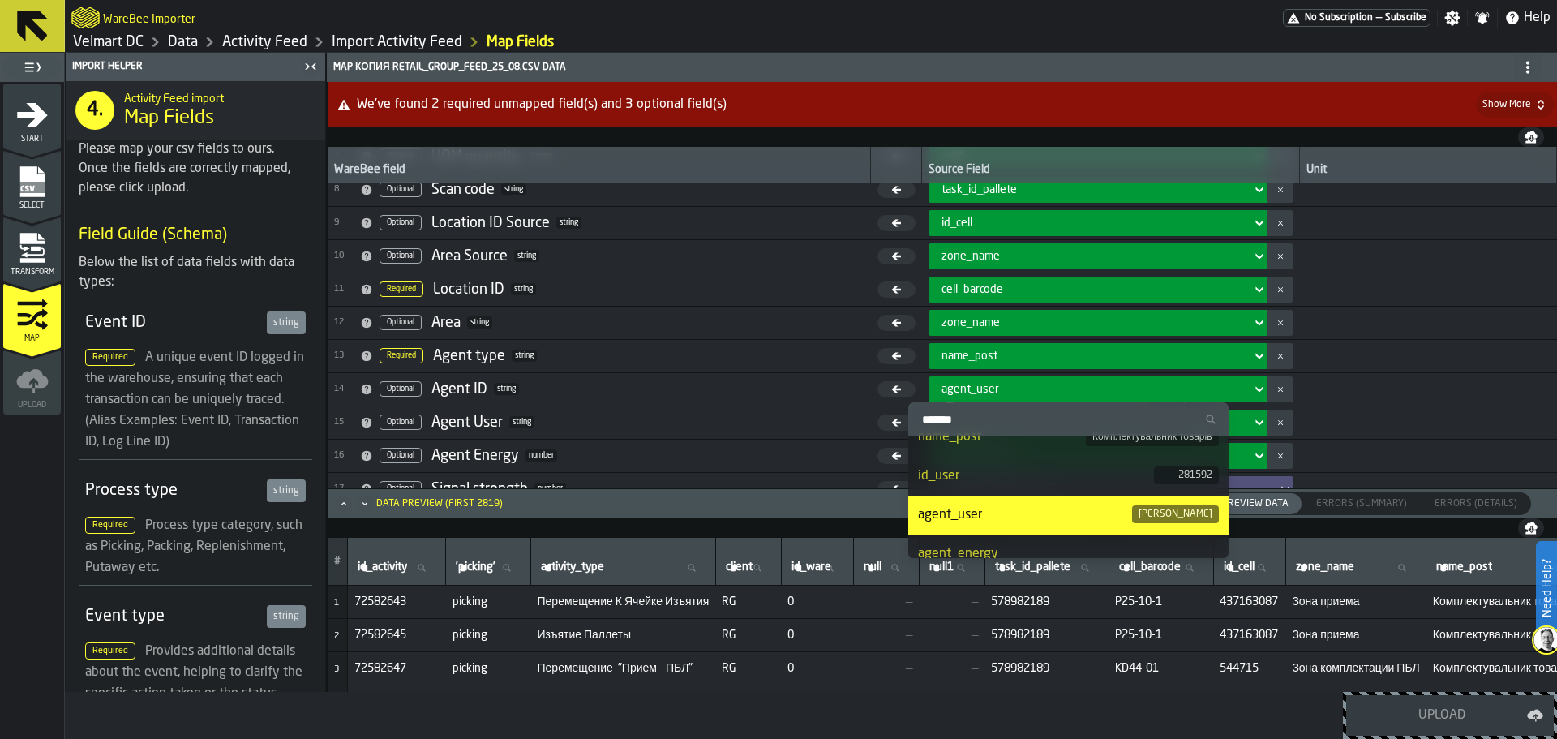
scroll to position [487, 0]
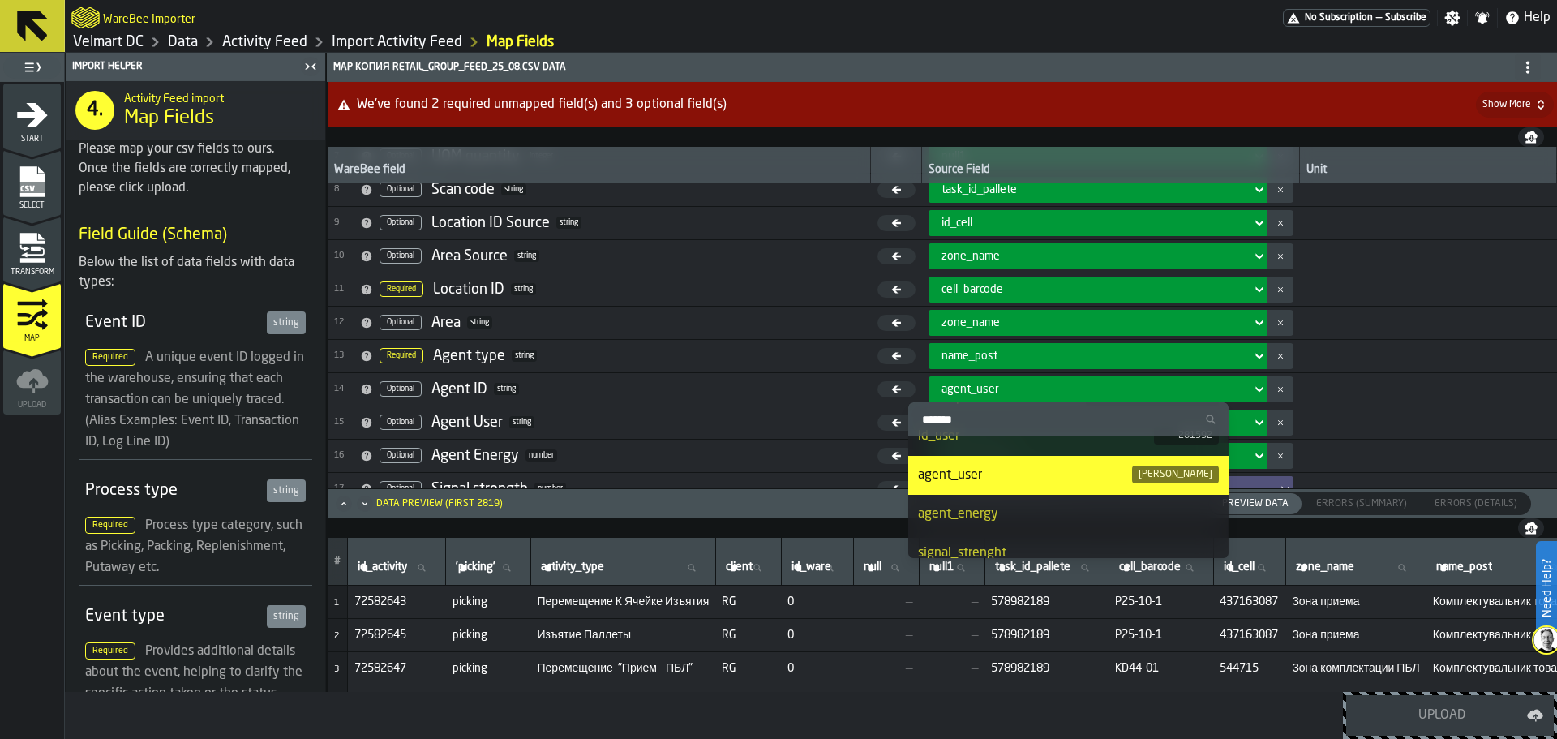
click at [977, 449] on li "id_user 281592" at bounding box center [1068, 436] width 320 height 39
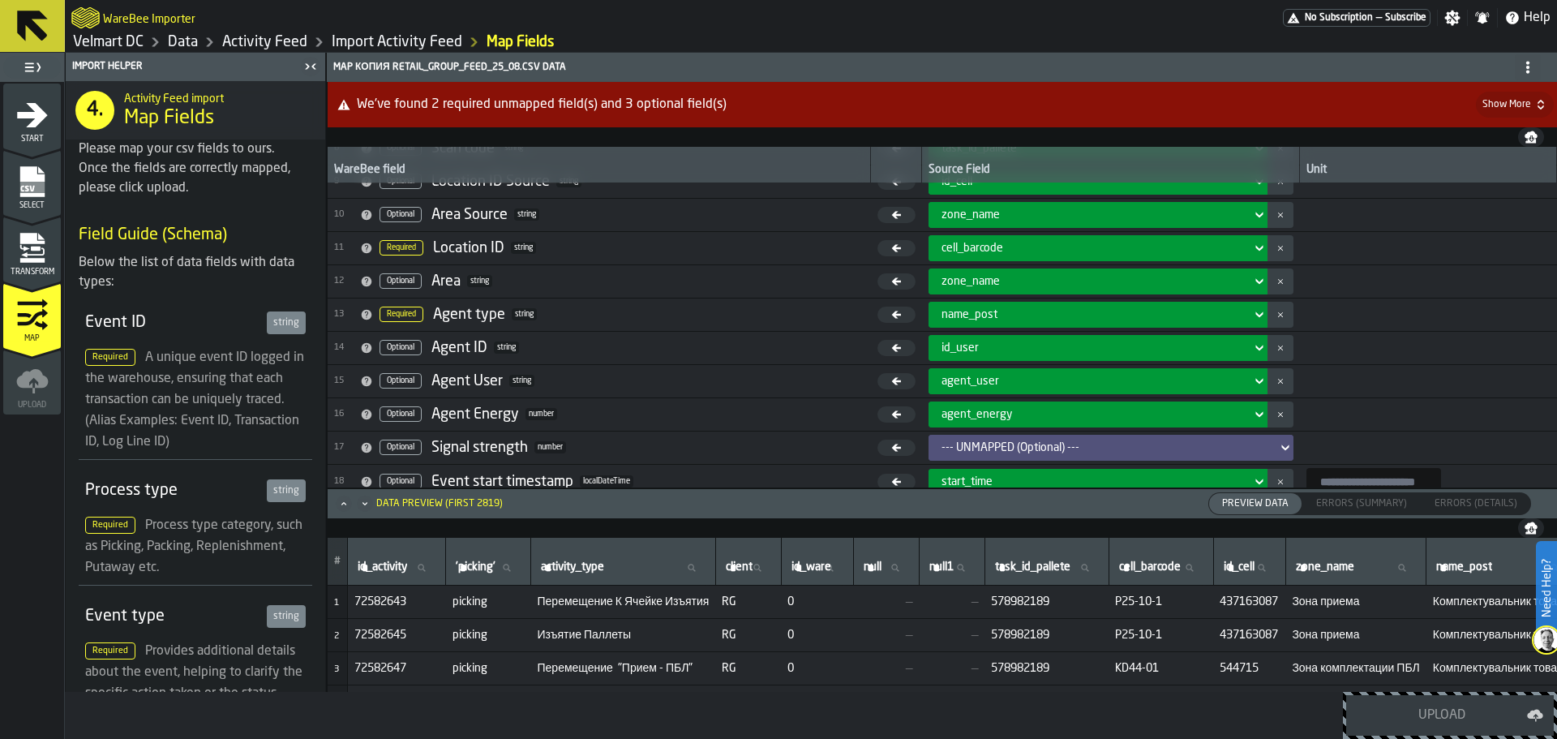
scroll to position [324, 0]
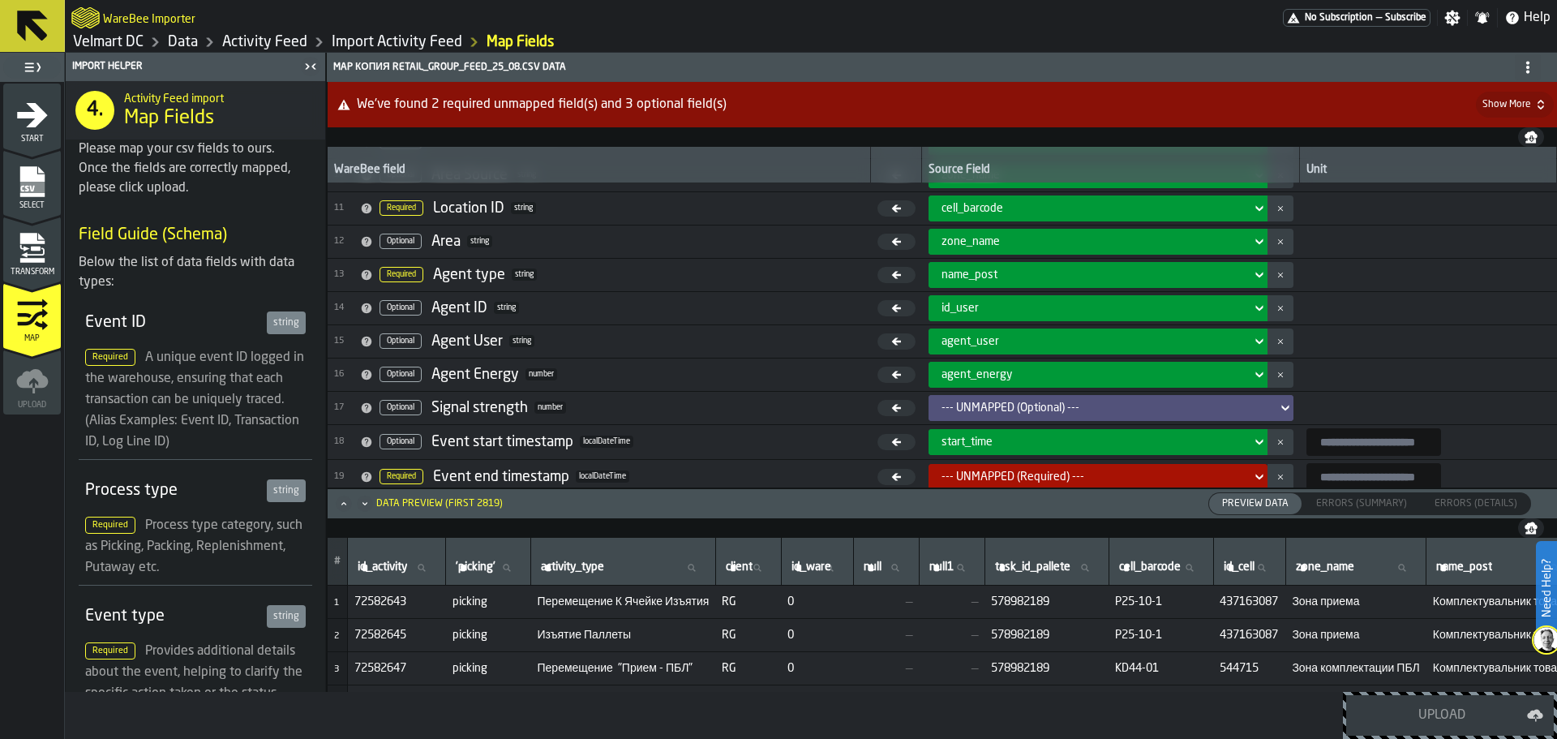
click at [1027, 412] on div "--- UNMAPPED (Optional) ---" at bounding box center [1106, 407] width 329 height 13
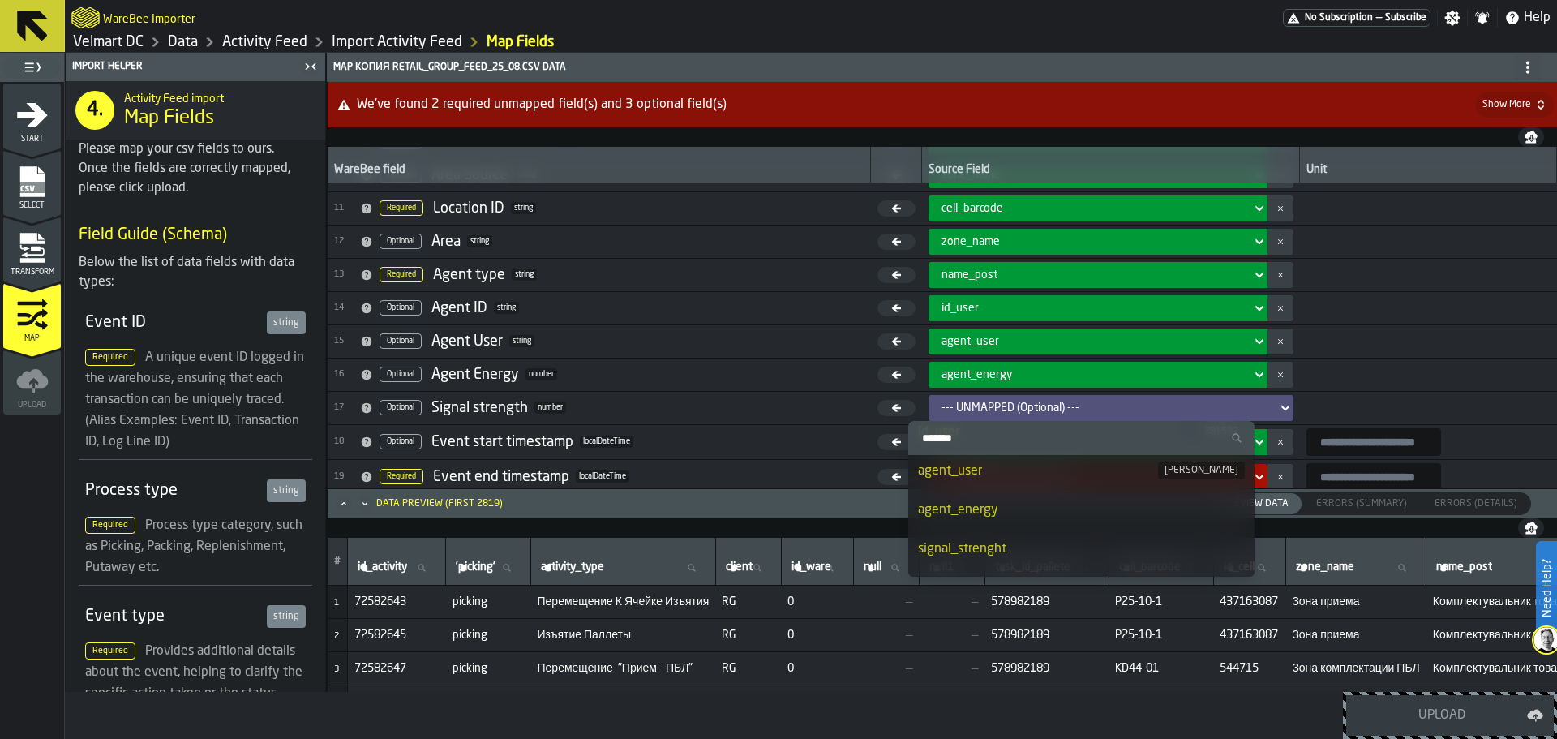
scroll to position [568, 0]
click at [1046, 490] on div "signal_strenght" at bounding box center [1081, 490] width 326 height 19
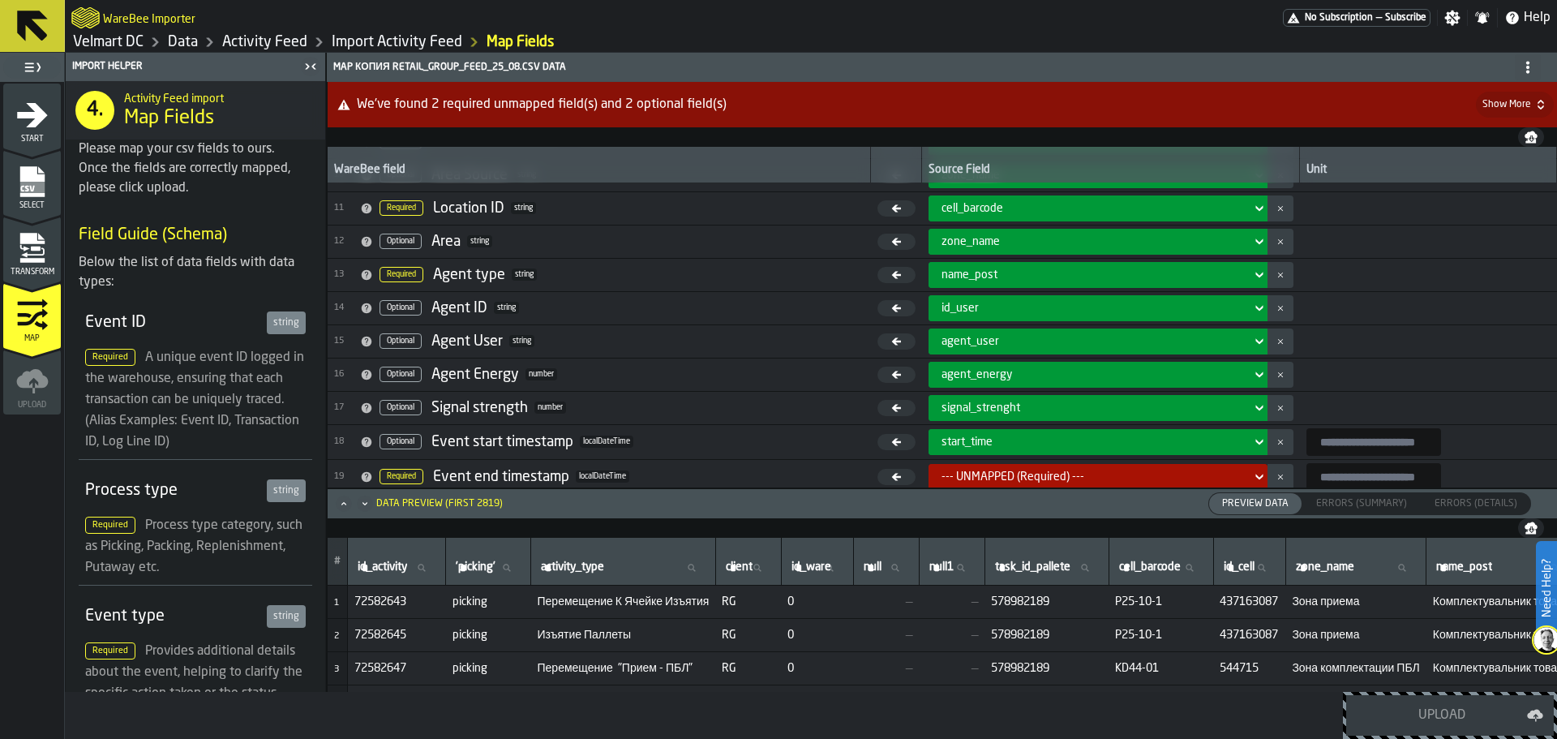
scroll to position [405, 0]
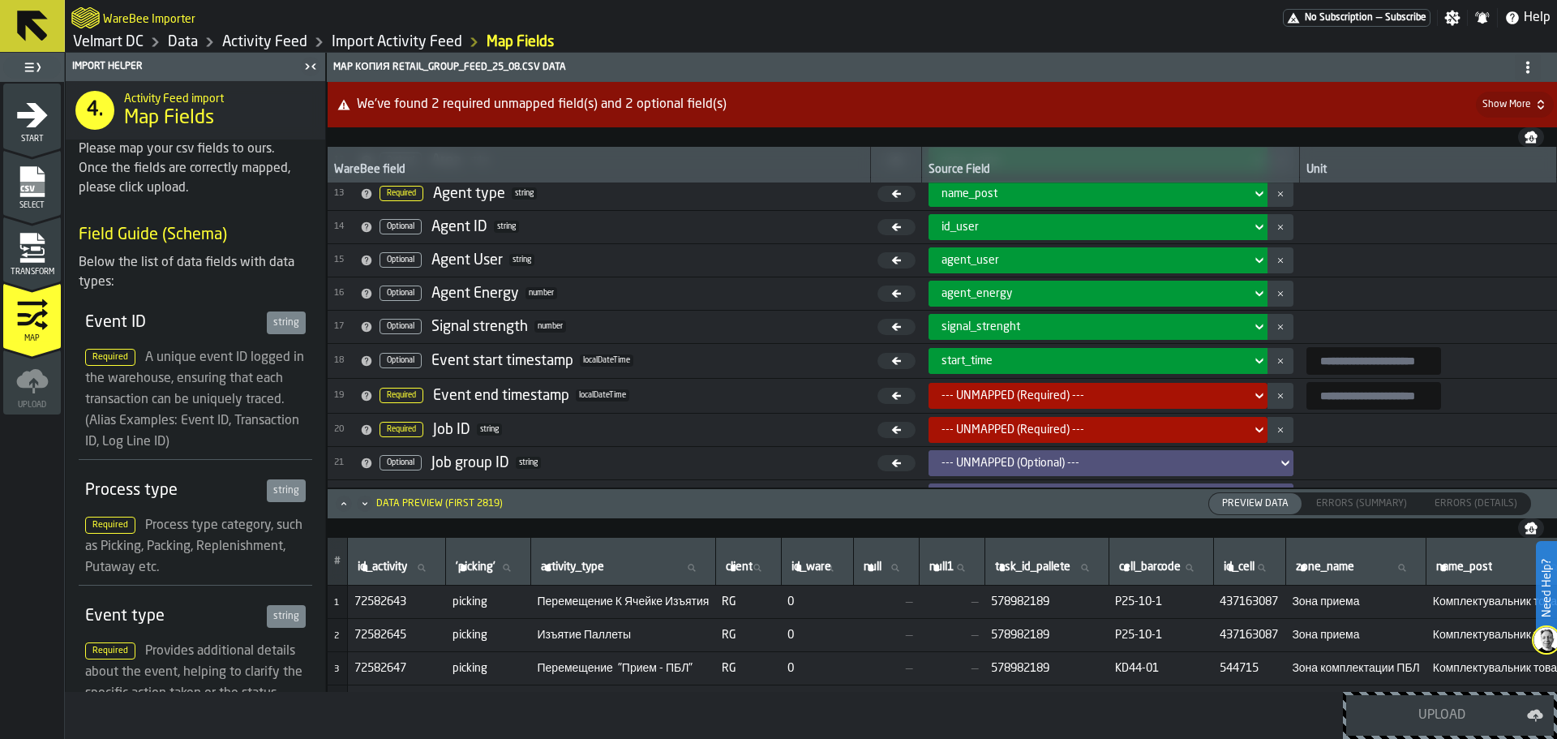
click at [1018, 363] on div "start_time" at bounding box center [1093, 360] width 303 height 13
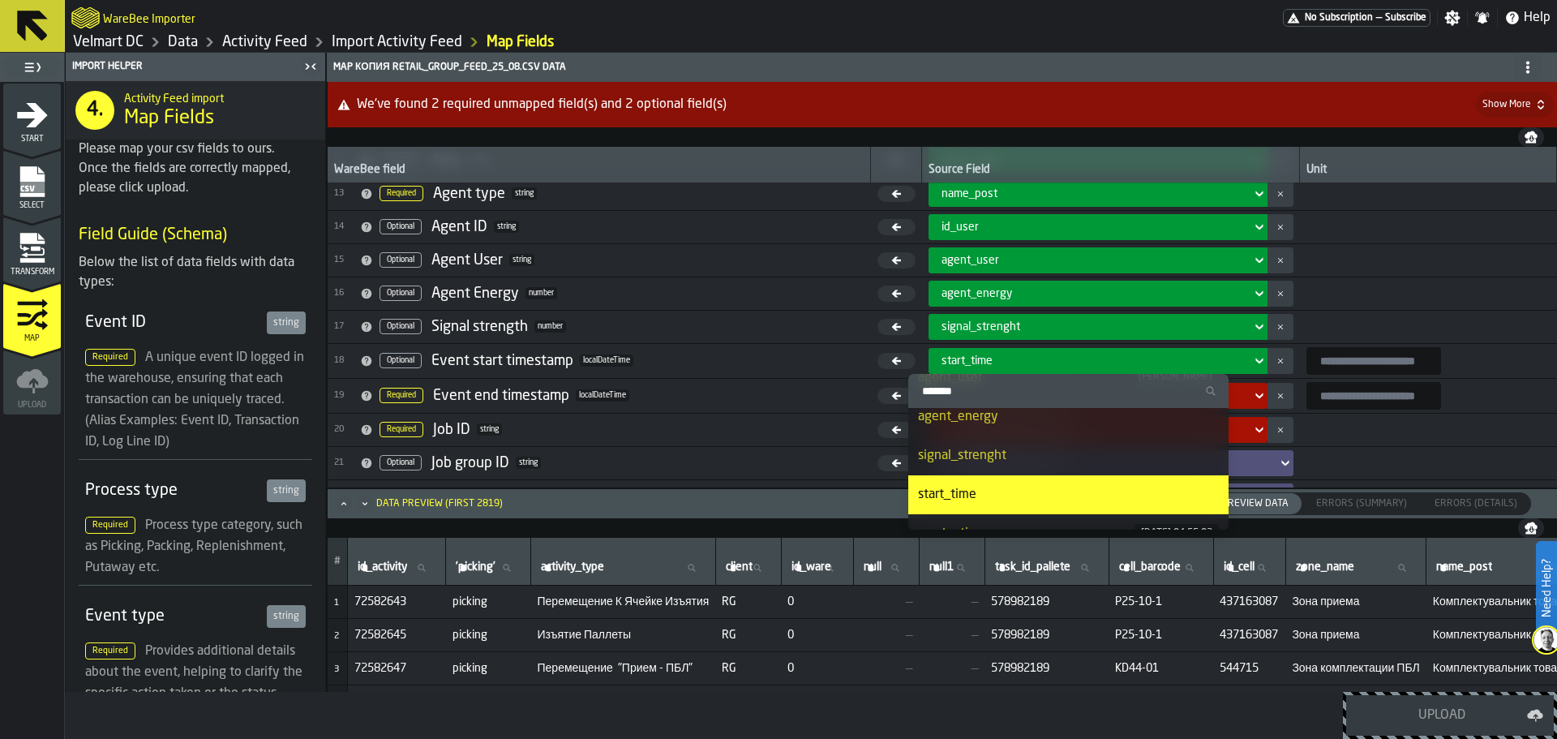
scroll to position [527, 0]
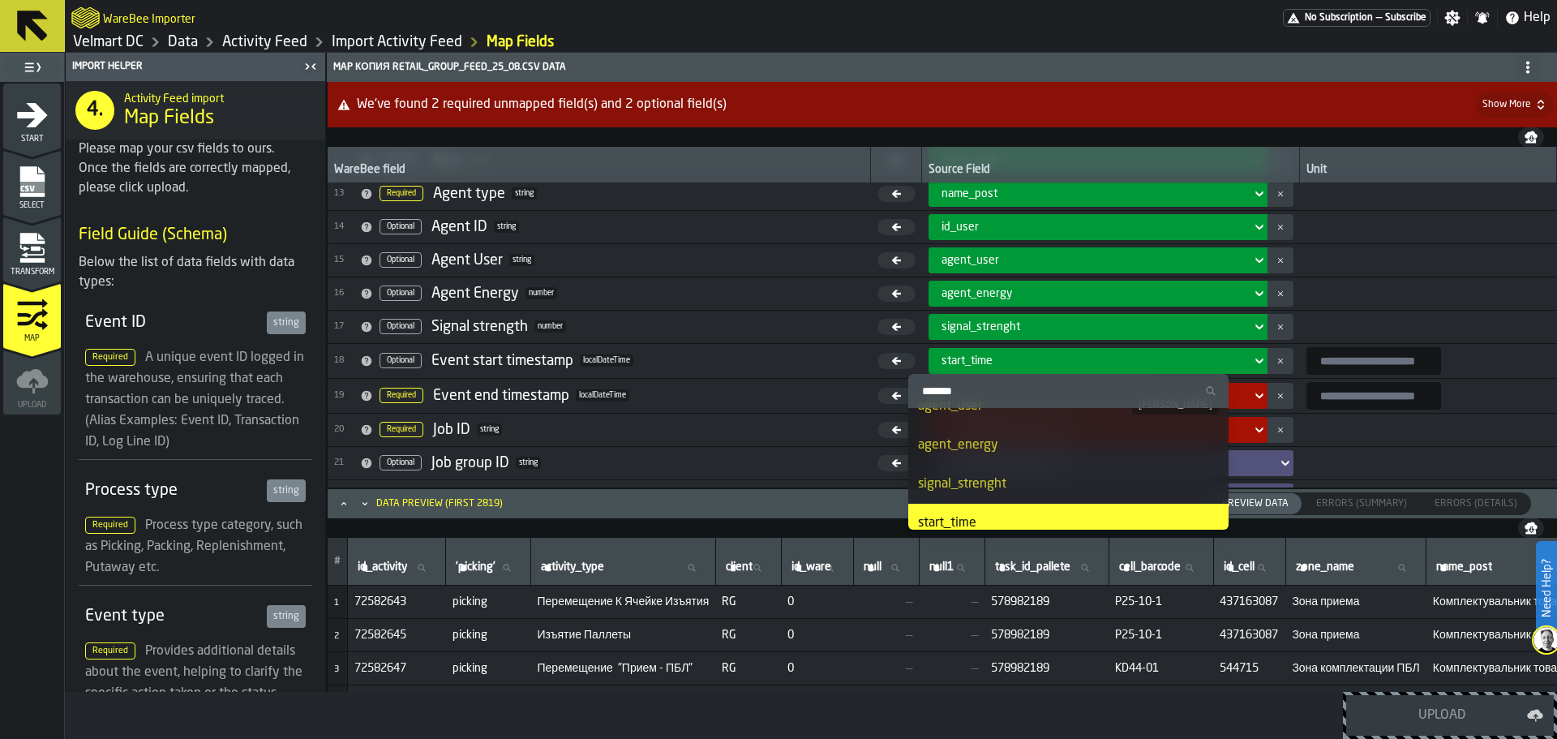
click at [1064, 367] on div "start_time" at bounding box center [1093, 360] width 303 height 13
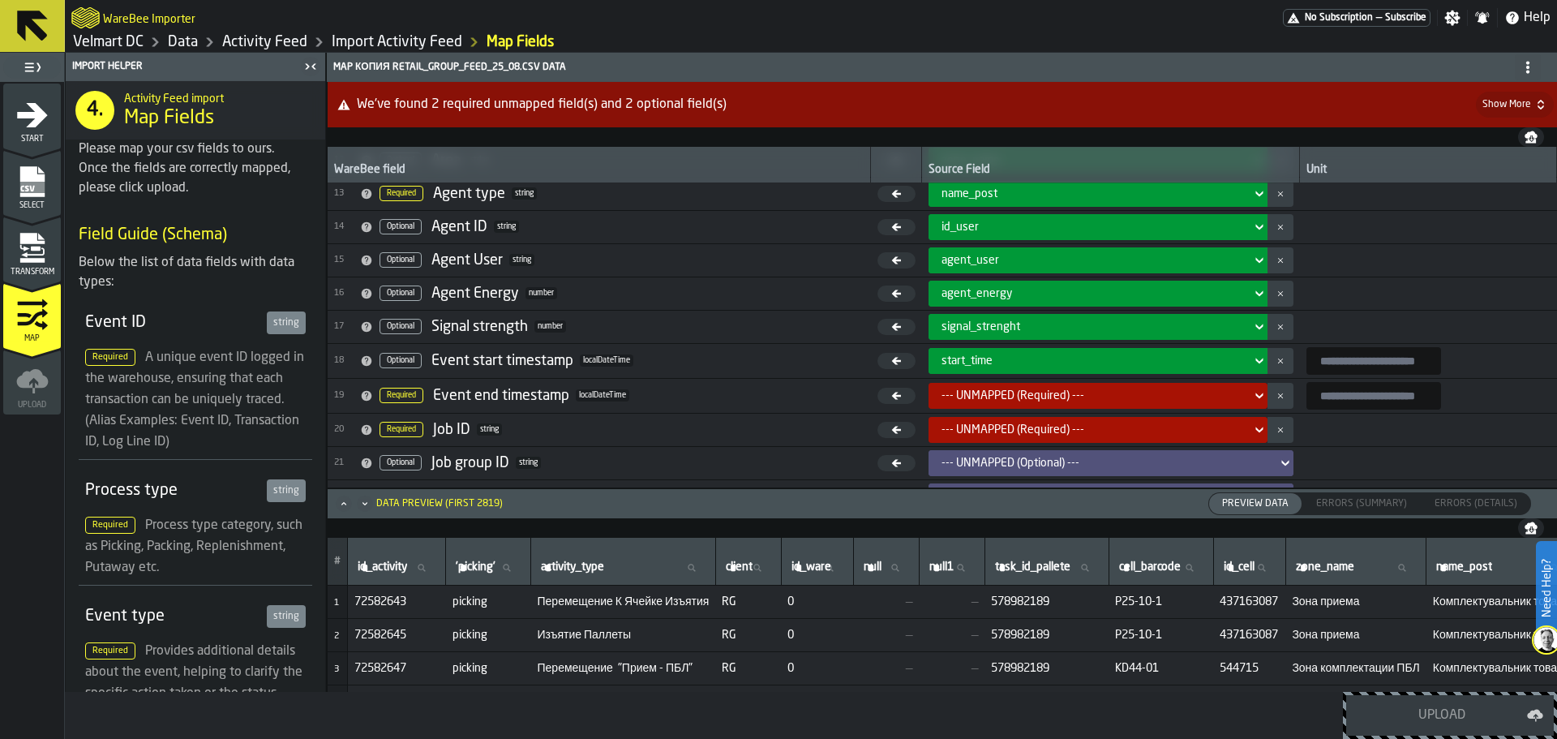
click at [1038, 397] on div "--- UNMAPPED (Required) ---" at bounding box center [1093, 395] width 303 height 13
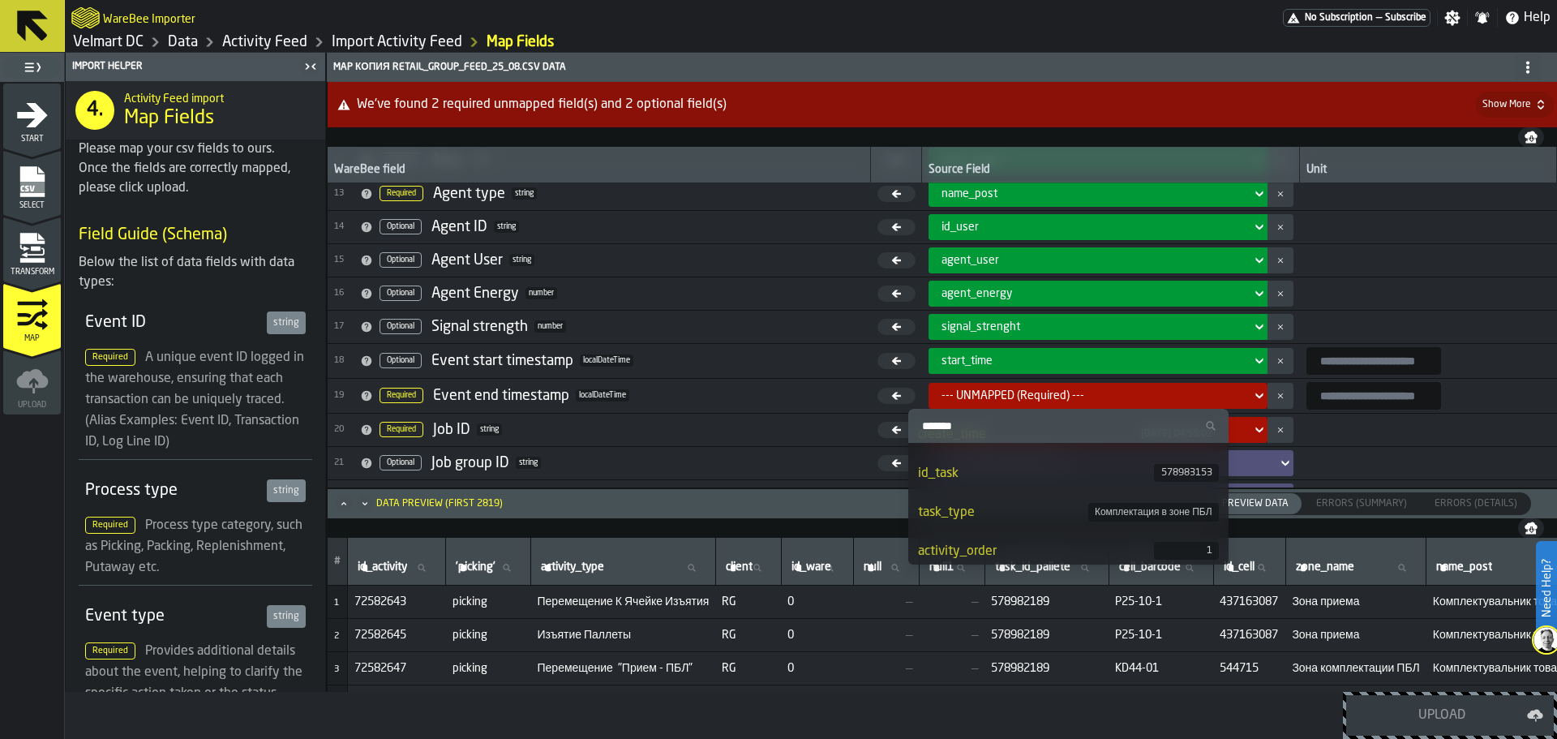
scroll to position [608, 0]
click at [1039, 512] on div "create_time" at bounding box center [1026, 515] width 216 height 19
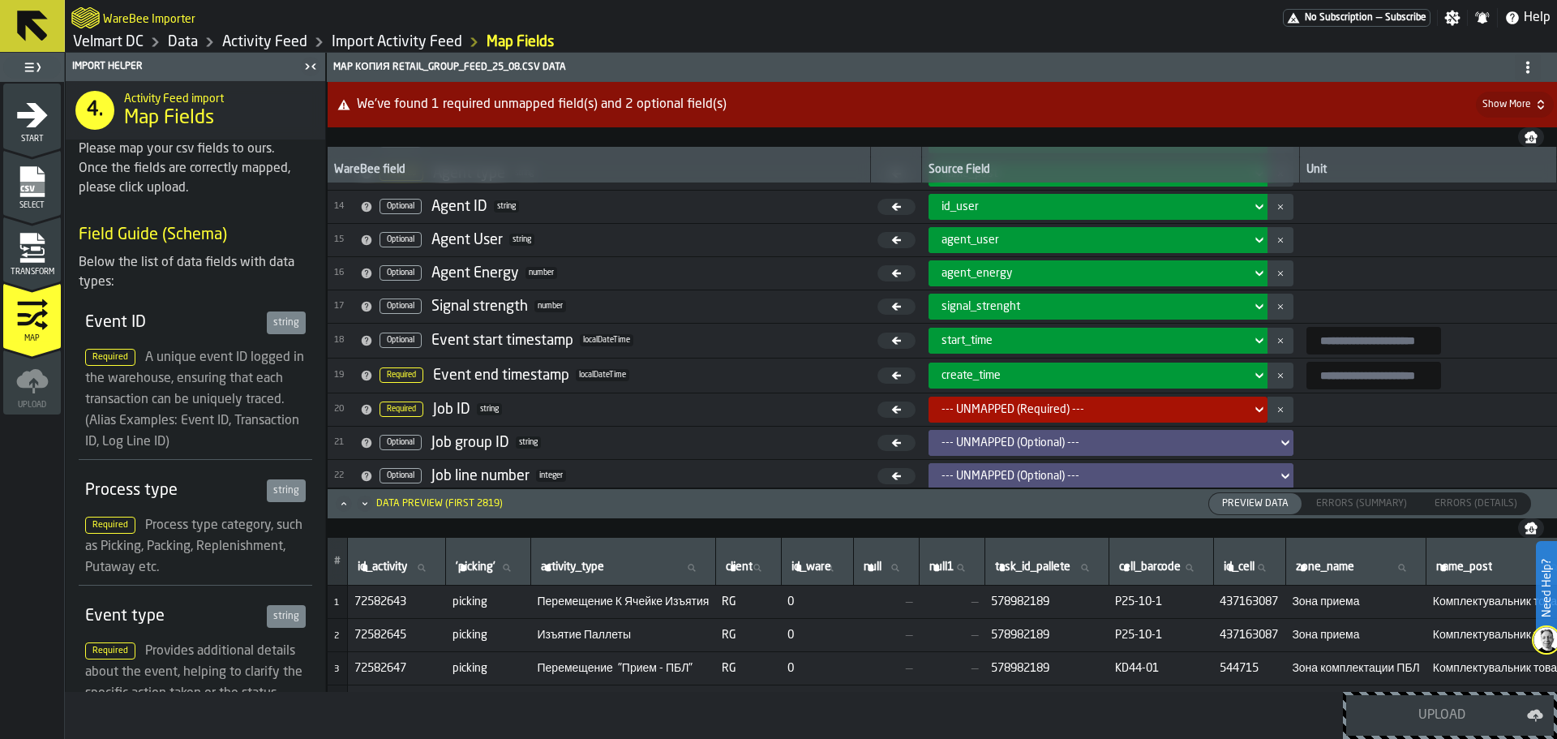
scroll to position [431, 0]
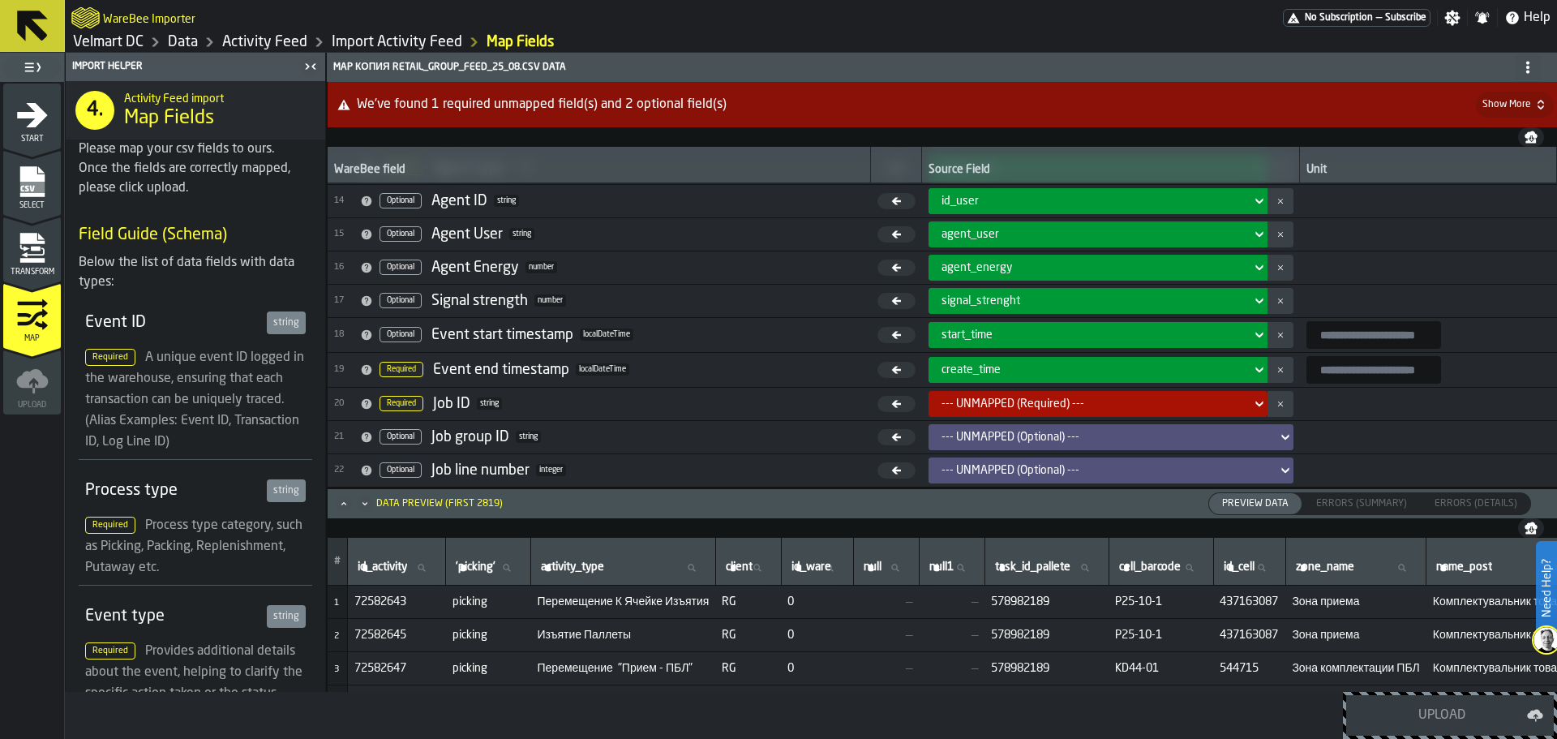
click at [1054, 410] on div "--- UNMAPPED (Required) ---" at bounding box center [1093, 403] width 316 height 19
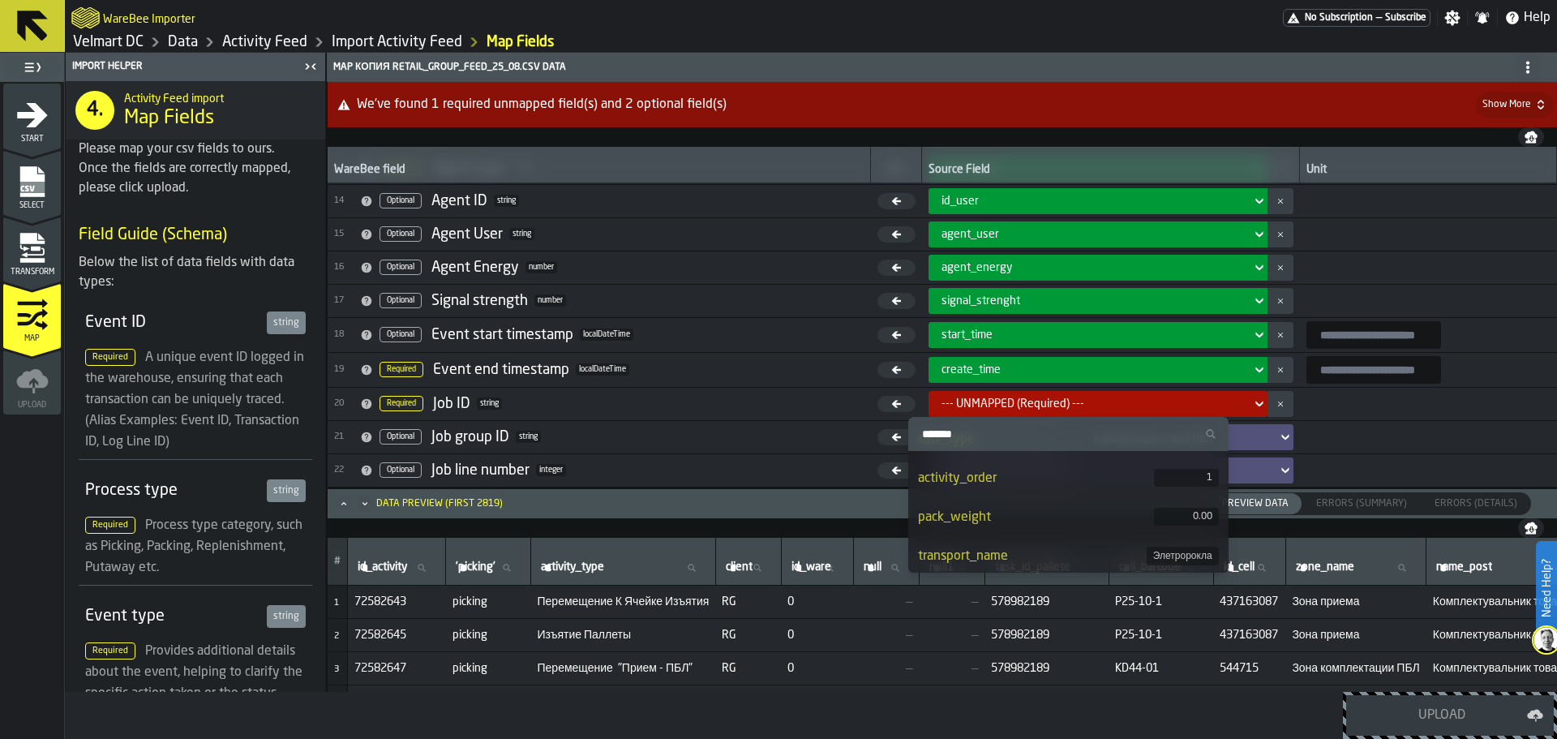
scroll to position [689, 0]
click at [955, 490] on div "id_task" at bounding box center [1035, 481] width 235 height 19
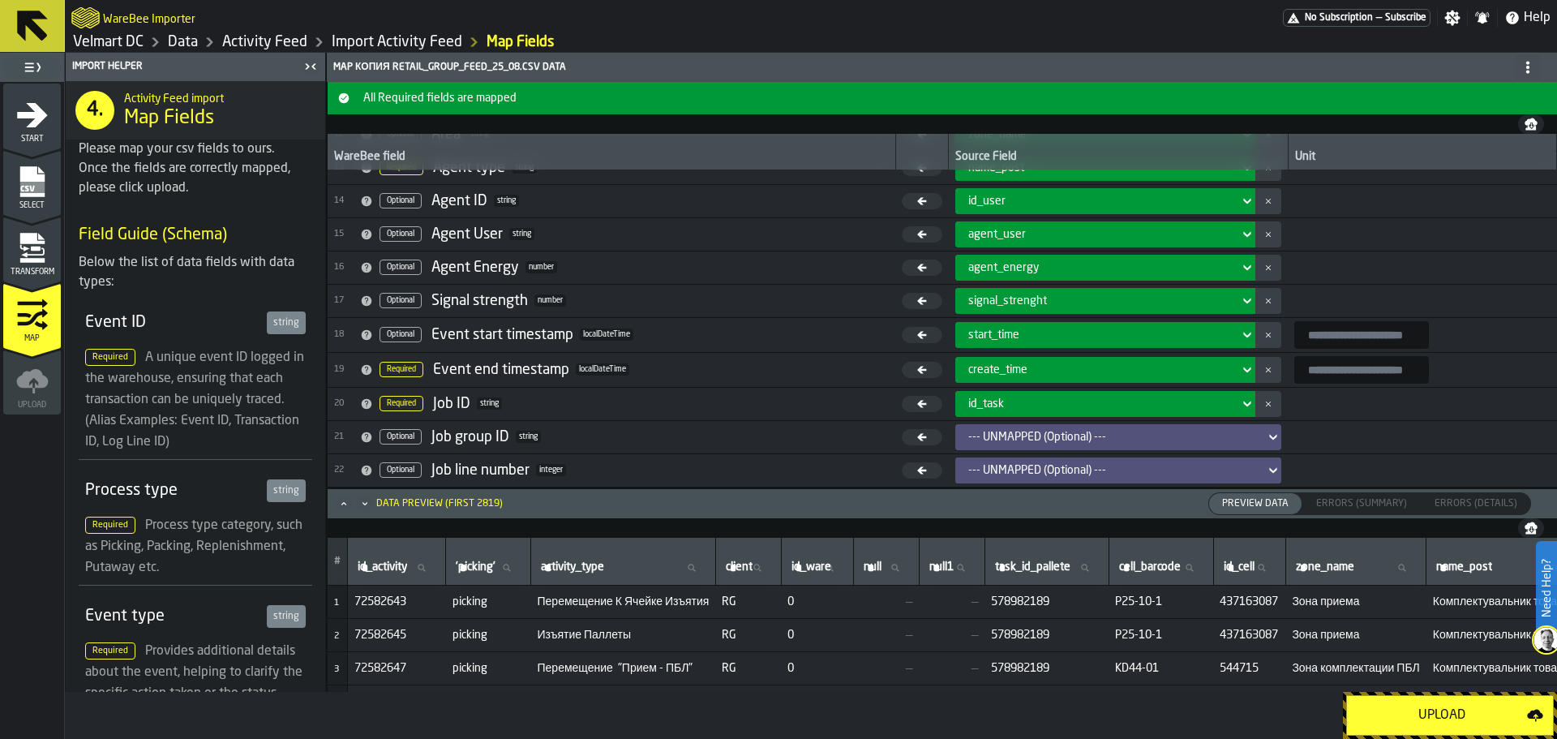
click at [1046, 440] on div "--- UNMAPPED (Optional) ---" at bounding box center [1113, 437] width 290 height 13
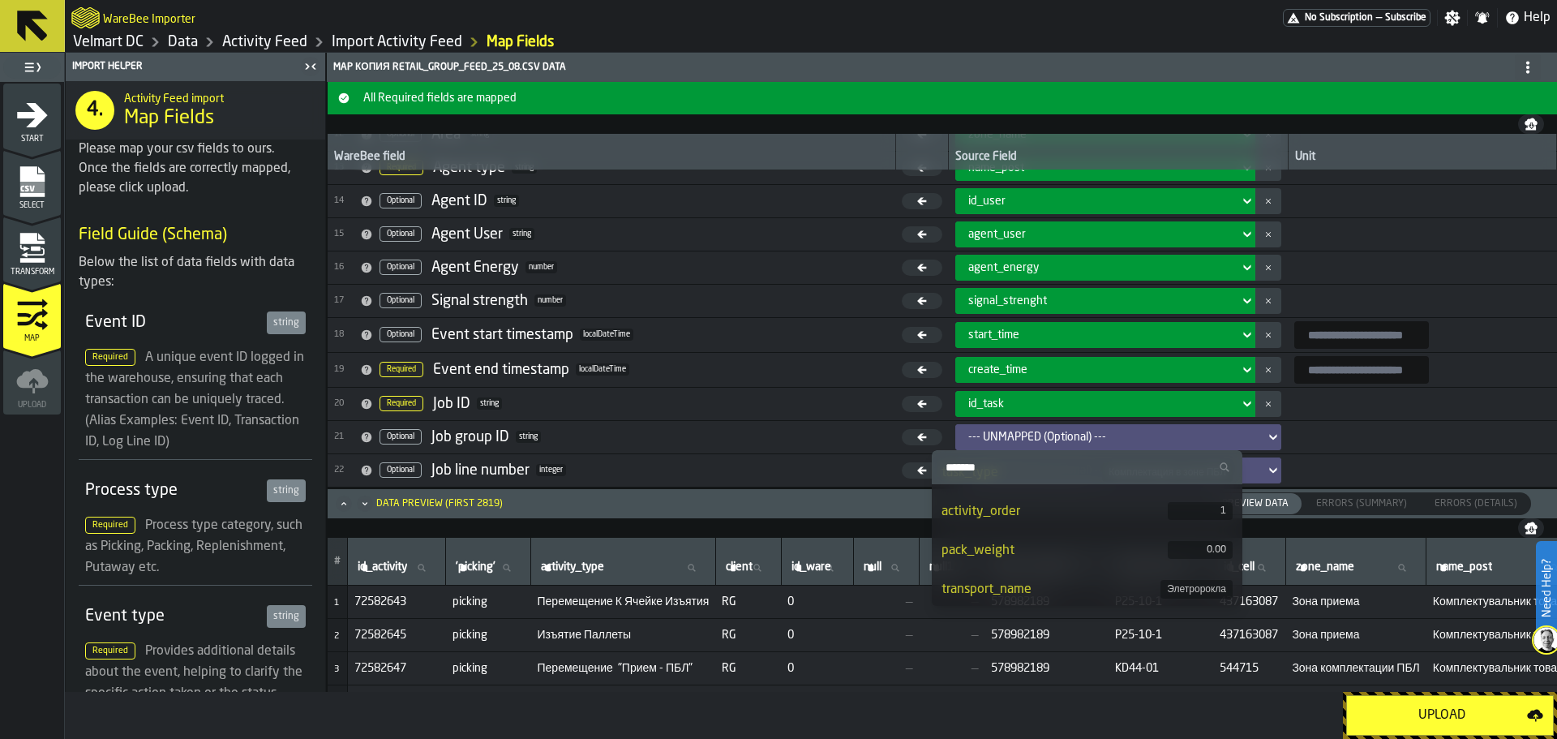
scroll to position [689, 0]
click at [1009, 555] on div "task_type" at bounding box center [1022, 553] width 161 height 19
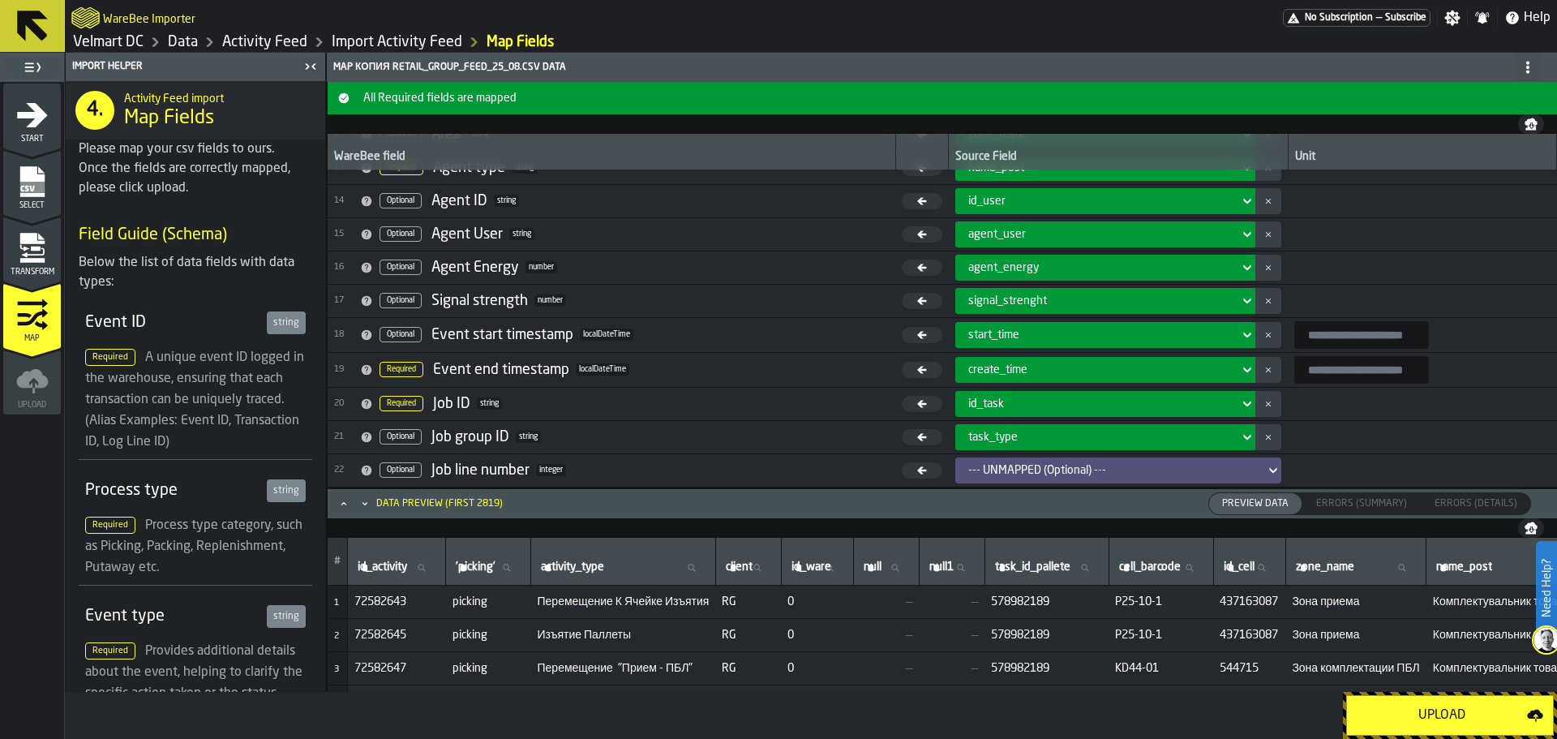
click at [1034, 474] on div "--- UNMAPPED (Optional) ---" at bounding box center [1113, 470] width 290 height 13
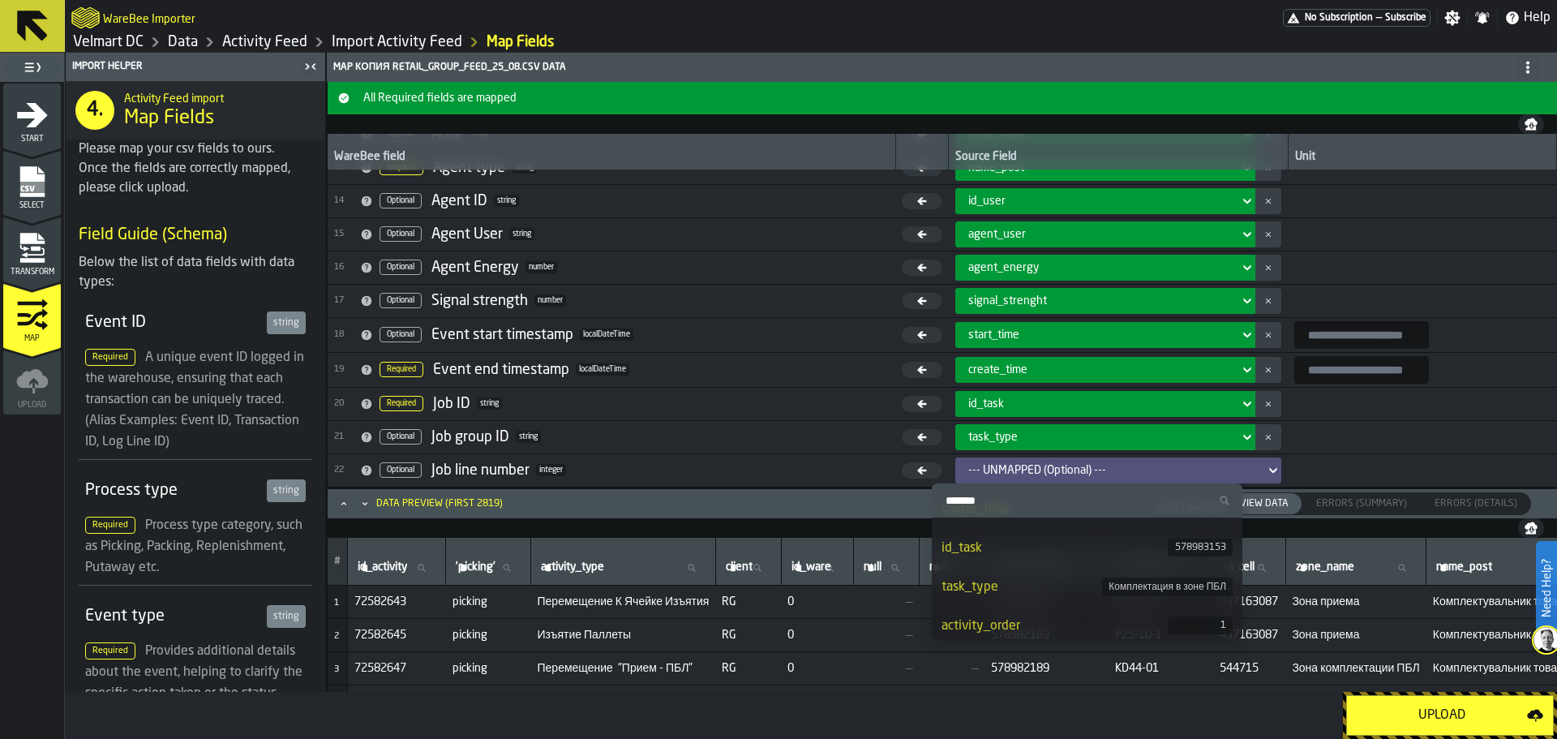
click at [1045, 614] on li "activity_order 1" at bounding box center [1087, 626] width 311 height 39
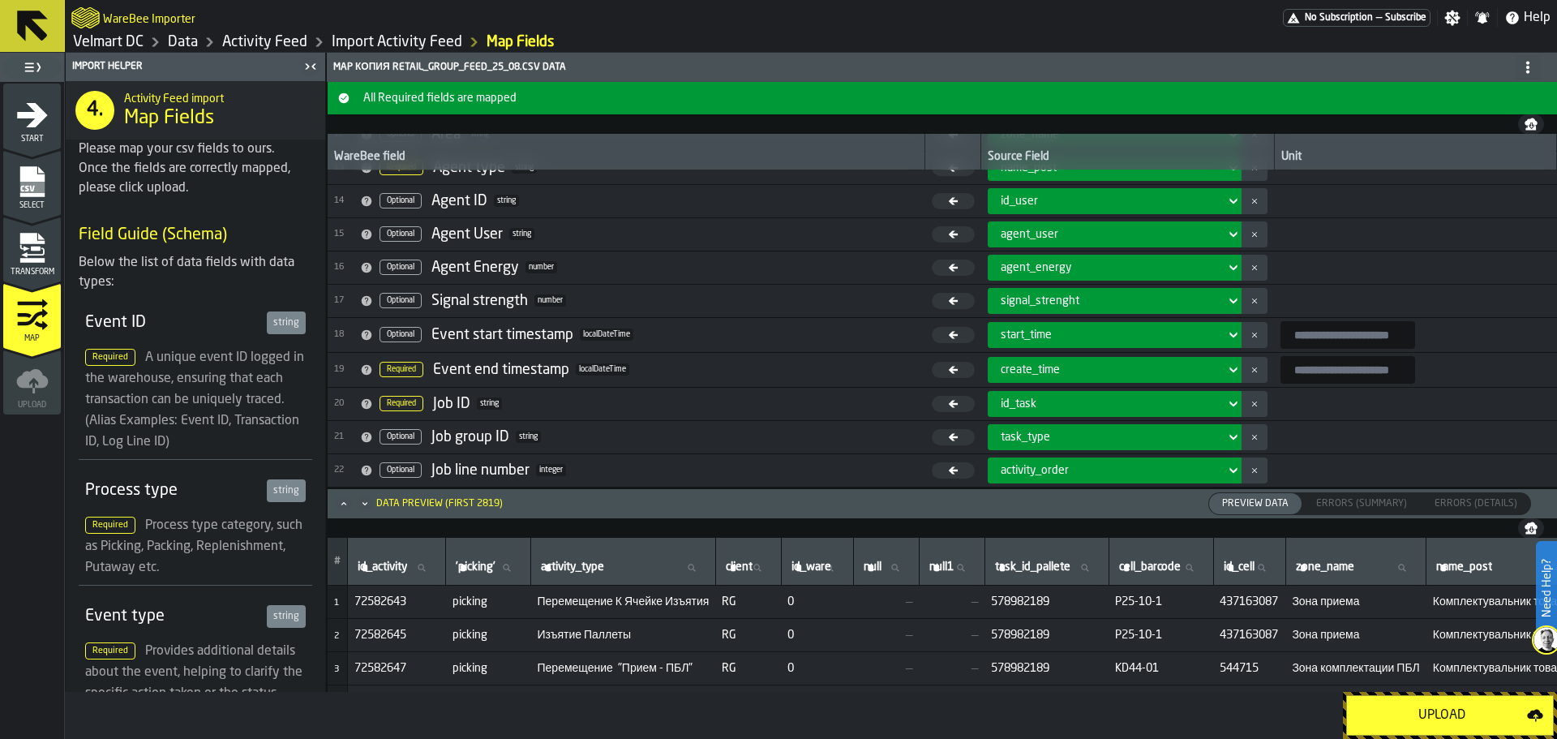
click at [1281, 340] on input "input-value-" at bounding box center [1348, 335] width 135 height 28
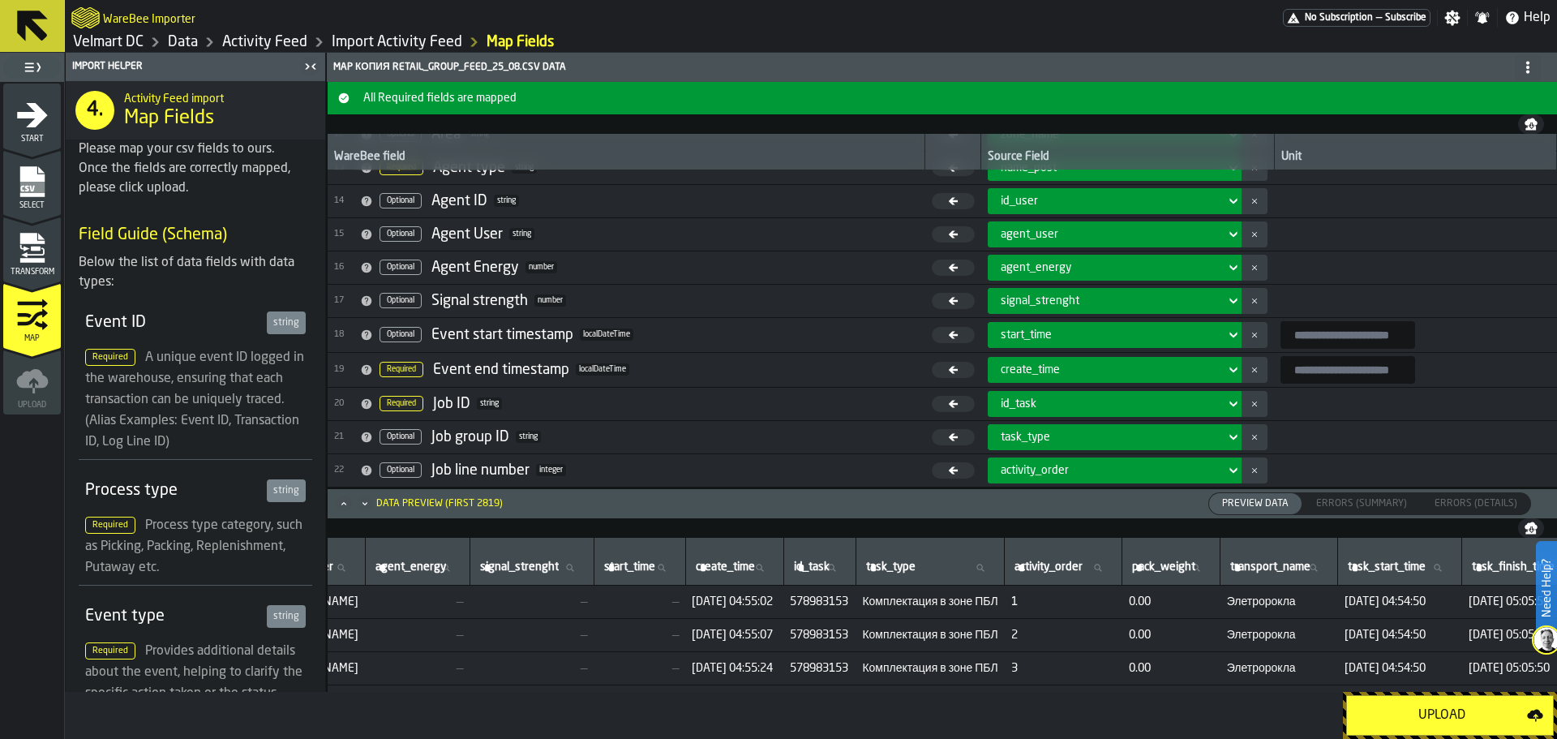
scroll to position [0, 1390]
click at [1281, 338] on input "input-value-" at bounding box center [1348, 335] width 135 height 28
type input "**********"
drag, startPoint x: 1372, startPoint y: 337, endPoint x: 1249, endPoint y: 324, distance: 124.0
click at [1281, 324] on input "**********" at bounding box center [1348, 335] width 135 height 28
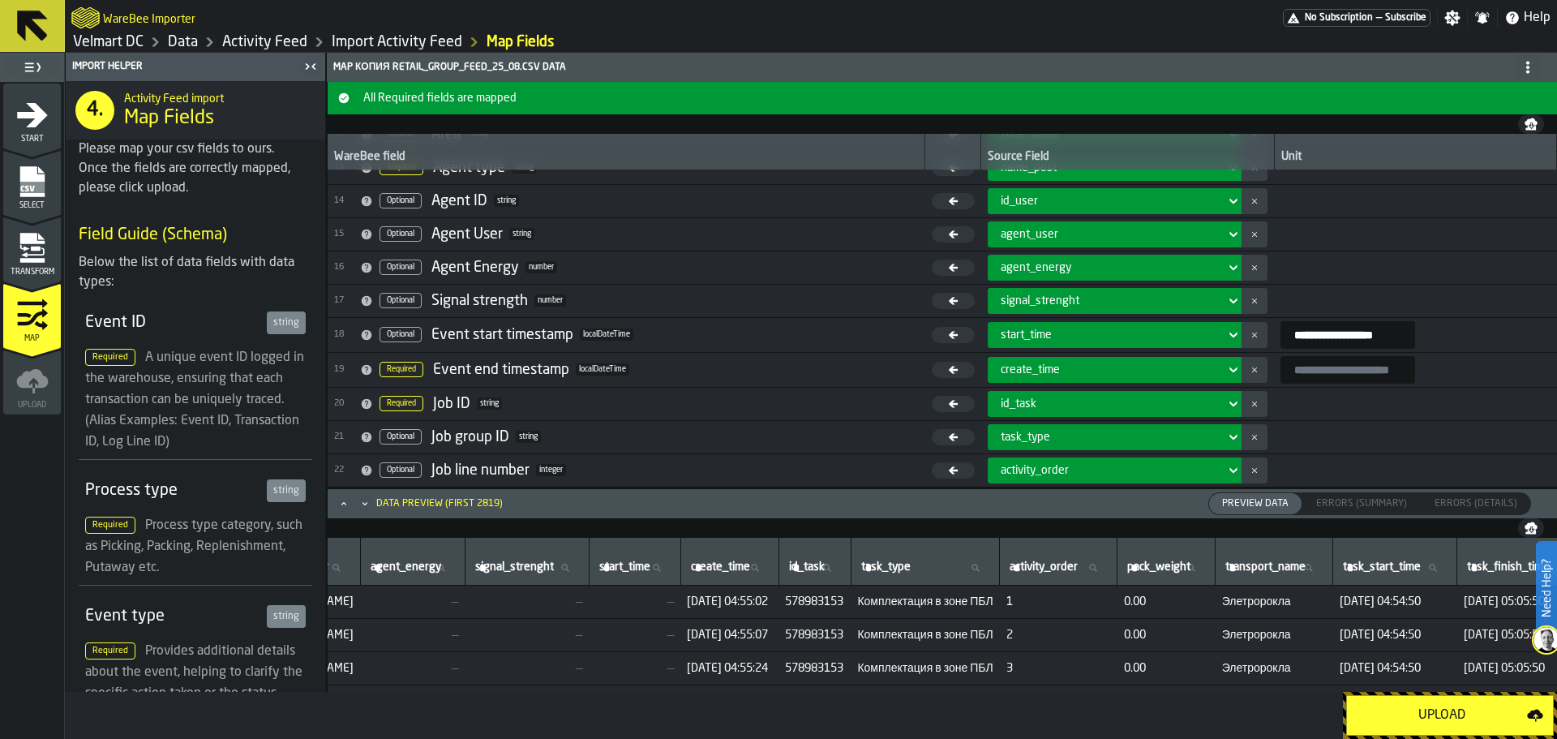
click at [1281, 373] on input "input-value-" at bounding box center [1348, 370] width 135 height 28
click at [1282, 374] on input "input-value-" at bounding box center [1348, 370] width 135 height 28
paste input "**********"
type input "**********"
click at [1324, 380] on input "input-value-" at bounding box center [1348, 370] width 135 height 28
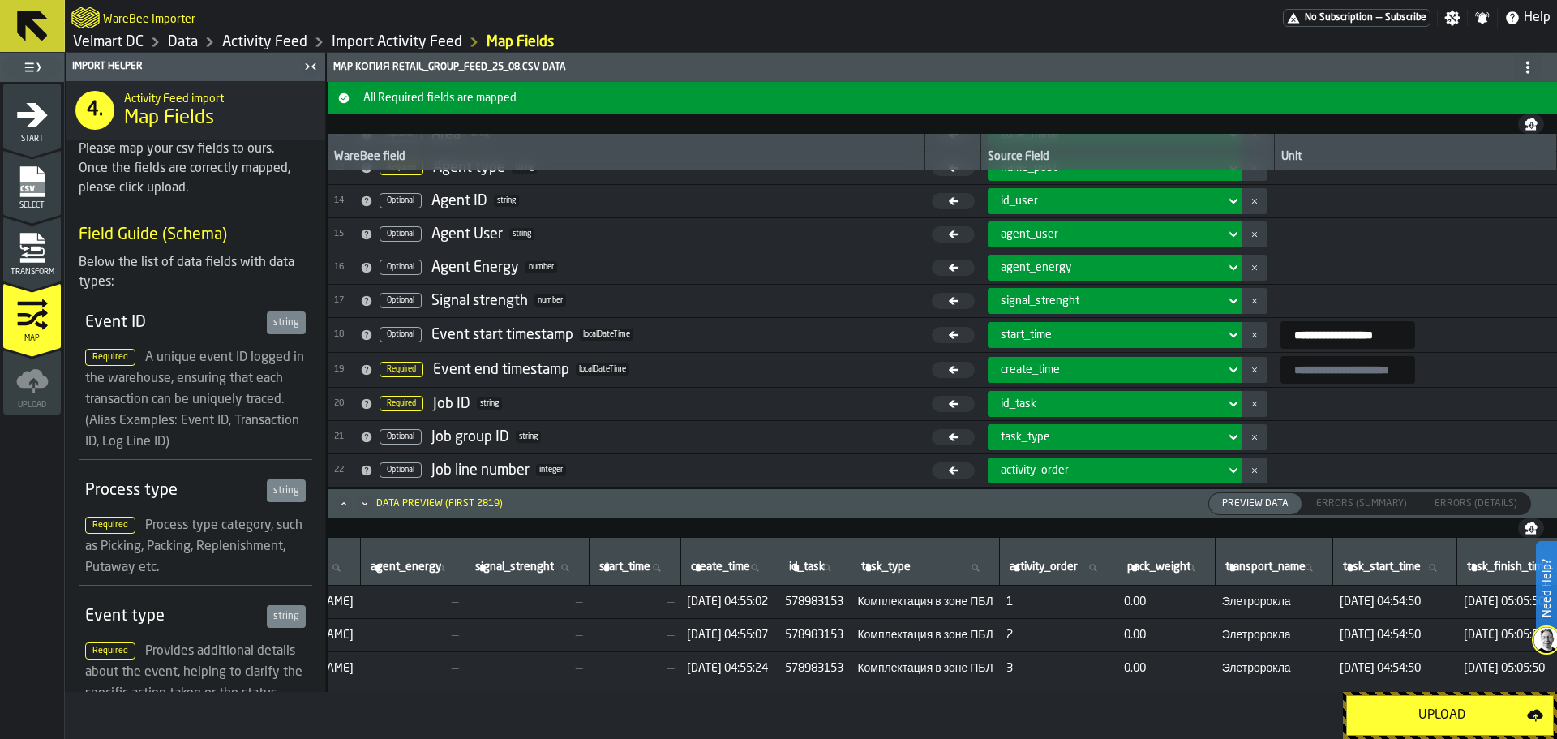
paste input "**********"
type input "**********"
click at [1396, 725] on button "Upload" at bounding box center [1450, 715] width 208 height 41
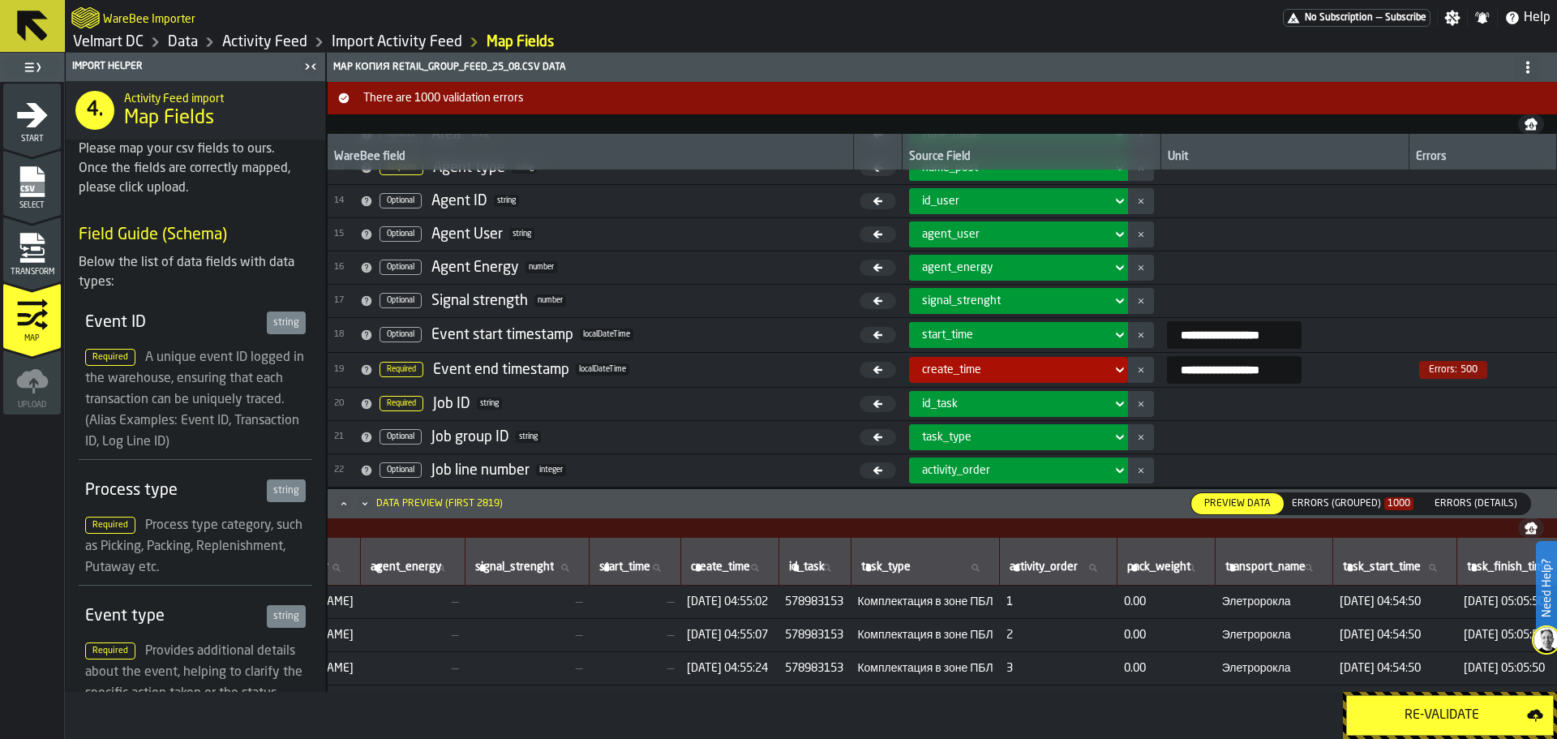
click at [1360, 498] on div "Errors (Grouped) 1000" at bounding box center [1353, 503] width 122 height 11
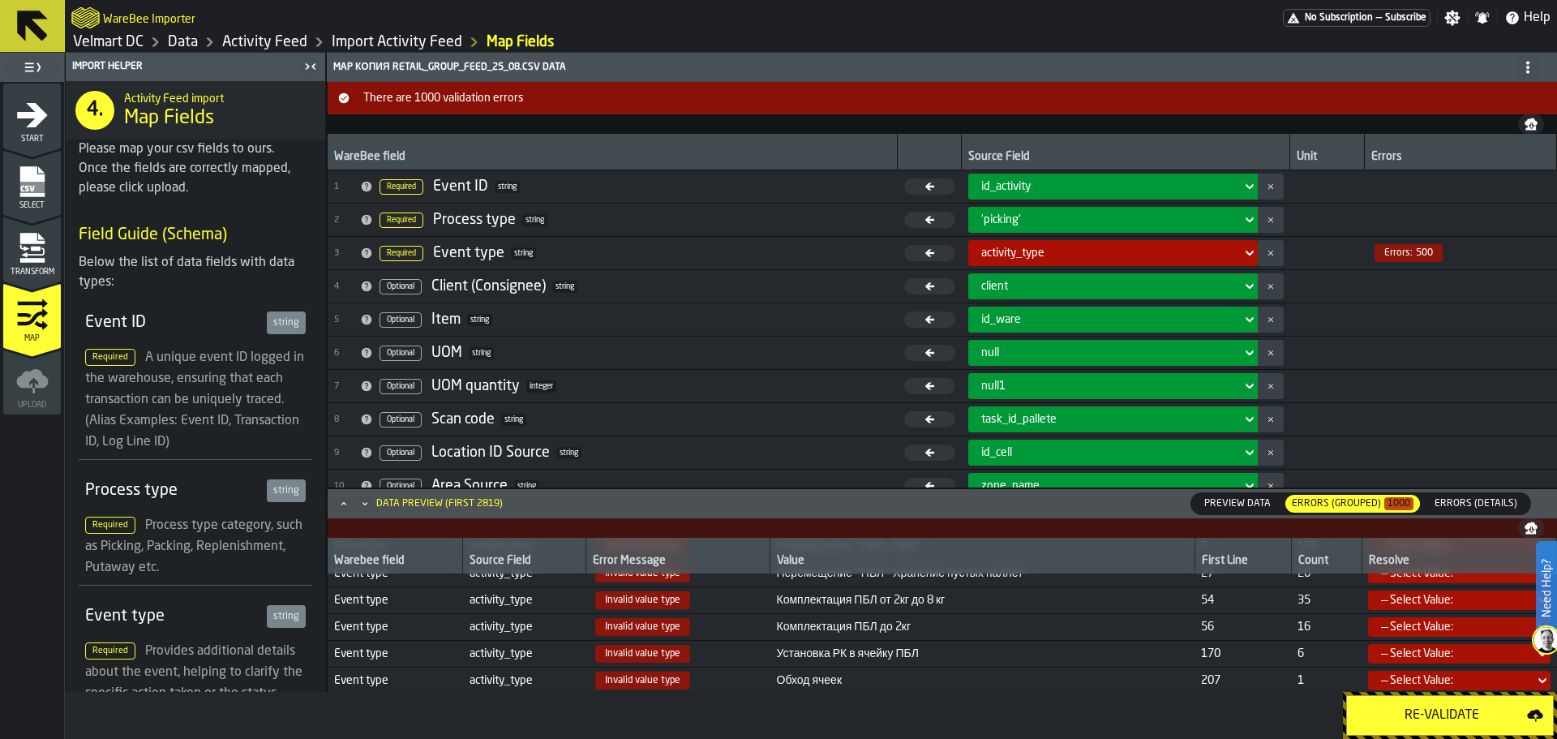
scroll to position [177, 0]
click at [1403, 651] on div "— Select Value:" at bounding box center [1454, 651] width 146 height 13
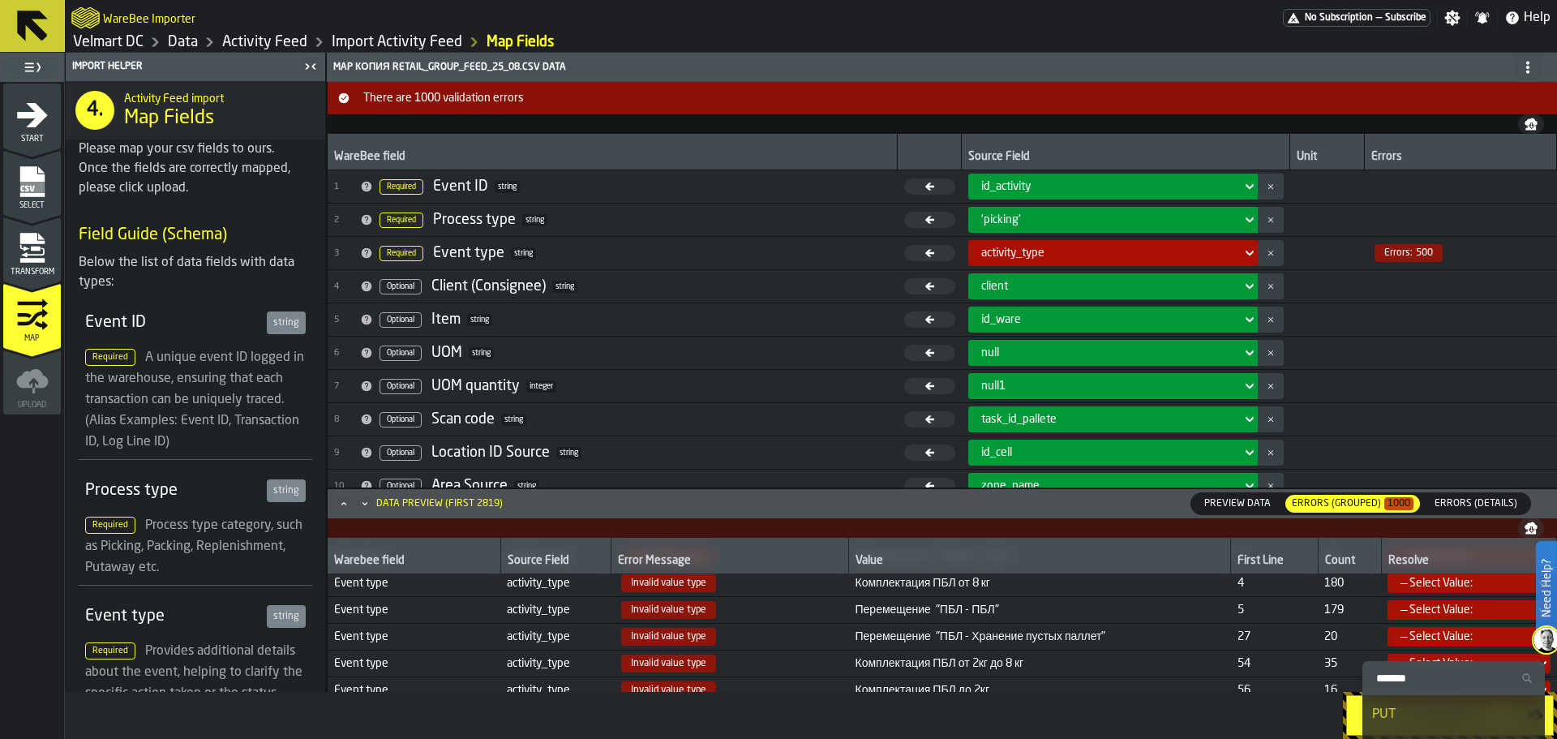
scroll to position [0, 0]
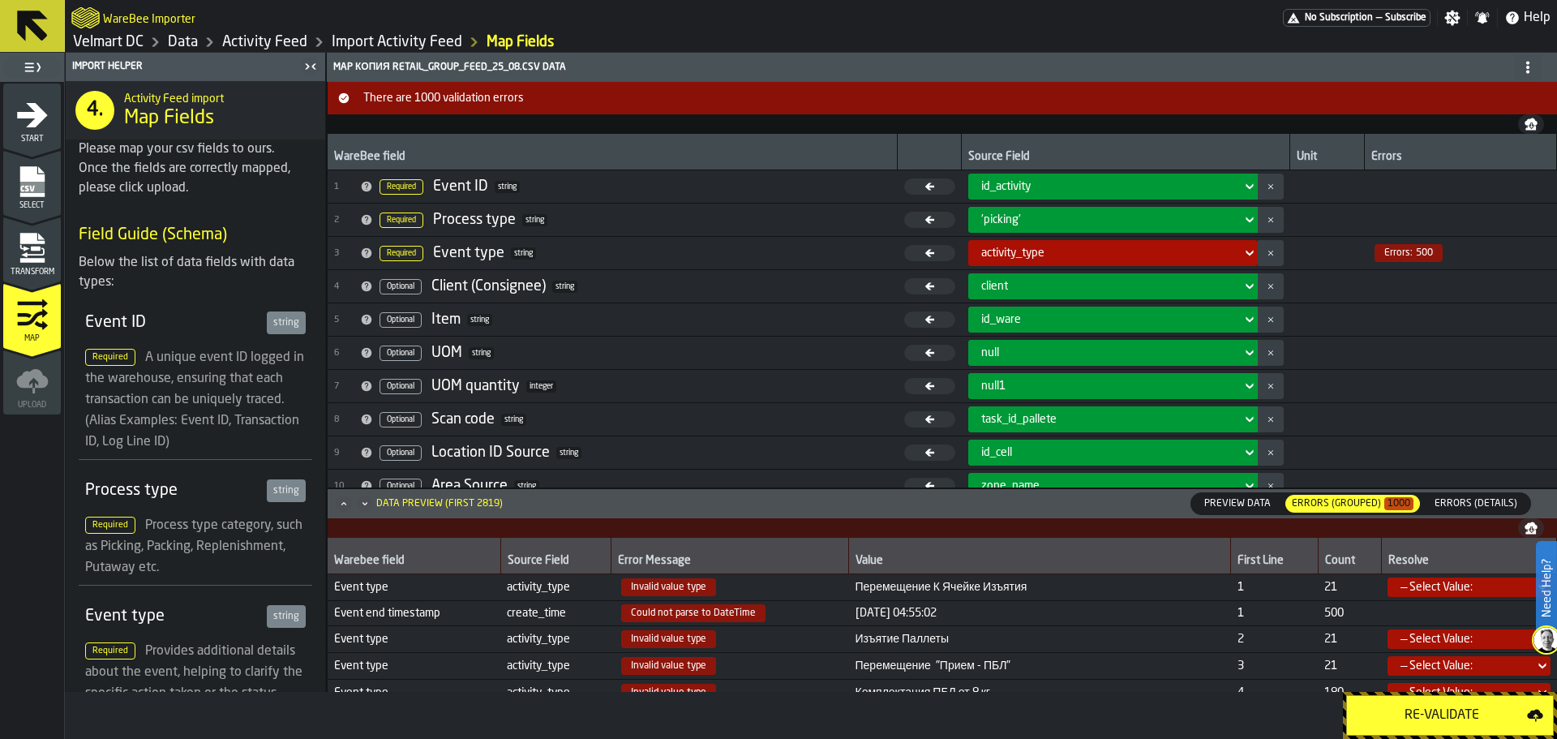
click at [1405, 642] on div "— Select Value:" at bounding box center [1464, 639] width 127 height 13
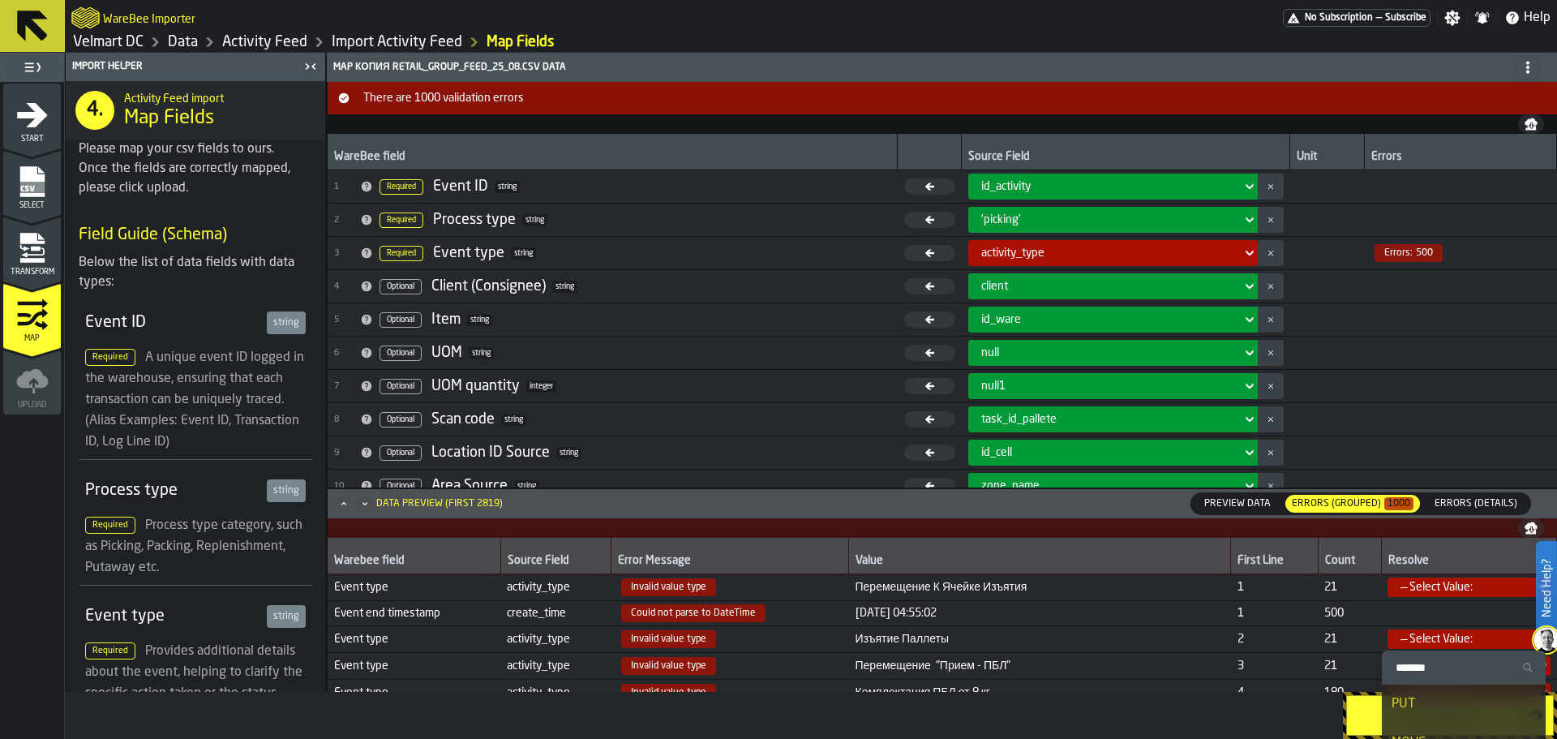
click at [1165, 719] on div "Re-Validate" at bounding box center [811, 715] width 1492 height 47
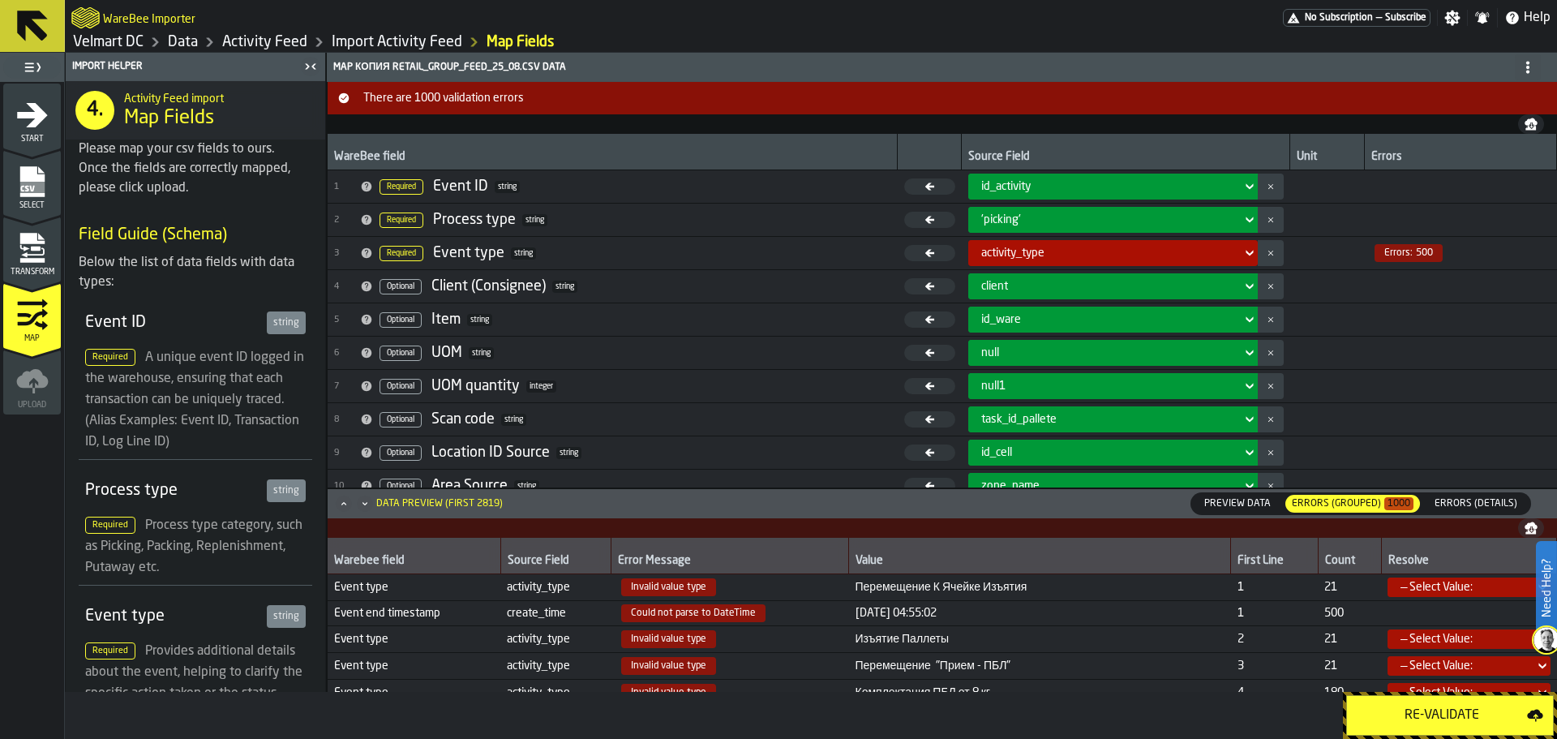
click at [54, 252] on div "Transform" at bounding box center [32, 254] width 58 height 45
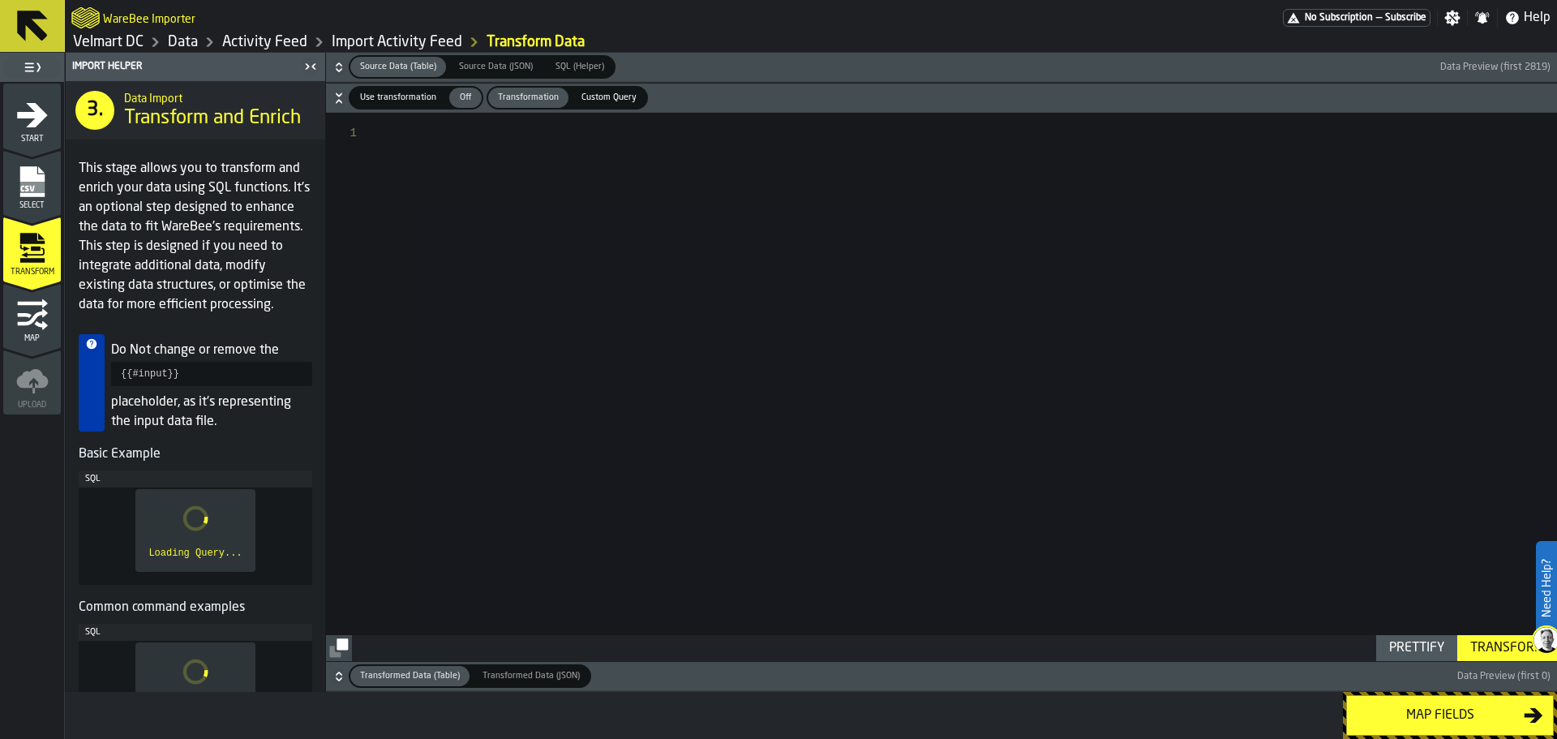
click at [441, 158] on div at bounding box center [967, 387] width 1179 height 548
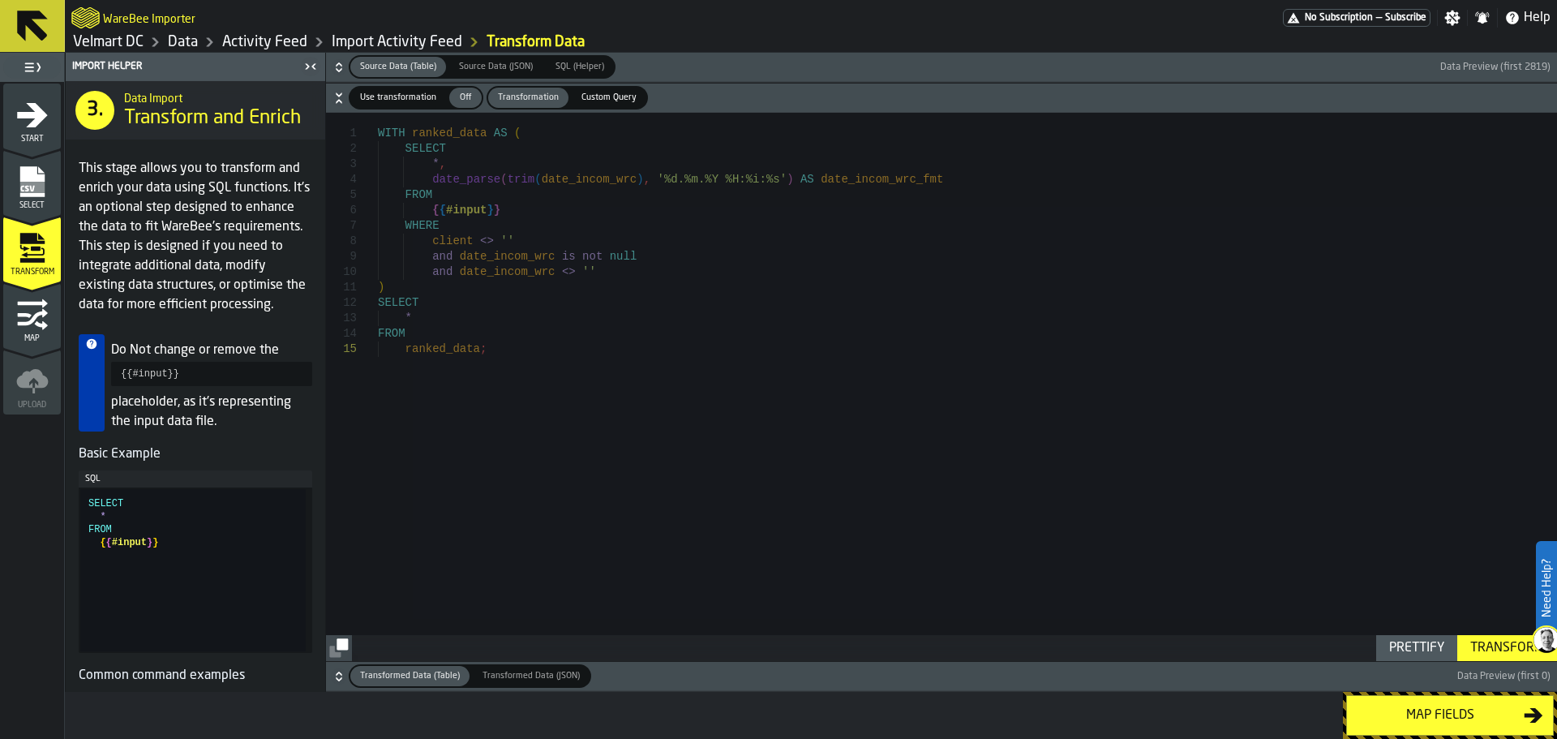
click at [412, 103] on span "Use transformation" at bounding box center [398, 98] width 89 height 14
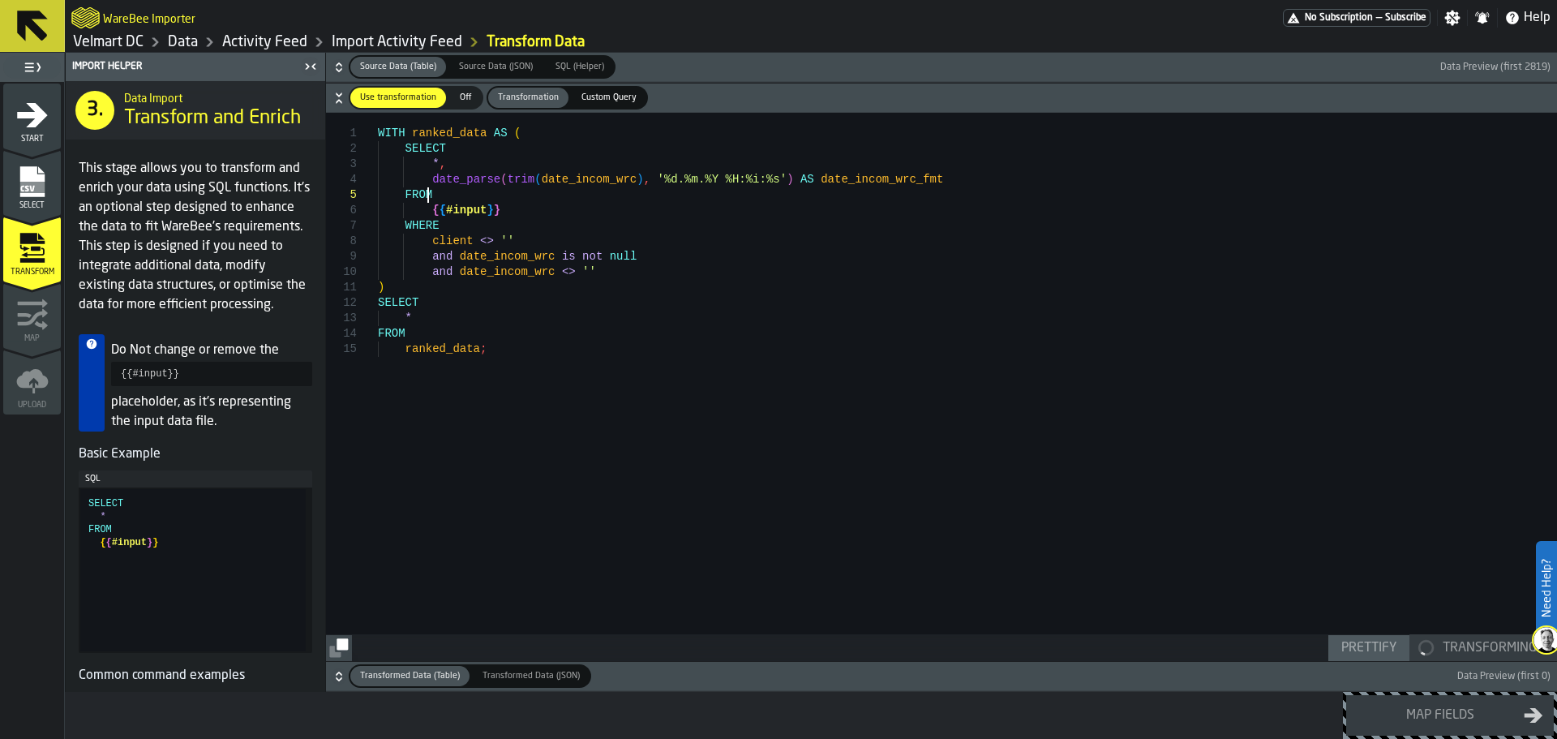
click at [463, 187] on div "WITH ranked_data AS ( SELECT * , date_parse ( trim ( date_incom_wrc ) , '%d.%m.…" at bounding box center [967, 387] width 1179 height 548
click at [500, 178] on span "(" at bounding box center [503, 179] width 6 height 13
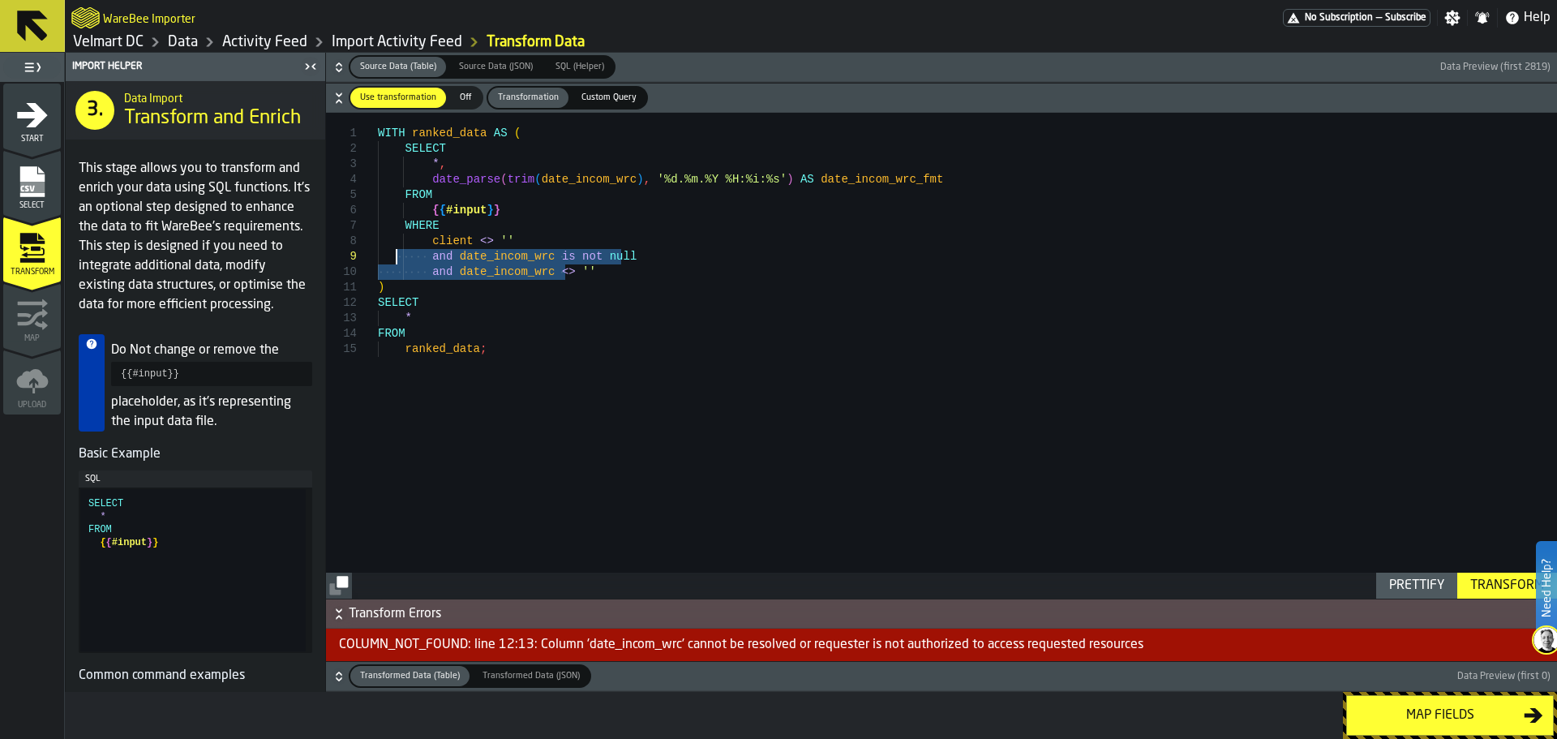
drag, startPoint x: 562, startPoint y: 273, endPoint x: 397, endPoint y: 262, distance: 165.9
click at [397, 262] on div "WITH ranked_data AS ( SELECT * , date_parse ( trim ( date_incom_wrc ) , '%d.%m.…" at bounding box center [967, 356] width 1179 height 486
drag, startPoint x: 612, startPoint y: 270, endPoint x: 358, endPoint y: 260, distance: 254.1
click at [378, 260] on div "WITH ranked_data AS ( SELECT * , date_parse ( trim ( date_incom_wrc ) , '%d.%m.…" at bounding box center [967, 356] width 1179 height 486
click at [823, 179] on div "WITH ranked_data AS ( SELECT * , date_parse ( trim ( date_incom_wrc ) , '%d.%m.…" at bounding box center [967, 356] width 1179 height 486
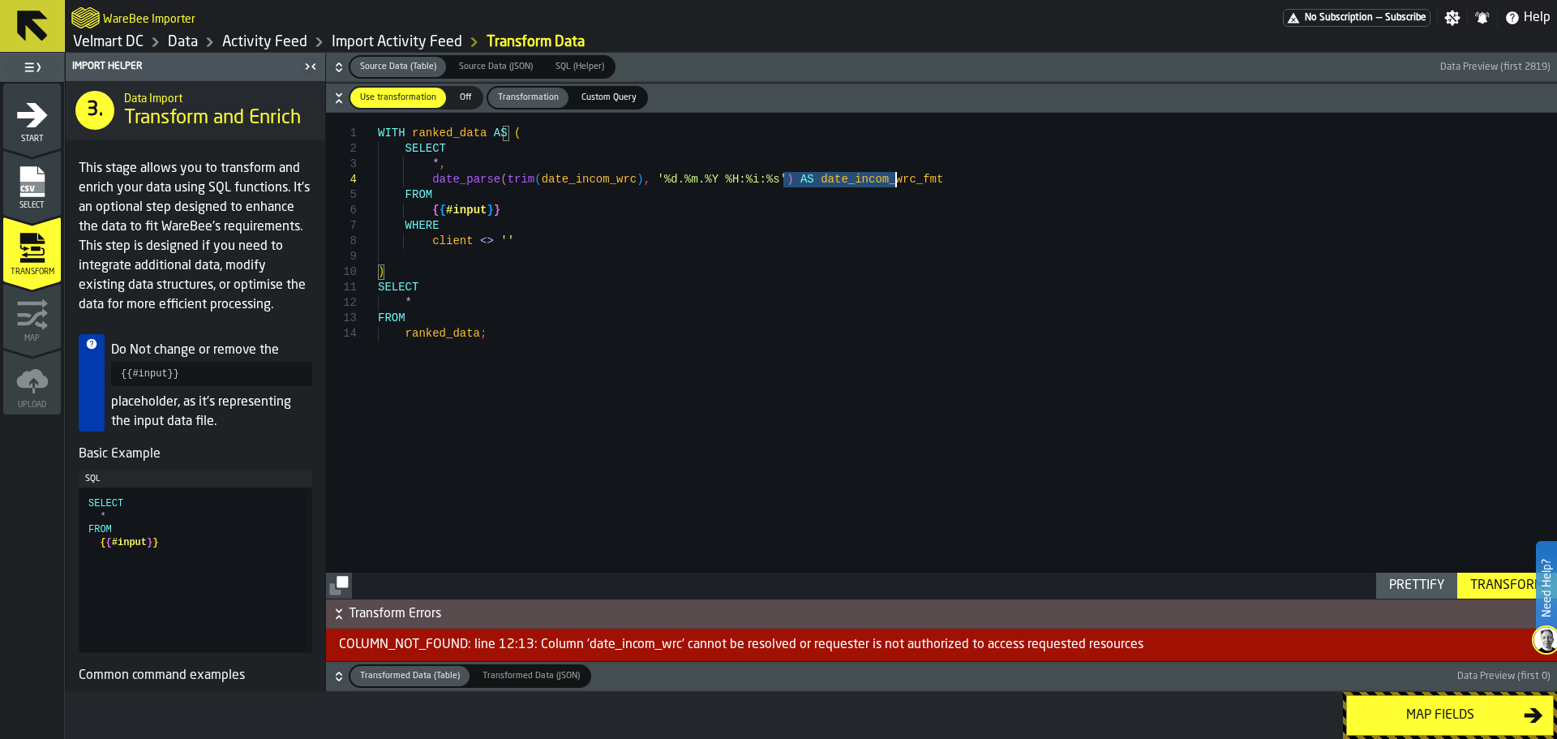
click at [823, 179] on div "WITH ranked_data AS ( SELECT * , date_parse ( trim ( date_incom_wrc ) , '%d.%m.…" at bounding box center [967, 356] width 1179 height 486
click at [564, 182] on div "WITH ranked_data AS ( SELECT * , date_parse ( trim ( date_incom_wrc ) , '%d.%m.…" at bounding box center [967, 356] width 1179 height 486
click at [841, 177] on div "WITH ranked_data AS ( SELECT * , date_parse ( trim ( create_time ) , '%d.%m.%Y …" at bounding box center [967, 356] width 1179 height 486
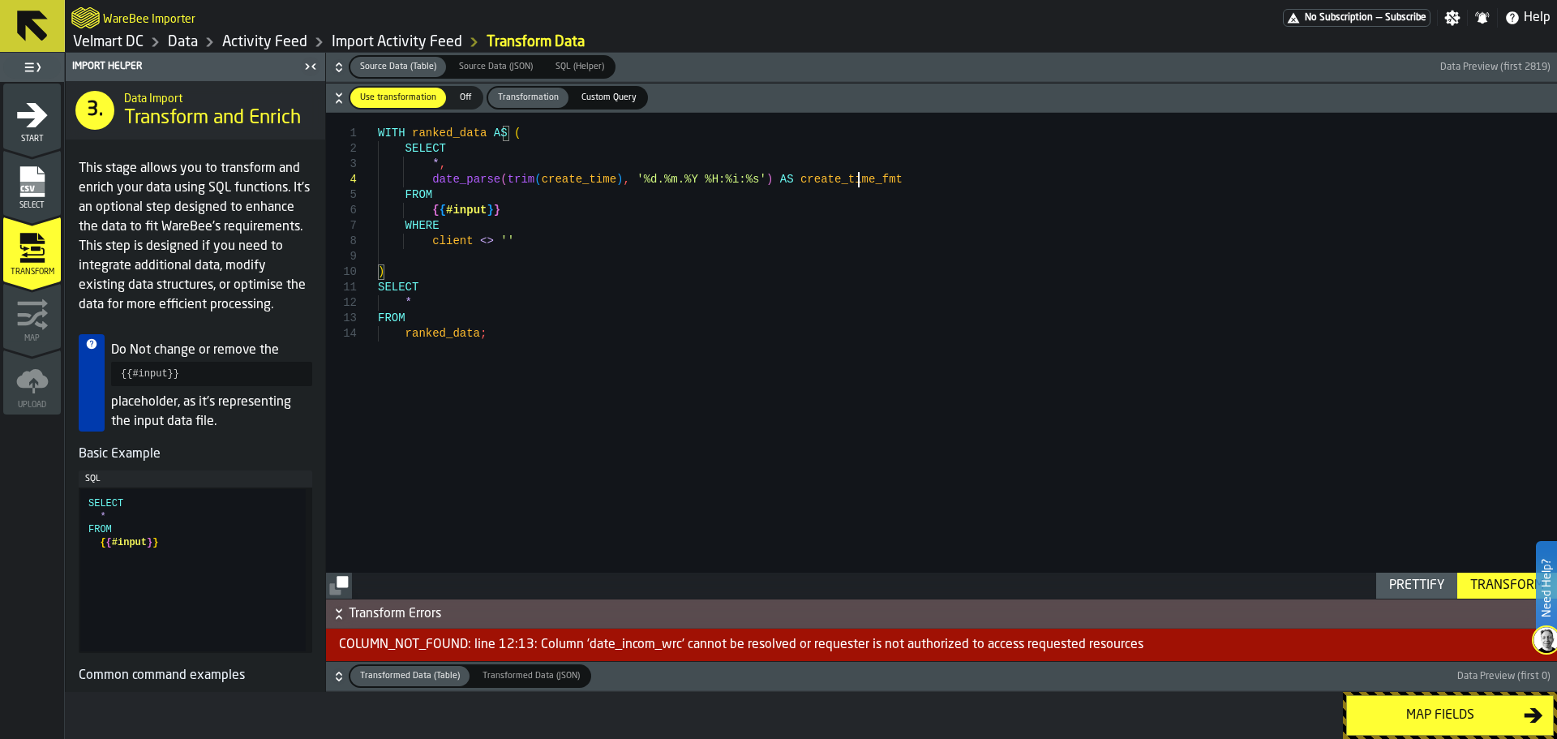
click at [474, 227] on div "WITH ranked_data AS ( SELECT * , date_parse ( trim ( create_time ) , '%d.%m.%Y …" at bounding box center [967, 356] width 1179 height 486
click at [474, 249] on div "WITH ranked_data AS ( SELECT * , date_parse ( trim ( create_time ) , '%d.%m.%Y …" at bounding box center [967, 356] width 1179 height 486
click at [523, 242] on div "WITH ranked_data AS ( SELECT * , date_parse ( trim ( create_time ) , '%d.%m.%Y …" at bounding box center [967, 356] width 1179 height 486
type textarea "**********"
click at [1494, 584] on div "Transform" at bounding box center [1507, 585] width 87 height 19
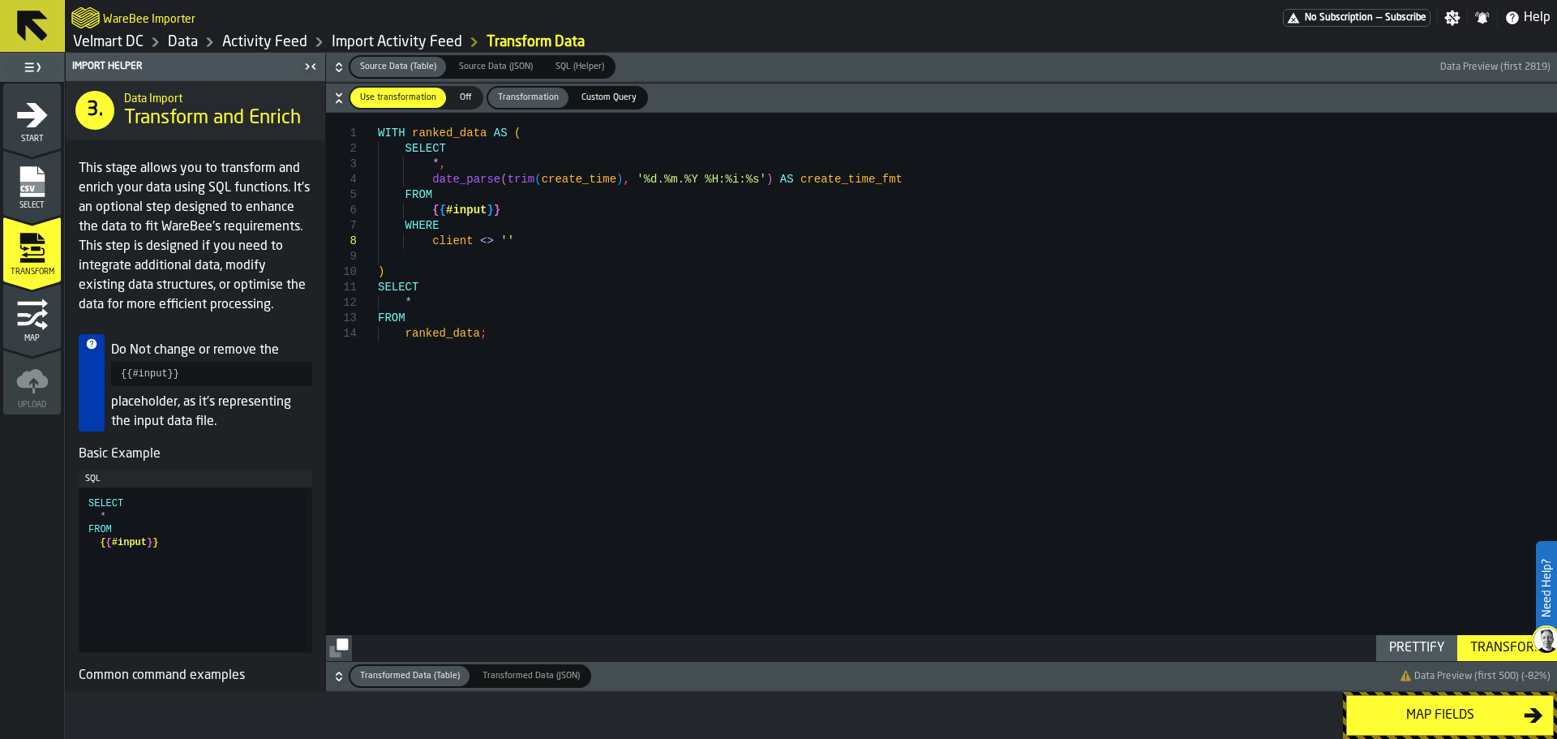
click at [1396, 713] on div "Map fields" at bounding box center [1440, 715] width 167 height 19
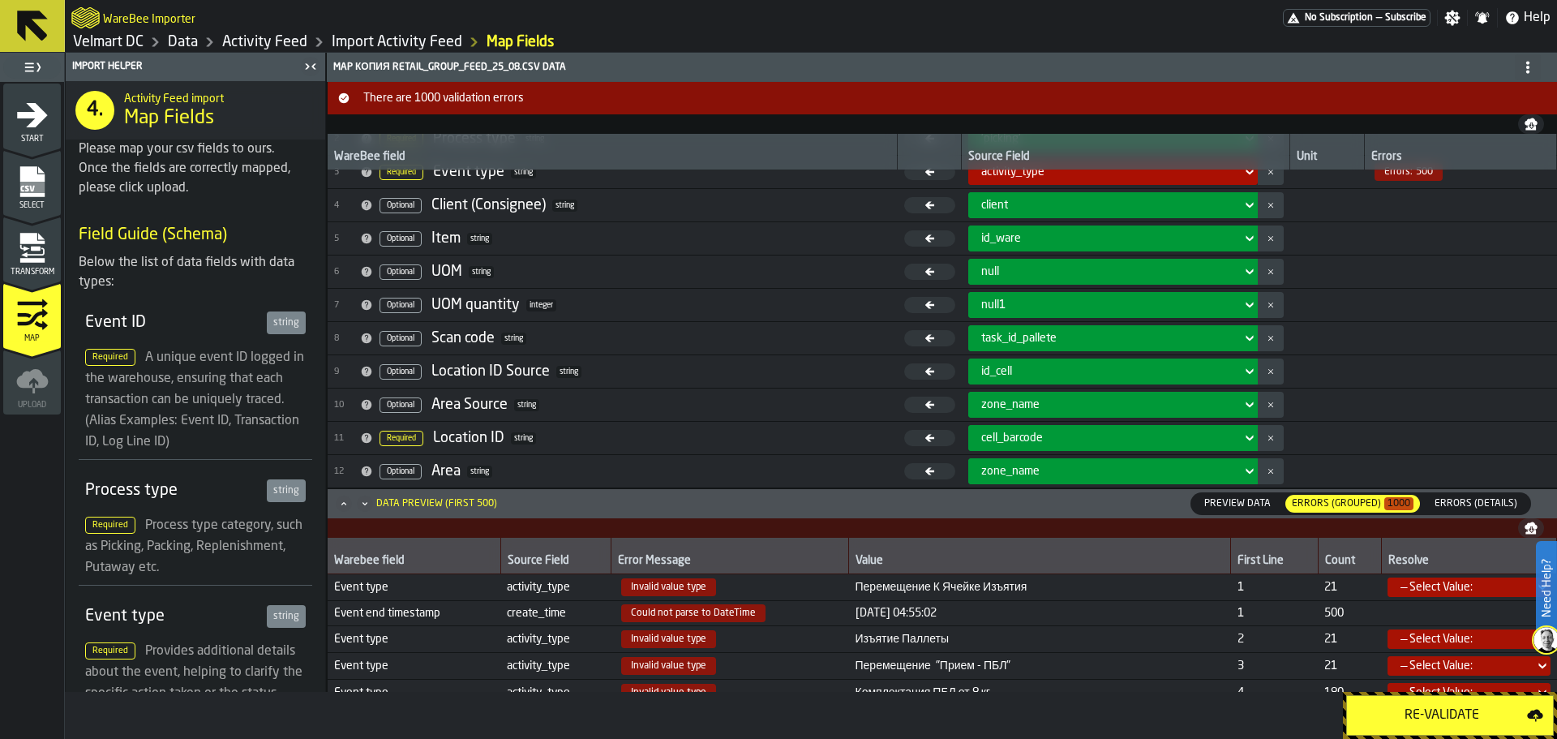
scroll to position [0, 0]
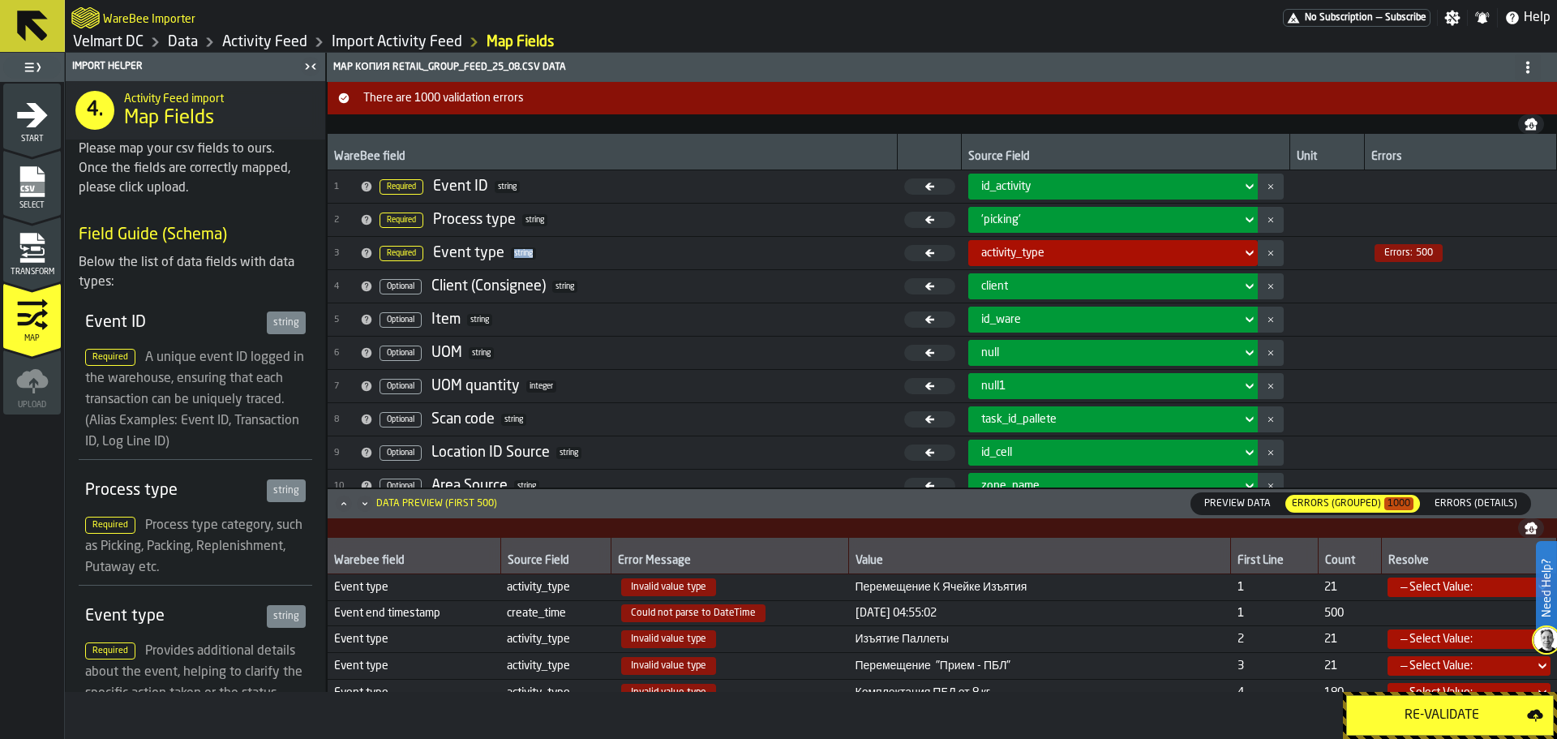
drag, startPoint x: 512, startPoint y: 253, endPoint x: 545, endPoint y: 251, distance: 33.3
click at [545, 251] on span "3 Required Event type string" at bounding box center [612, 253] width 557 height 24
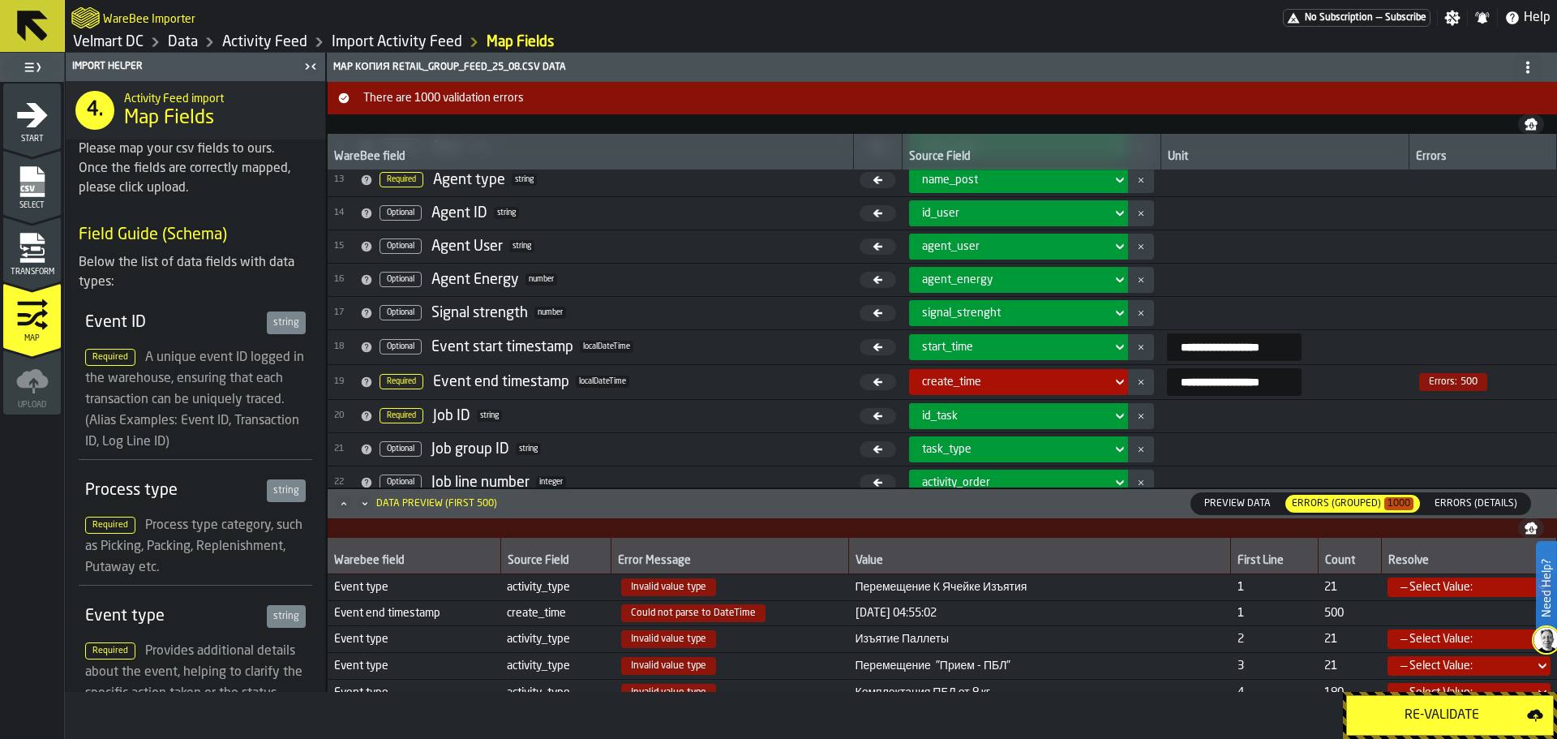
scroll to position [418, 0]
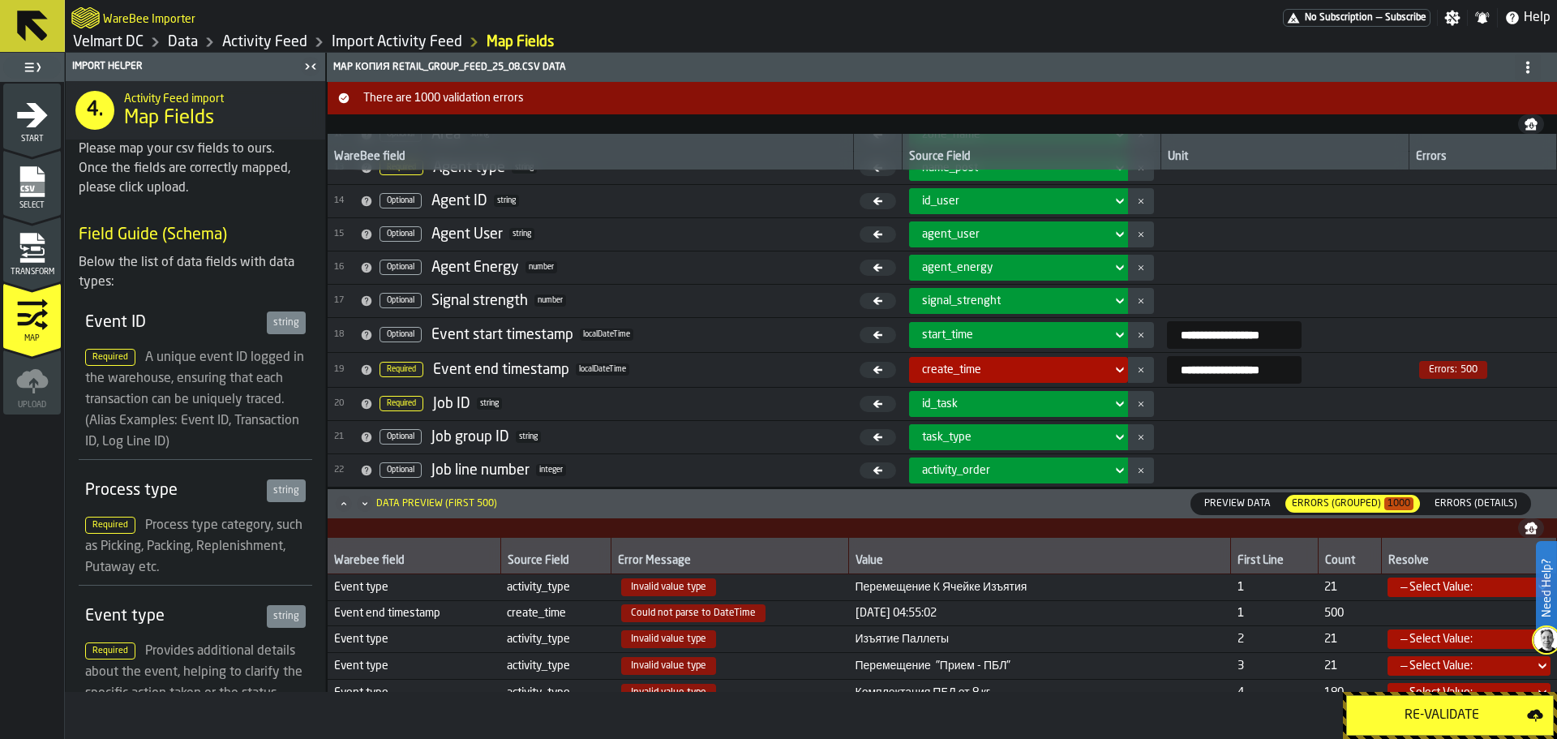
click at [1241, 370] on input "**********" at bounding box center [1234, 370] width 135 height 28
click at [1243, 365] on input "**********" at bounding box center [1234, 370] width 135 height 28
click at [1260, 370] on input "**********" at bounding box center [1234, 370] width 135 height 28
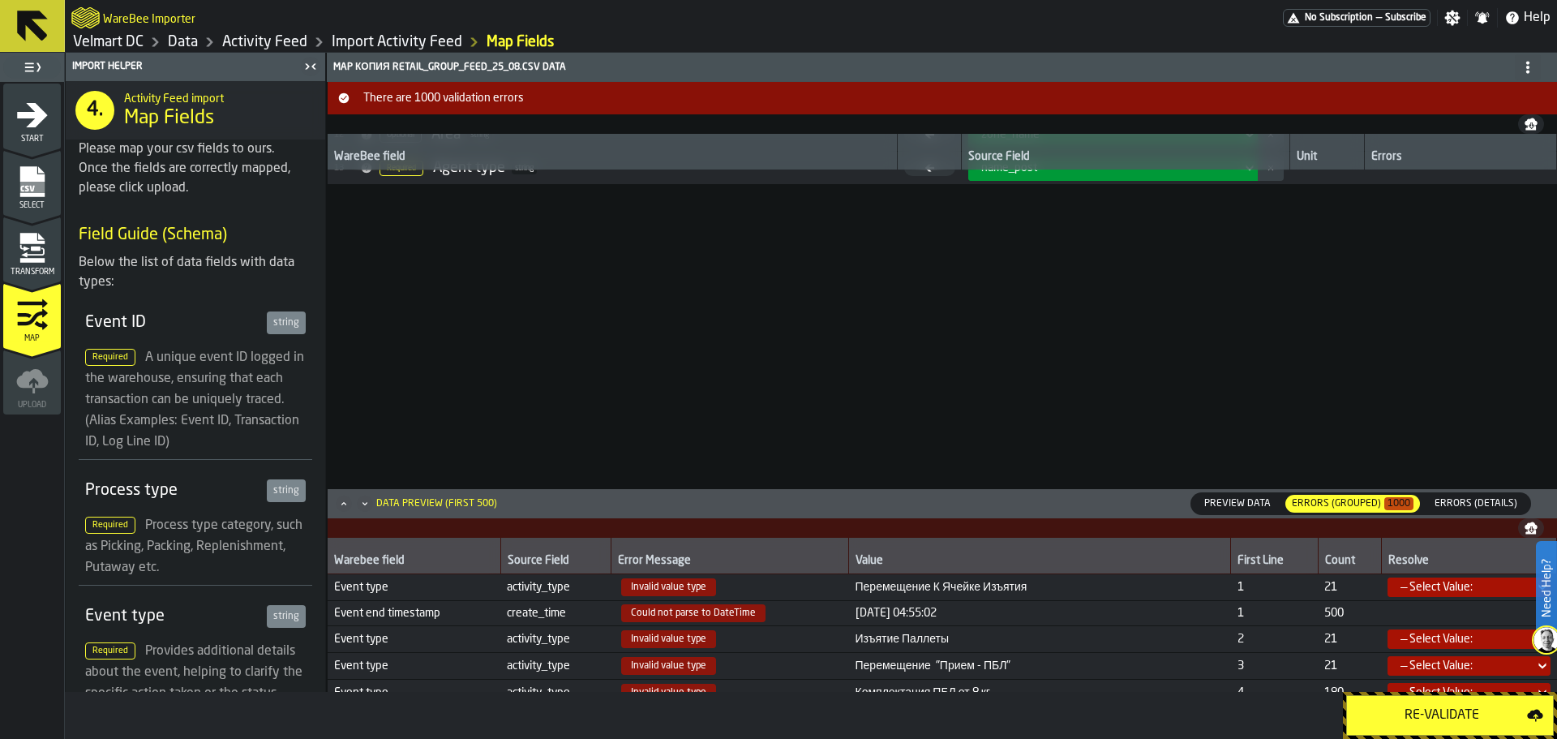
scroll to position [0, 0]
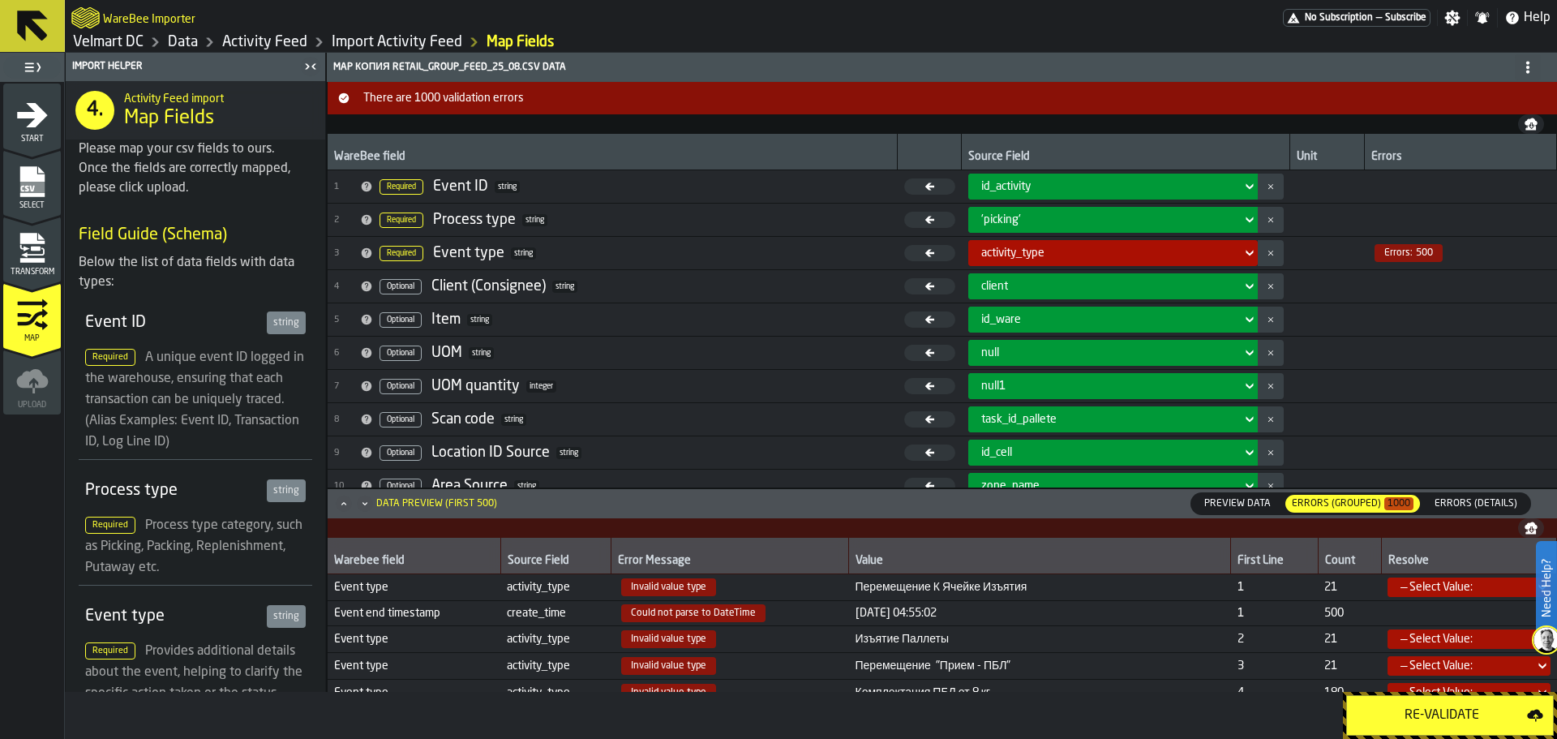
click at [908, 619] on span "[DATE] 04:55:02" at bounding box center [1040, 613] width 369 height 13
drag, startPoint x: 633, startPoint y: 642, endPoint x: 716, endPoint y: 646, distance: 83.6
click at [712, 642] on span "Invalid value type" at bounding box center [668, 639] width 95 height 18
click at [517, 251] on span "string" at bounding box center [523, 253] width 25 height 12
drag, startPoint x: 517, startPoint y: 251, endPoint x: 540, endPoint y: 256, distance: 24.0
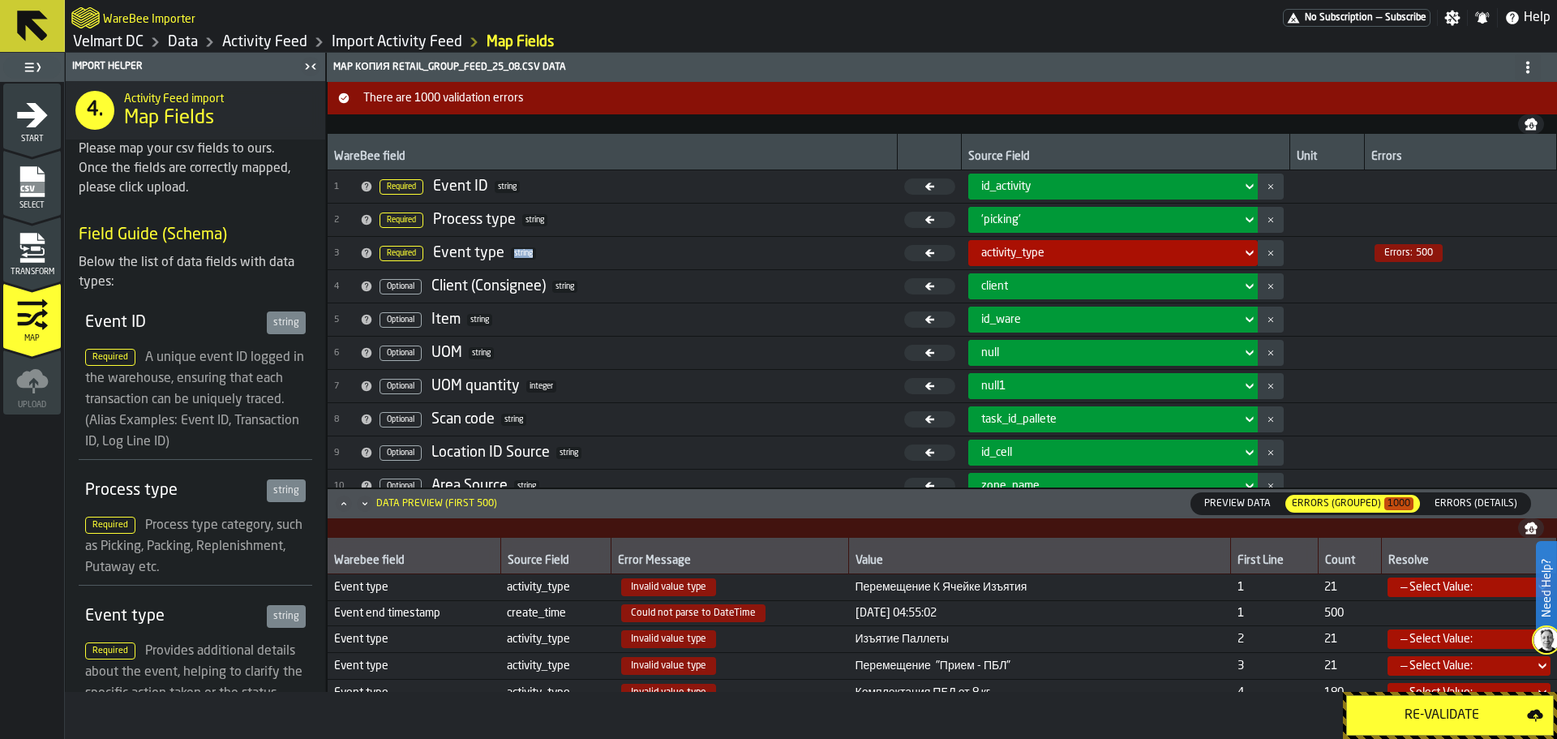
click at [540, 256] on span "3 Required Event type string" at bounding box center [612, 253] width 557 height 24
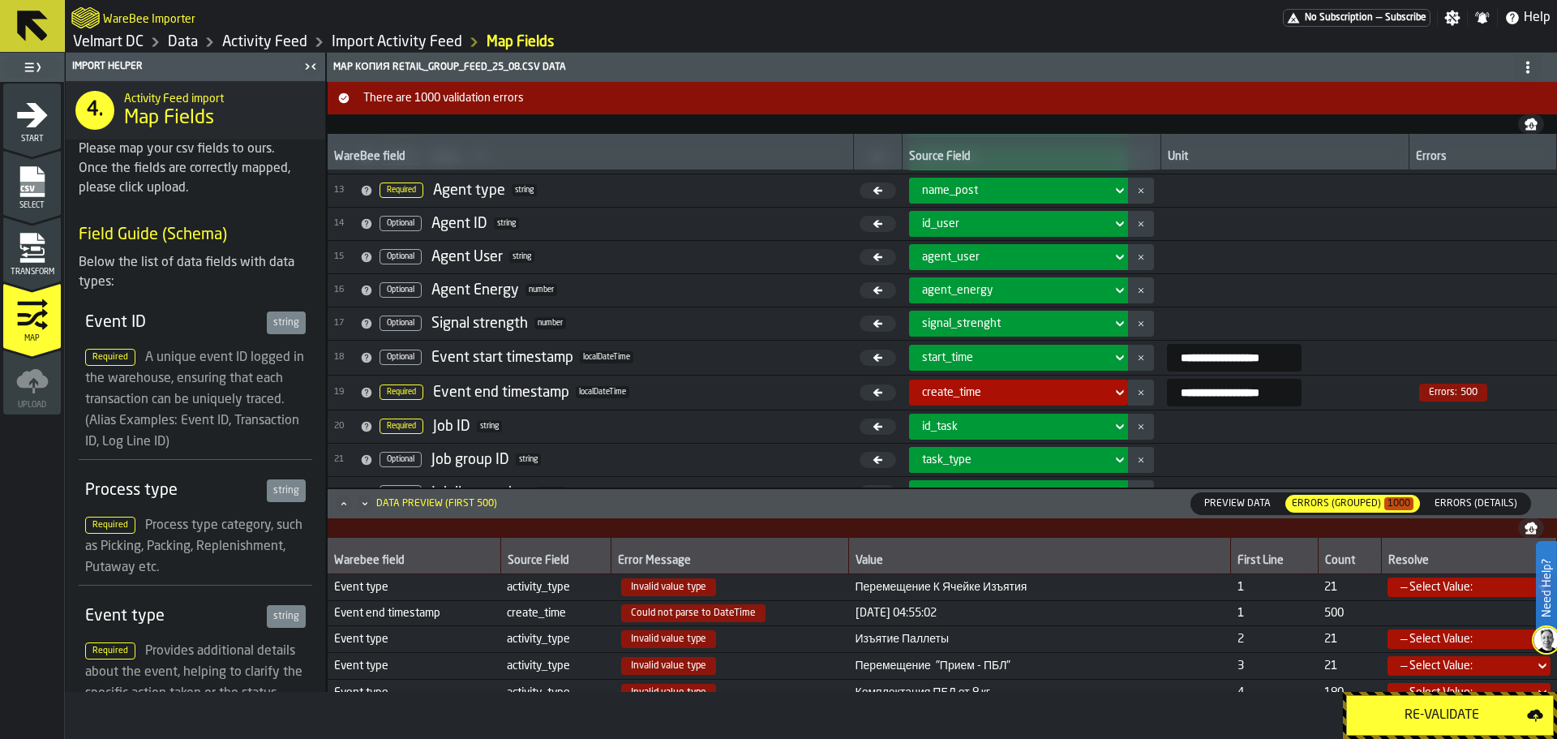
scroll to position [417, 0]
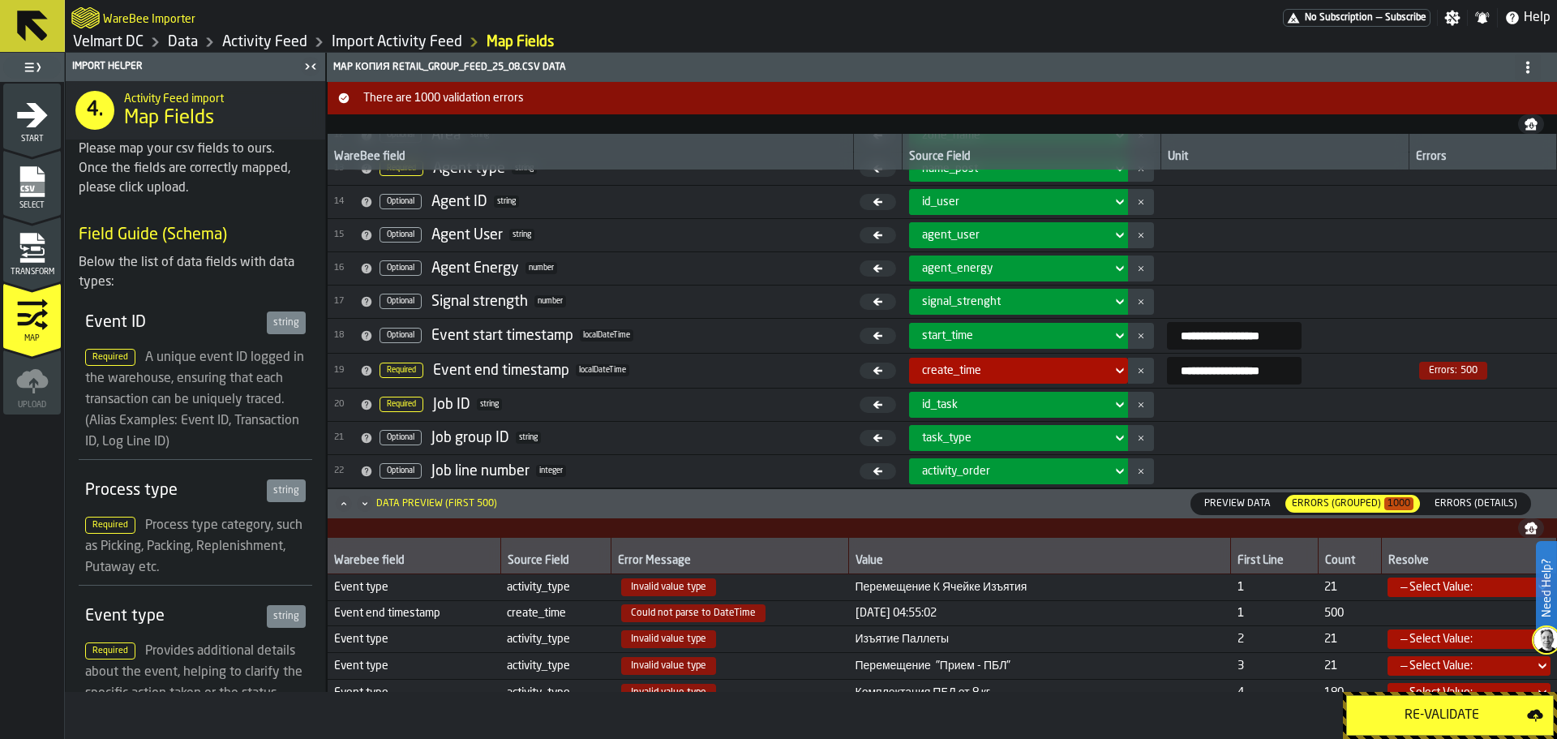
click at [1268, 378] on input "**********" at bounding box center [1234, 371] width 135 height 28
type input "**********"
click at [1439, 715] on div "Re-Validate" at bounding box center [1442, 715] width 170 height 19
click at [1284, 372] on input "**********" at bounding box center [1234, 371] width 135 height 28
type input "**********"
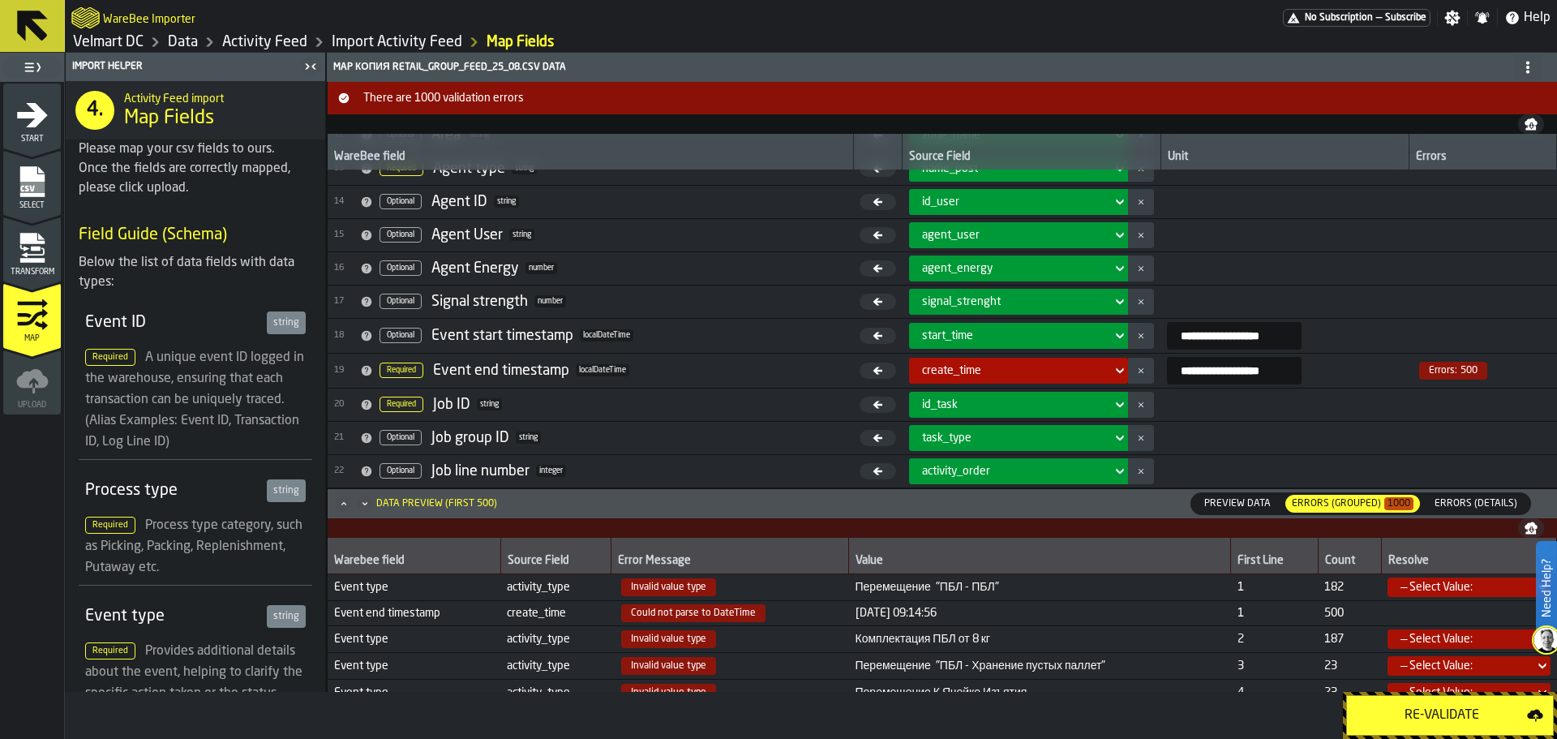
drag, startPoint x: 1265, startPoint y: 371, endPoint x: 1143, endPoint y: 381, distance: 122.1
click at [1167, 381] on input "**********" at bounding box center [1234, 371] width 135 height 28
paste input "****"
click at [1196, 376] on input "**********" at bounding box center [1234, 371] width 135 height 28
click at [1250, 371] on input "**********" at bounding box center [1234, 371] width 135 height 28
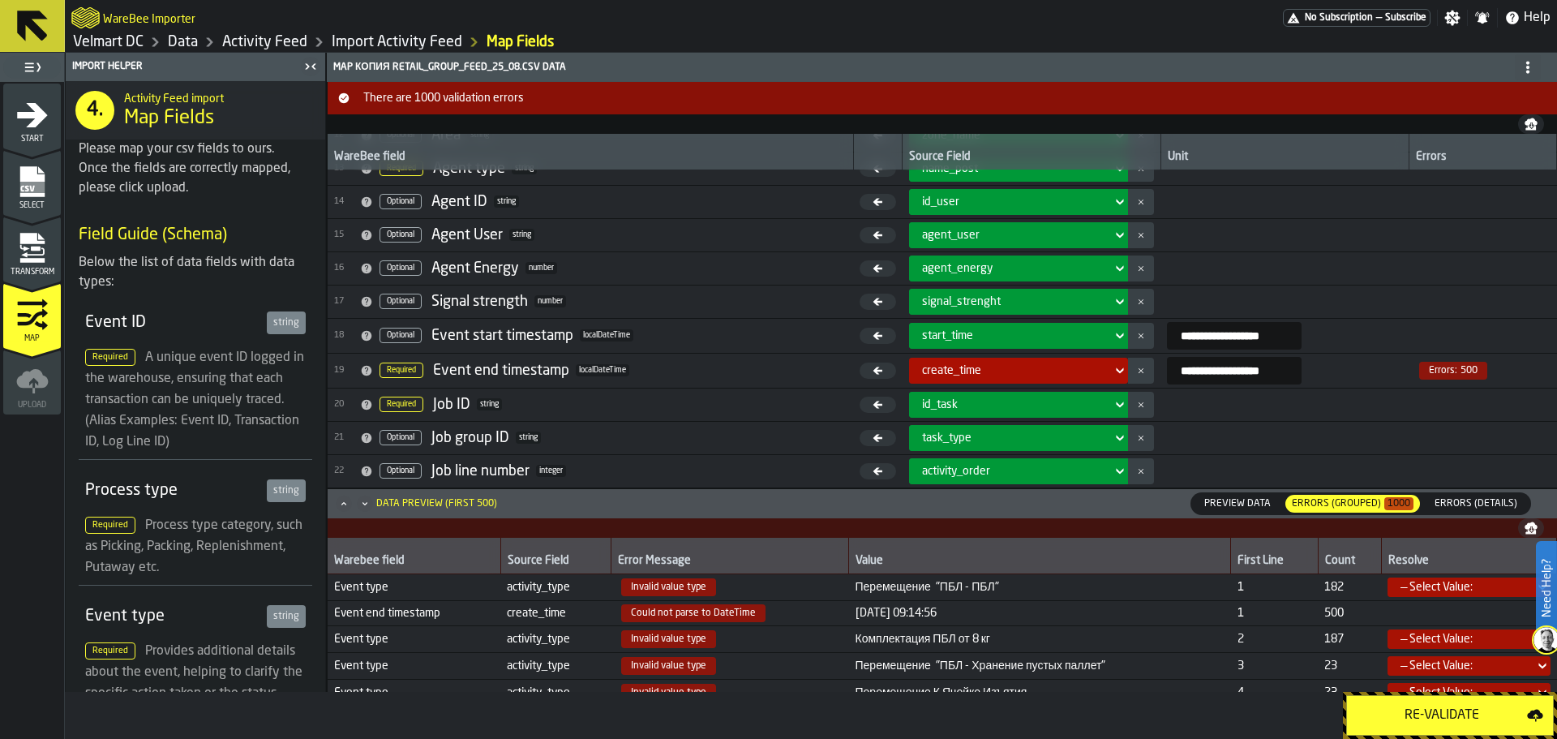
click at [1273, 371] on input "**********" at bounding box center [1234, 371] width 135 height 28
type input "**********"
click at [1415, 716] on div "Re-Validate" at bounding box center [1442, 715] width 170 height 19
click at [1259, 376] on input "**********" at bounding box center [1234, 371] width 135 height 28
click at [1268, 378] on input "**********" at bounding box center [1234, 371] width 135 height 28
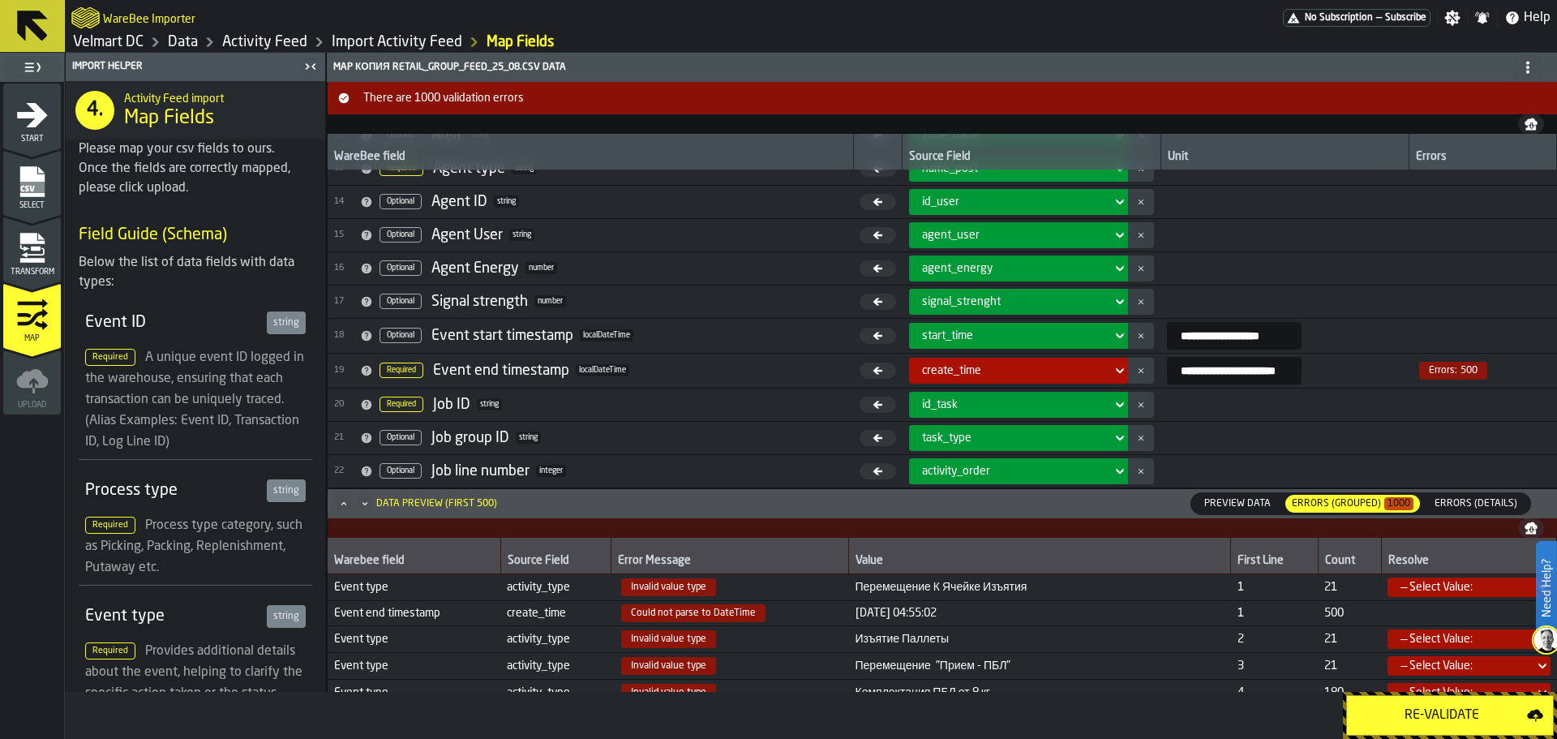
click at [1224, 368] on input "**********" at bounding box center [1234, 371] width 135 height 28
click at [1167, 374] on input "**********" at bounding box center [1234, 371] width 135 height 28
type input "**********"
click at [1419, 724] on div "Re-Validate" at bounding box center [1442, 715] width 170 height 19
click at [1167, 374] on input "**********" at bounding box center [1234, 371] width 135 height 28
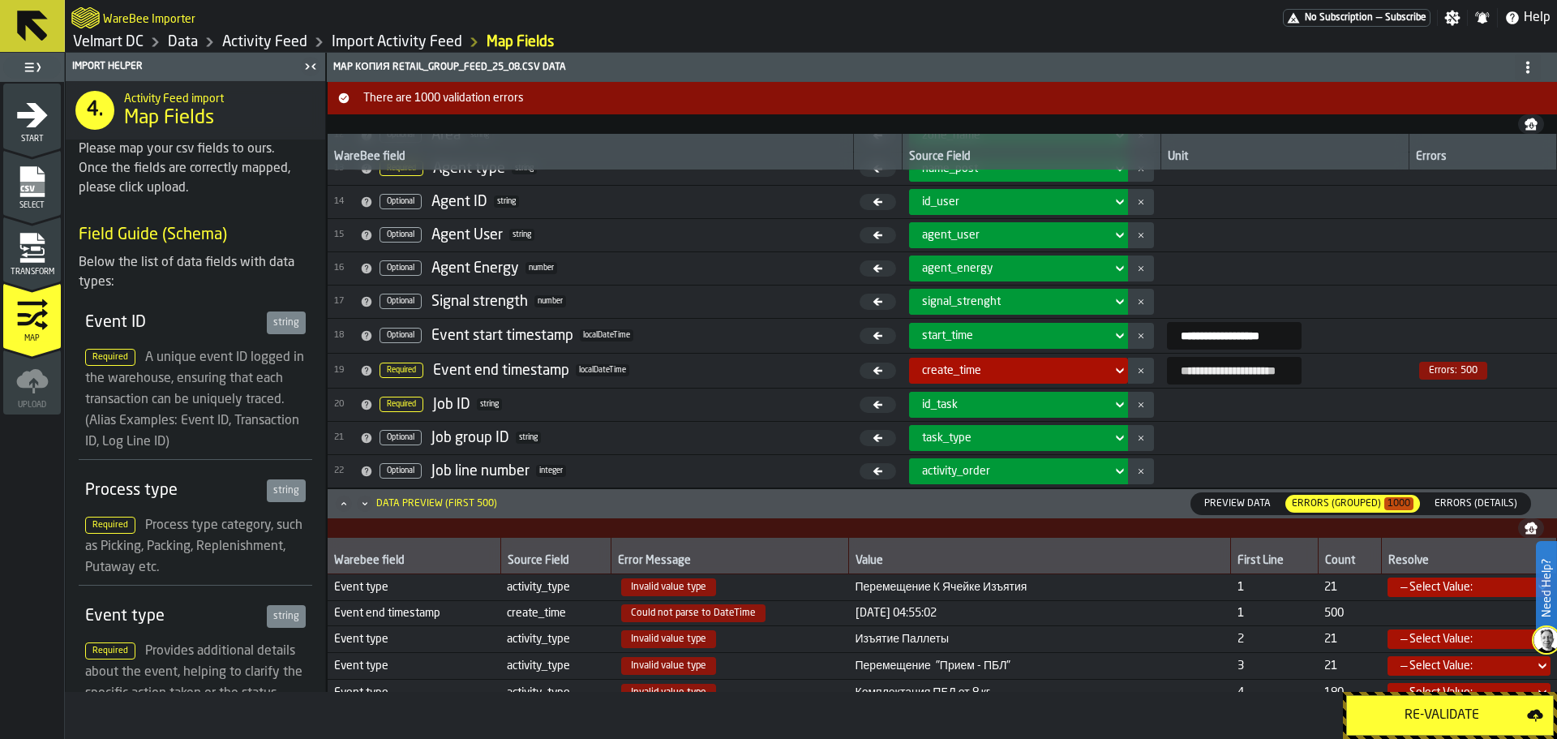
click at [1221, 375] on input "**********" at bounding box center [1234, 371] width 135 height 28
click at [1167, 368] on input "**********" at bounding box center [1234, 371] width 135 height 28
click at [1185, 371] on input "**********" at bounding box center [1234, 371] width 135 height 28
click at [1230, 365] on input "**********" at bounding box center [1234, 371] width 135 height 28
click at [1281, 371] on input "**********" at bounding box center [1234, 371] width 135 height 28
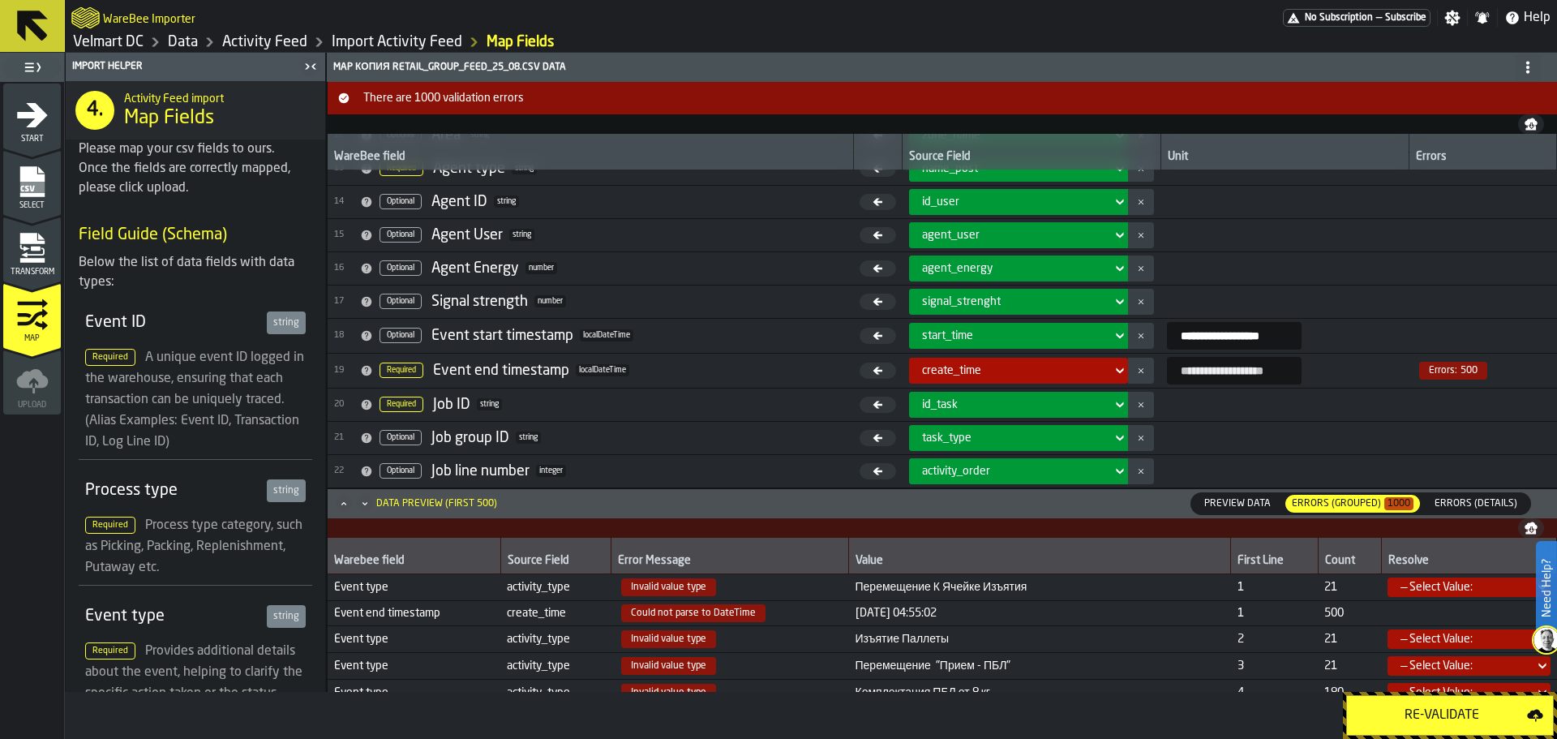
type input "**********"
click at [1435, 709] on div "Re-Validate" at bounding box center [1442, 715] width 170 height 19
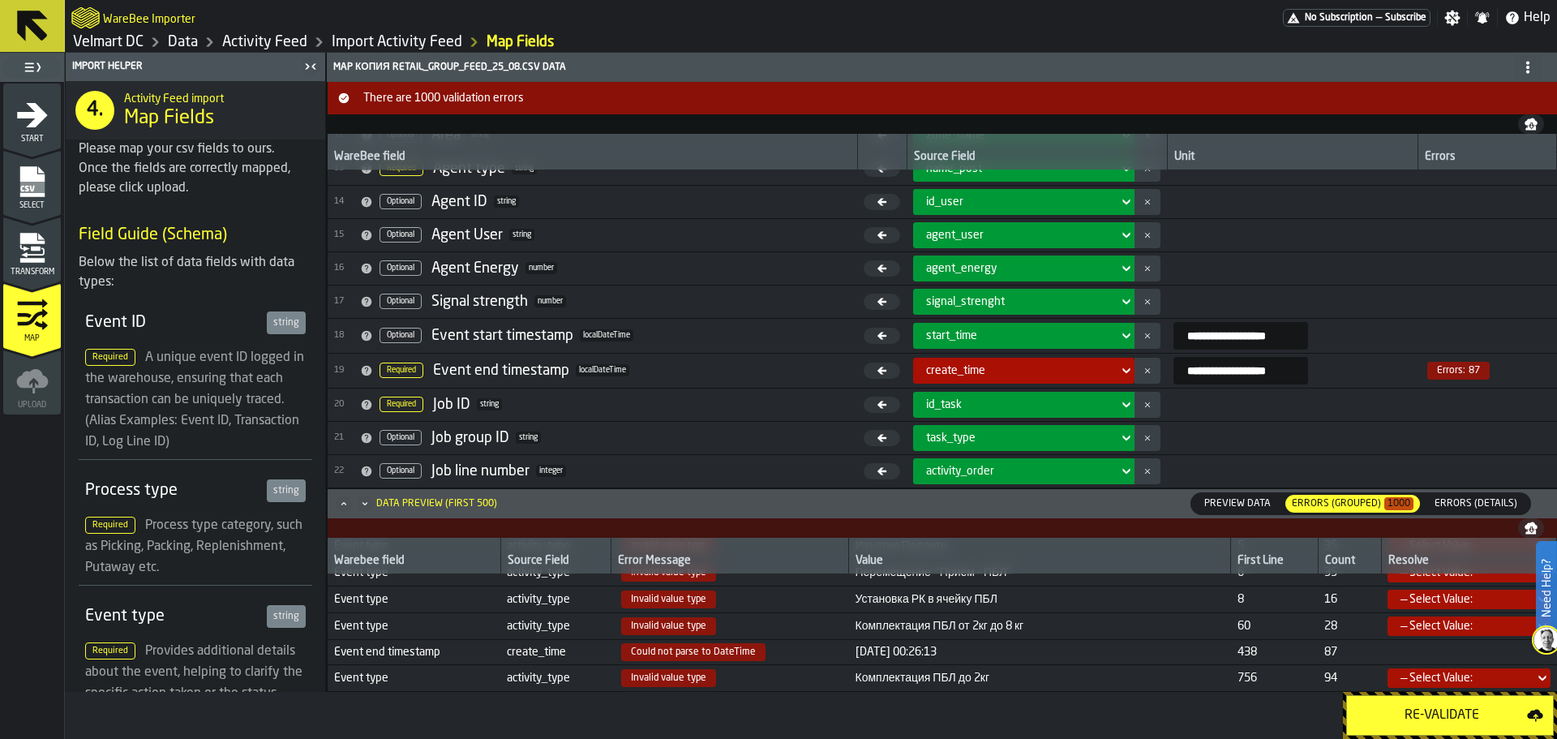
scroll to position [150, 0]
click at [1227, 374] on input "**********" at bounding box center [1241, 371] width 135 height 28
click at [1230, 372] on input "**********" at bounding box center [1241, 371] width 135 height 28
type input "**********"
click at [1426, 710] on div "Re-Validate" at bounding box center [1442, 715] width 170 height 19
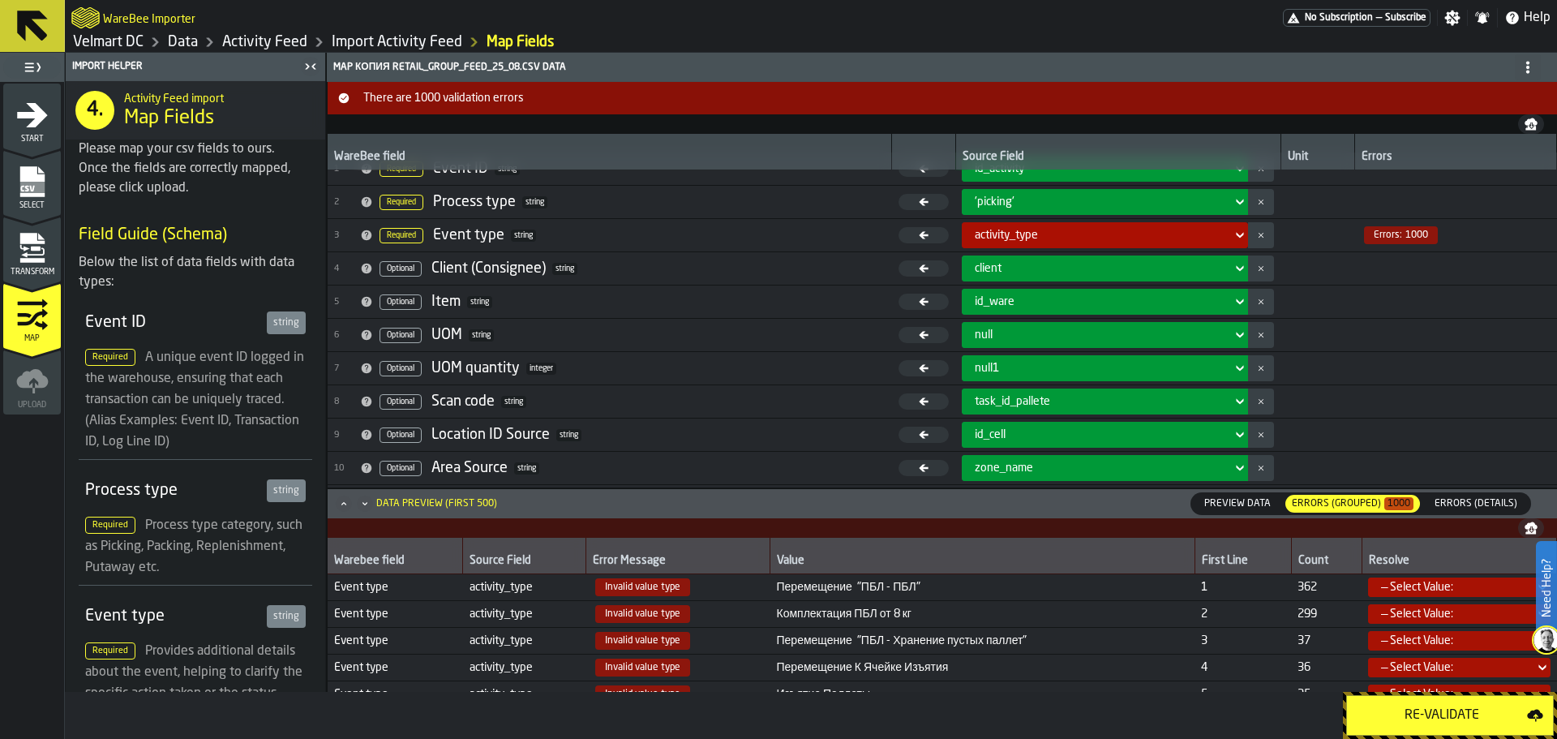
scroll to position [0, 0]
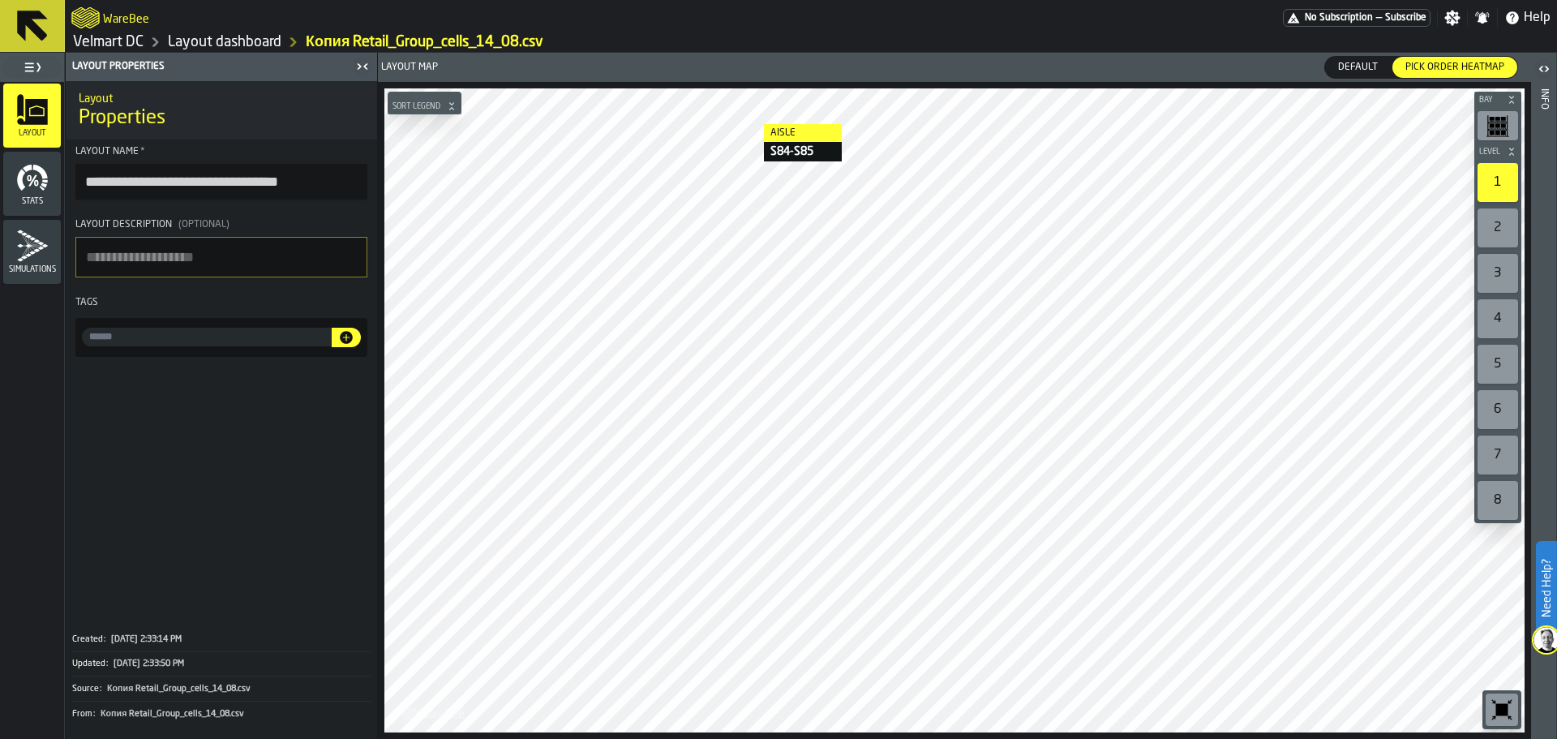
click at [127, 38] on link "Velmart DC" at bounding box center [108, 42] width 71 height 18
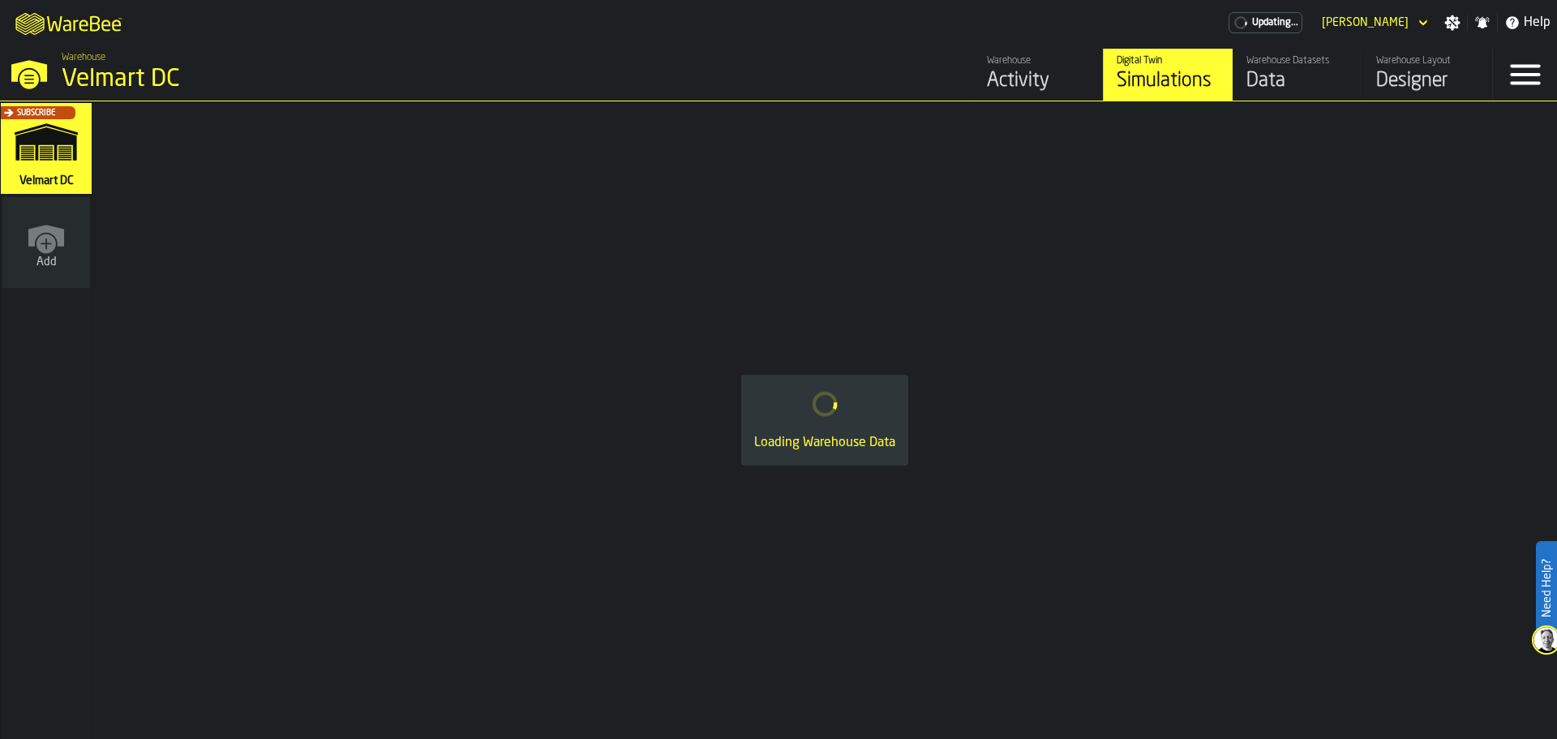
click at [1252, 80] on div "Data" at bounding box center [1298, 81] width 103 height 26
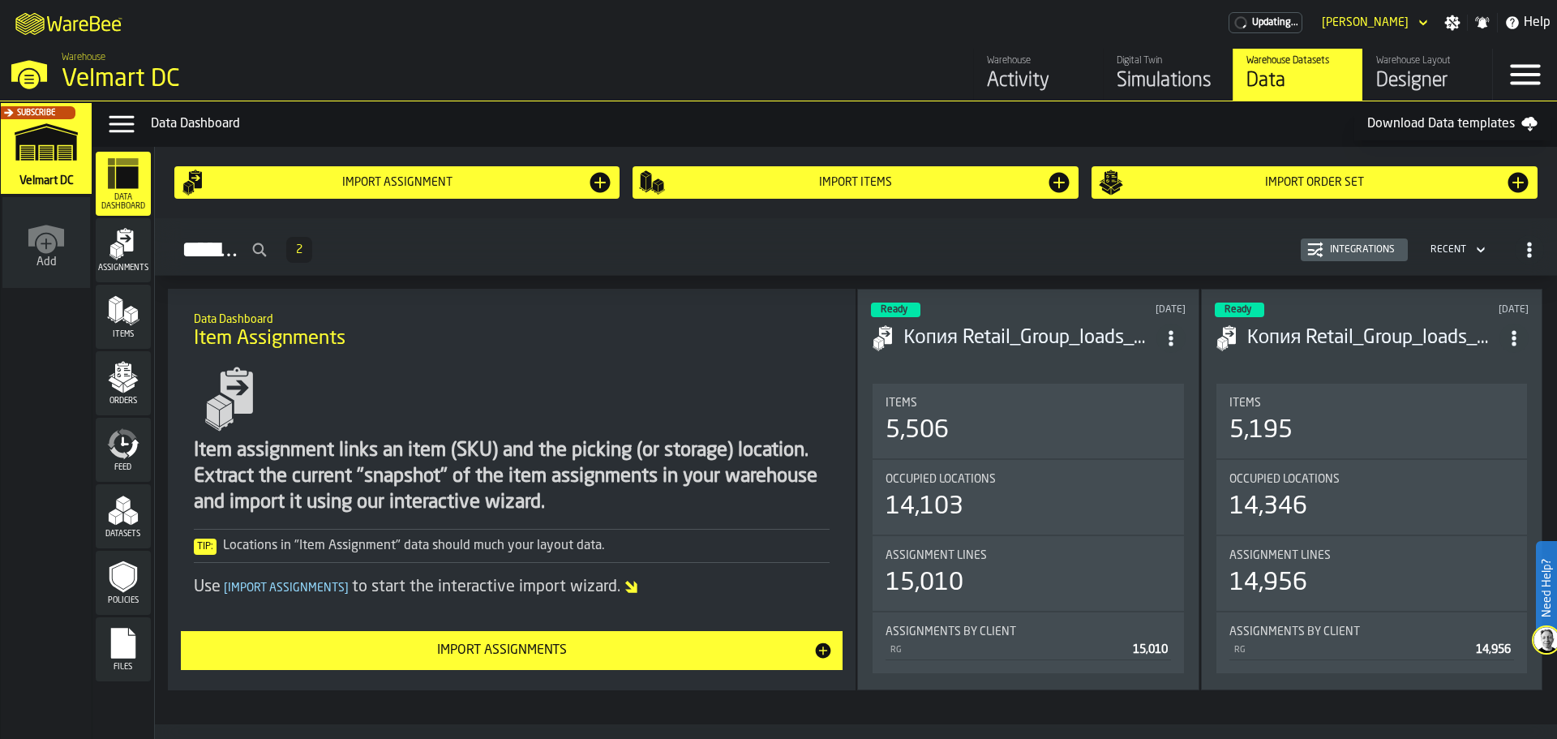
click at [104, 399] on span "Orders" at bounding box center [123, 401] width 55 height 9
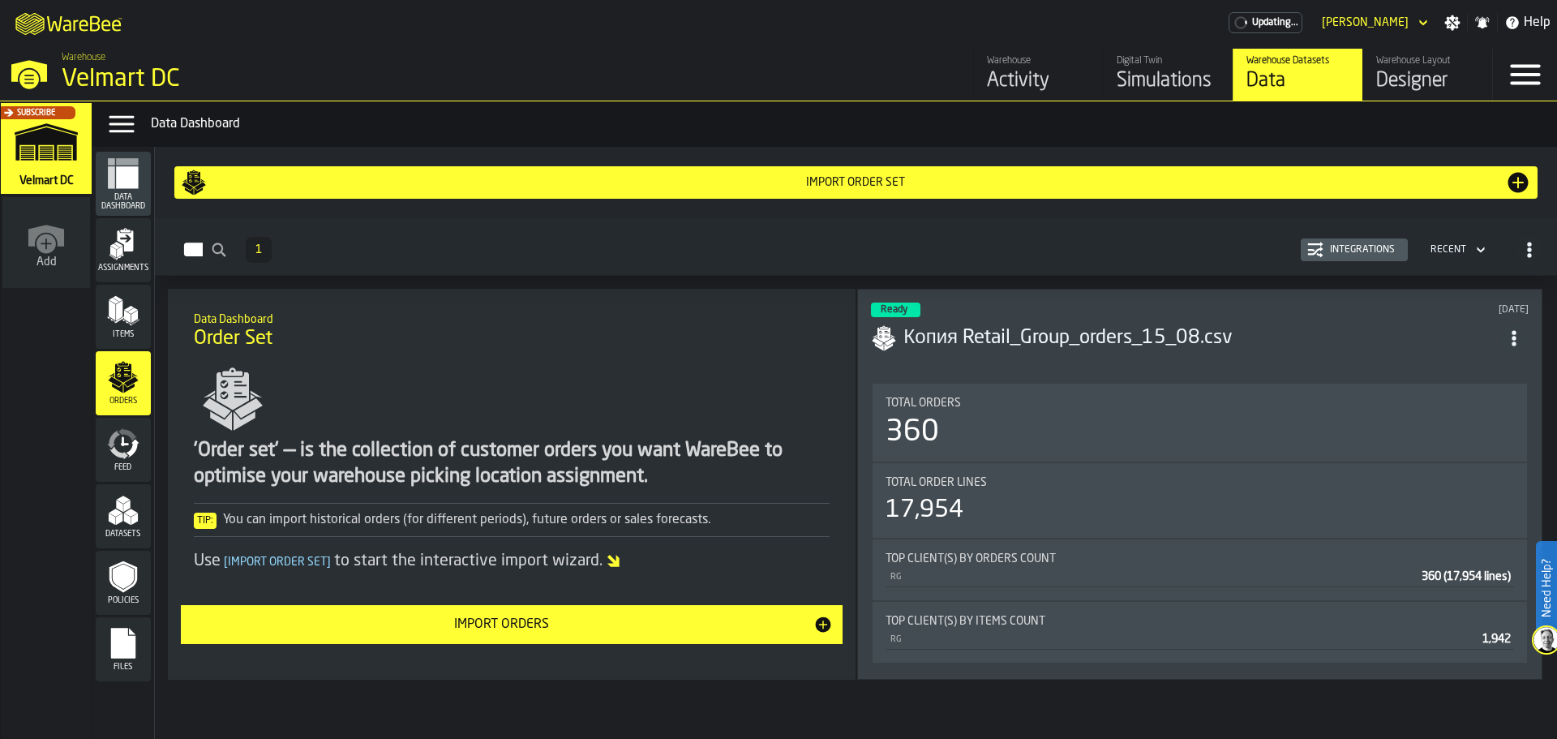
click at [537, 632] on div "Import Orders" at bounding box center [503, 624] width 624 height 19
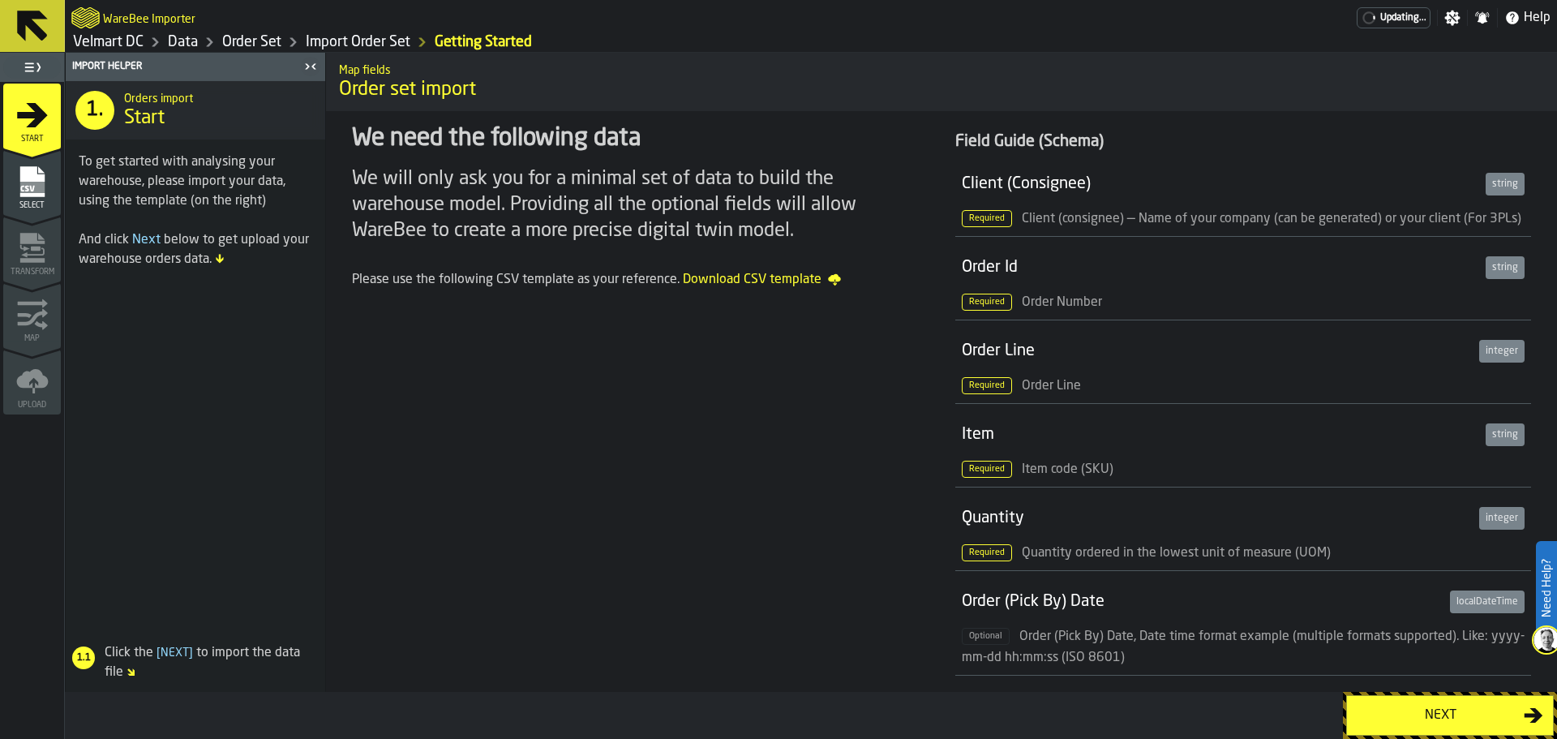
click at [73, 186] on div "To get started with analysing your warehouse, please import your data, using th…" at bounding box center [196, 191] width 260 height 78
click at [39, 192] on rect "menu Select" at bounding box center [31, 187] width 24 height 11
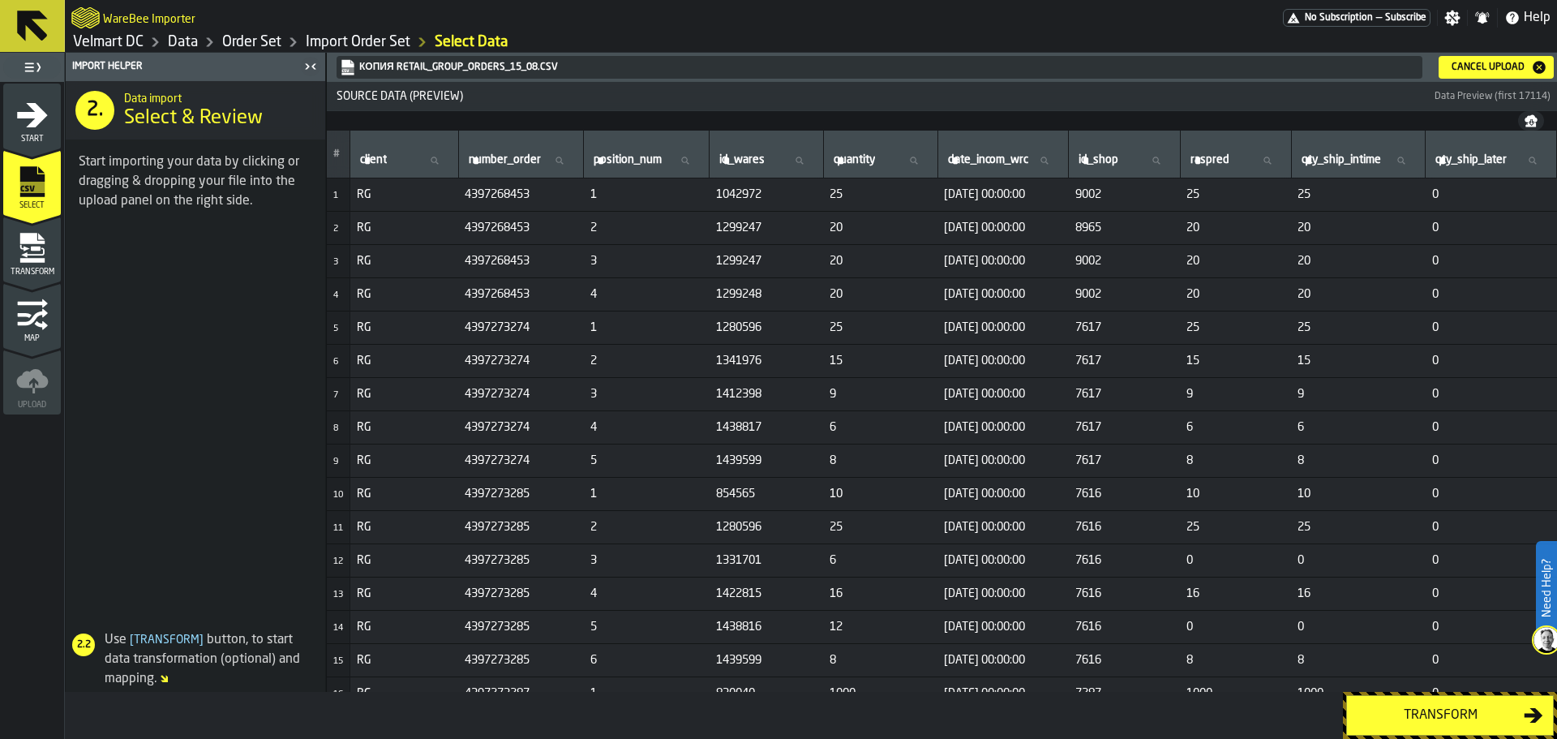
click at [1451, 728] on button "Transform" at bounding box center [1450, 715] width 208 height 41
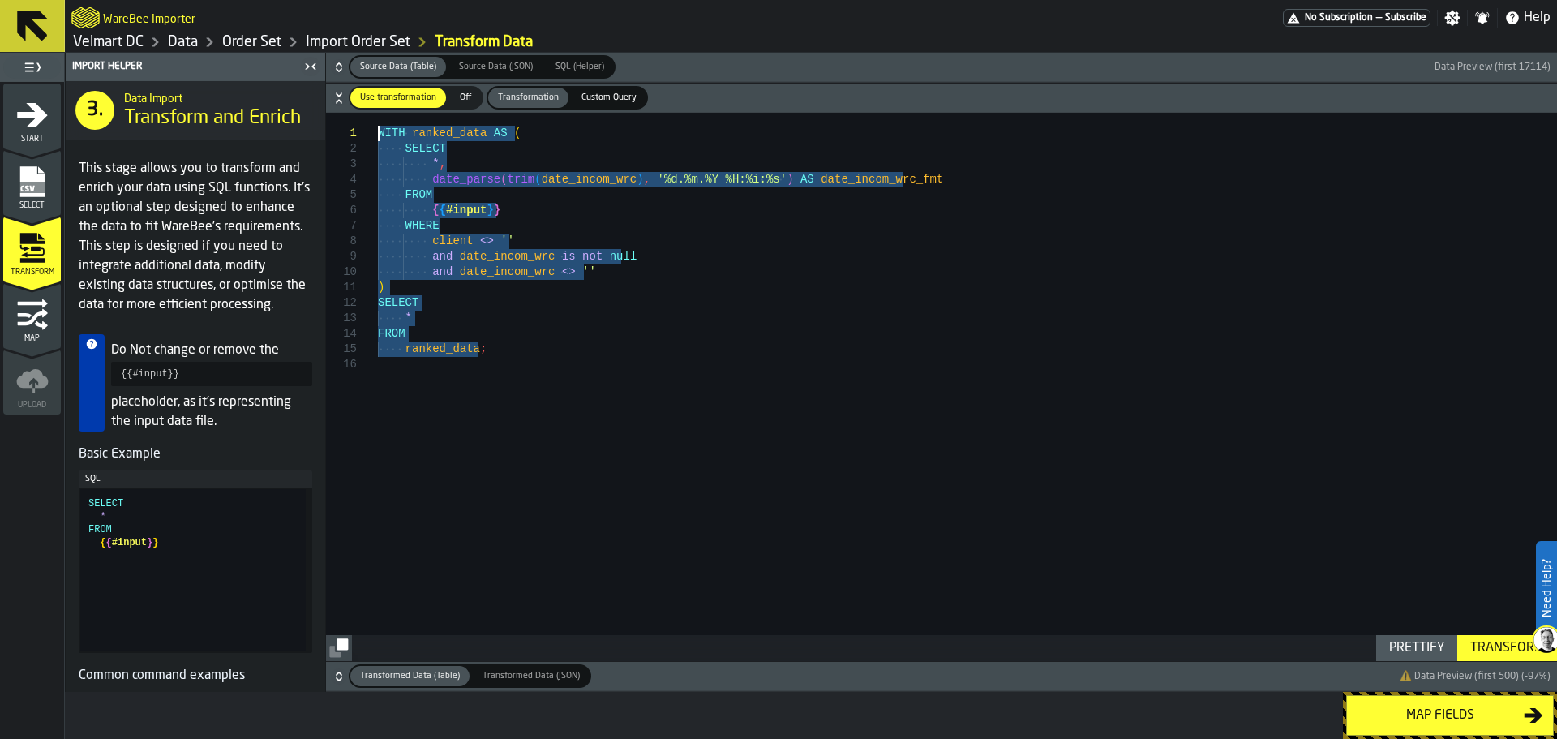
drag, startPoint x: 488, startPoint y: 354, endPoint x: 364, endPoint y: 138, distance: 249.6
click at [378, 138] on div "WITH ranked_data AS ( SELECT * , date_parse ( trim ( date_incom_wrc ) , '%d.%m.…" at bounding box center [967, 387] width 1179 height 548
type textarea "**********"
click at [525, 231] on div "WITH ranked_data AS ( SELECT * , date_parse ( trim ( date_incom_wrc ) , '%d.%m.…" at bounding box center [967, 387] width 1179 height 548
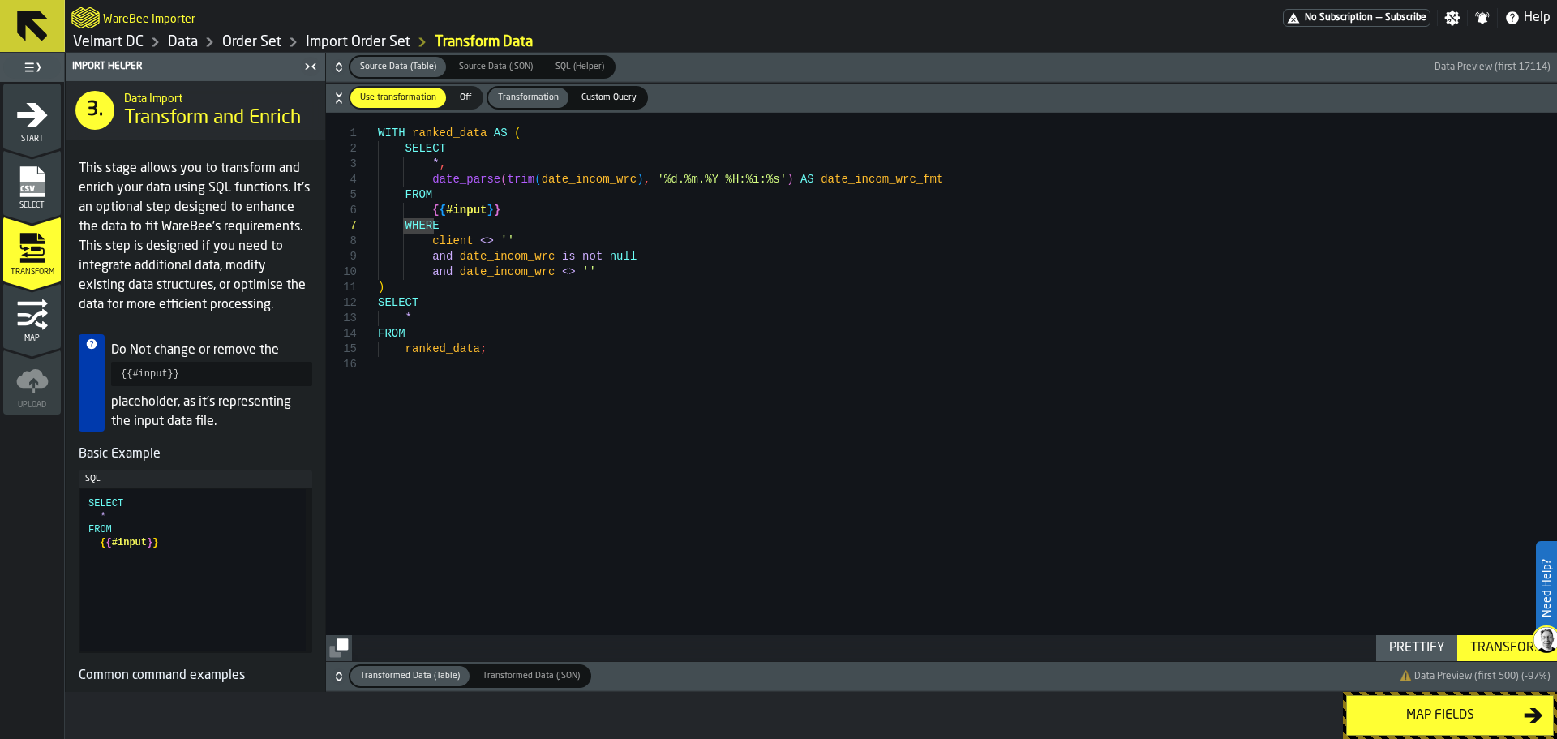
click at [180, 45] on link "Data" at bounding box center [183, 42] width 30 height 18
